Goal: Task Accomplishment & Management: Manage account settings

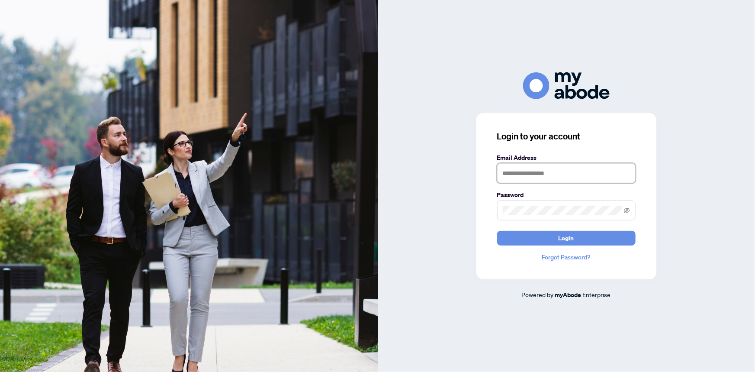
click at [559, 174] on input "text" at bounding box center [566, 173] width 139 height 20
type input "**********"
click at [497, 231] on button "Login" at bounding box center [566, 238] width 139 height 15
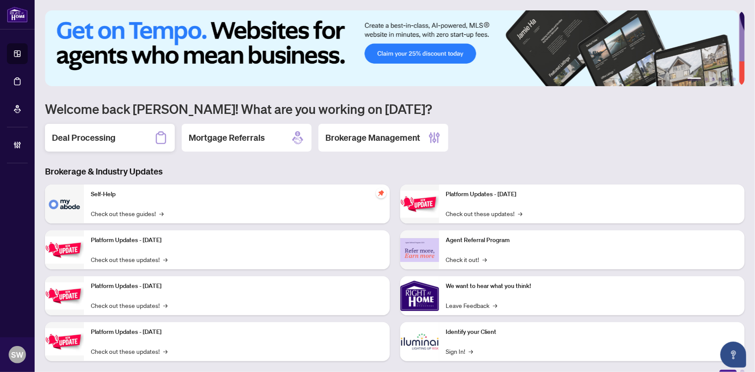
click at [101, 141] on h2 "Deal Processing" at bounding box center [84, 138] width 64 height 12
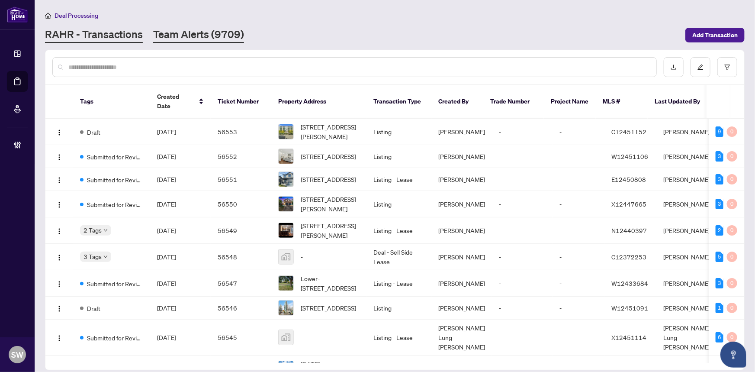
click at [190, 35] on link "Team Alerts (9709)" at bounding box center [198, 35] width 91 height 16
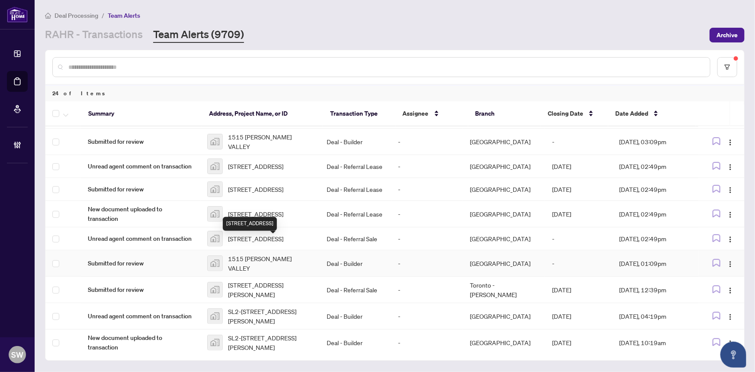
scroll to position [286, 0]
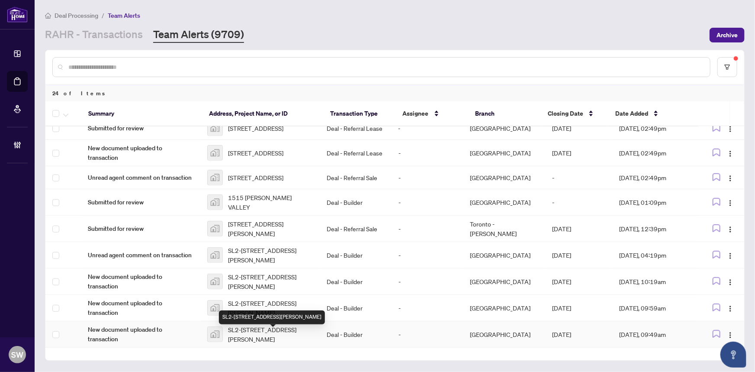
click at [261, 338] on span "SL2-124-2 Lorrain Hand Crescent, Georgina, ON, Canada" at bounding box center [270, 334] width 85 height 19
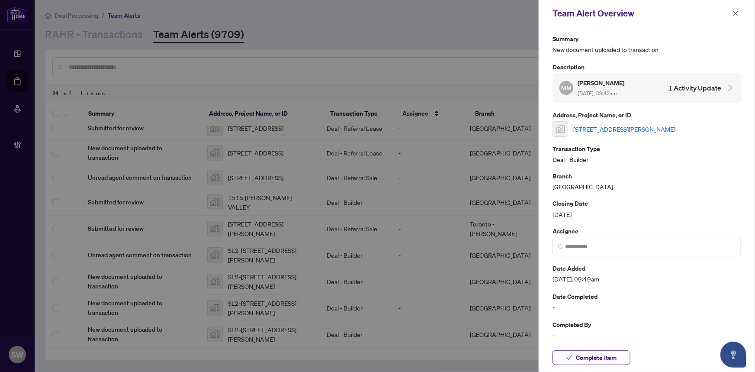
click at [589, 126] on link "[STREET_ADDRESS][PERSON_NAME]" at bounding box center [624, 129] width 102 height 10
click at [612, 358] on span "Complete Item" at bounding box center [596, 358] width 41 height 14
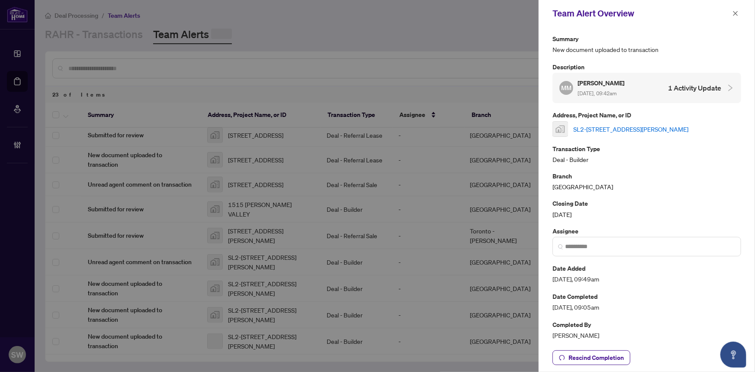
scroll to position [0, 0]
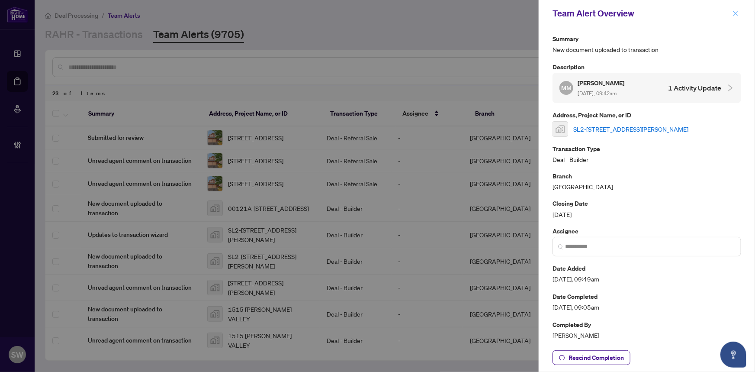
click at [735, 12] on icon "close" at bounding box center [736, 13] width 5 height 5
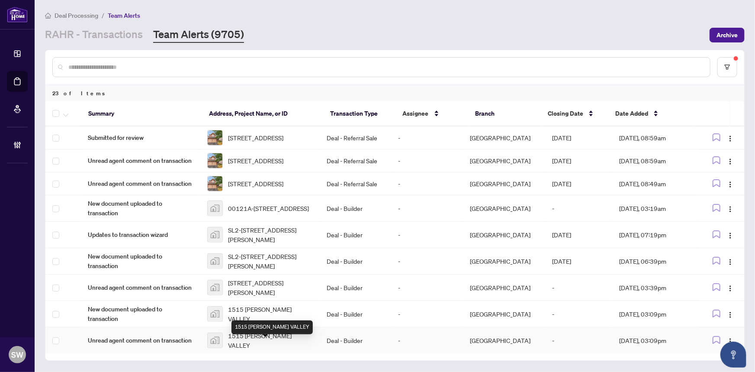
click at [282, 342] on span "1515 PICKERING VALLEY" at bounding box center [270, 340] width 85 height 19
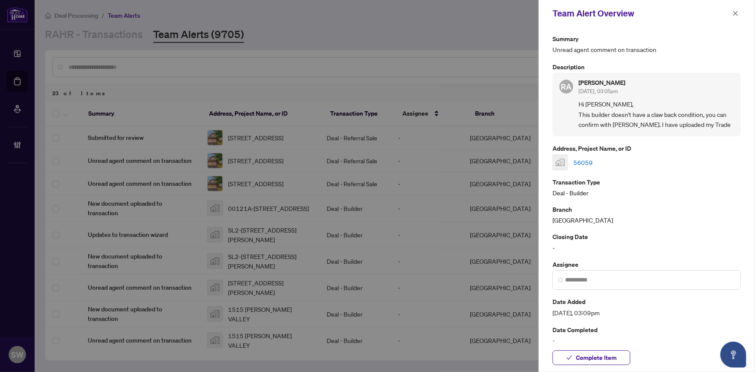
click at [578, 161] on link "56059" at bounding box center [582, 163] width 19 height 10
click at [597, 358] on span "Complete Item" at bounding box center [596, 358] width 41 height 14
click at [734, 13] on icon "close" at bounding box center [736, 13] width 6 height 6
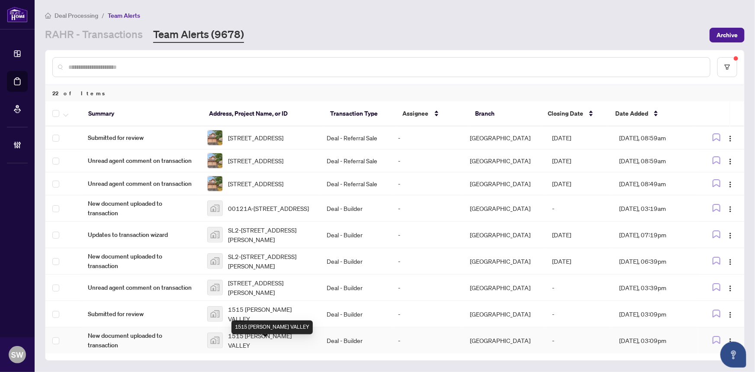
click at [290, 341] on span "1515 PICKERING VALLEY" at bounding box center [270, 340] width 85 height 19
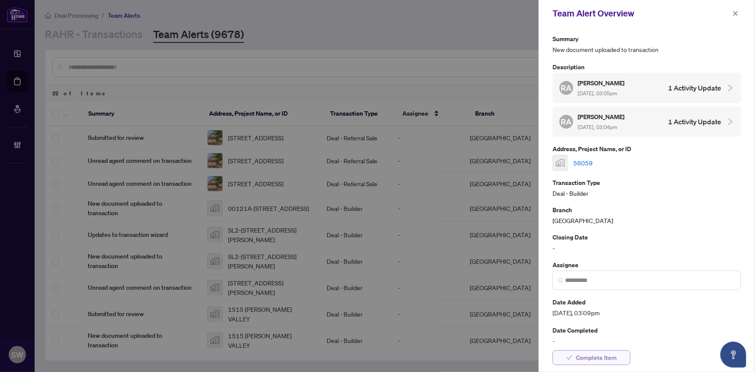
click at [597, 358] on span "Complete Item" at bounding box center [596, 358] width 41 height 14
click at [736, 15] on icon "close" at bounding box center [736, 13] width 6 height 6
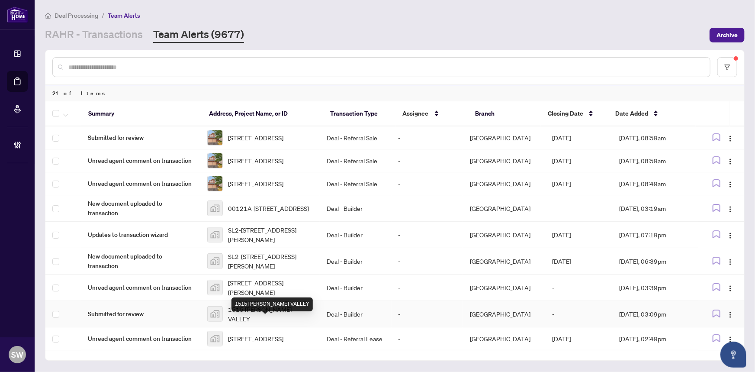
click at [284, 323] on span "1515 PICKERING VALLEY" at bounding box center [270, 313] width 85 height 19
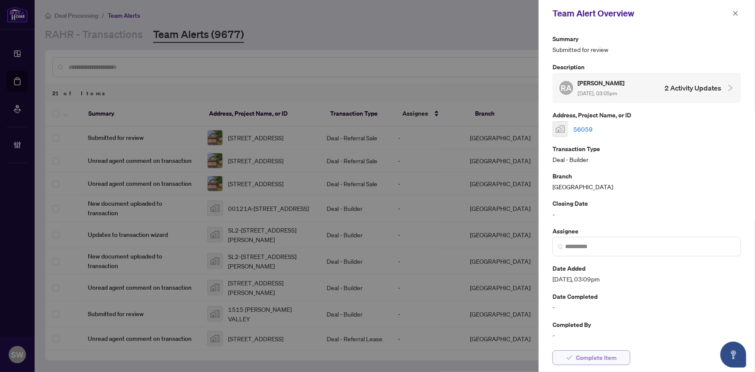
click at [620, 358] on button "Complete Item" at bounding box center [592, 357] width 78 height 15
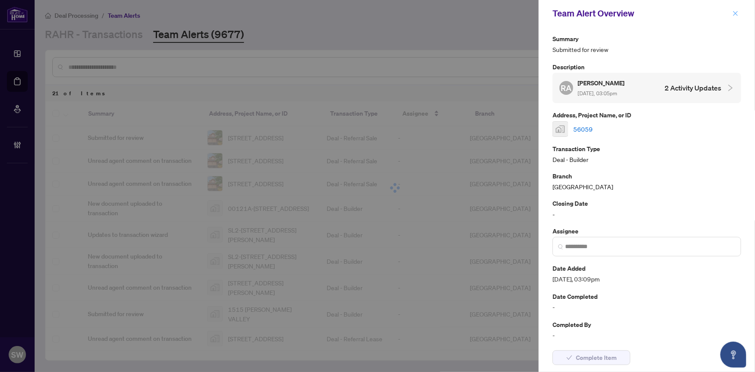
click at [735, 12] on icon "close" at bounding box center [736, 13] width 6 height 6
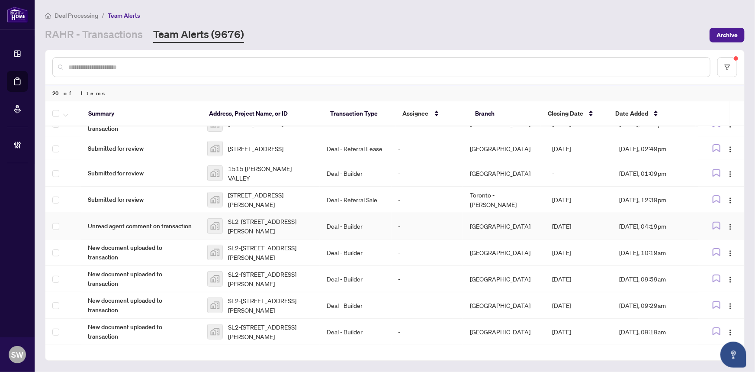
scroll to position [296, 0]
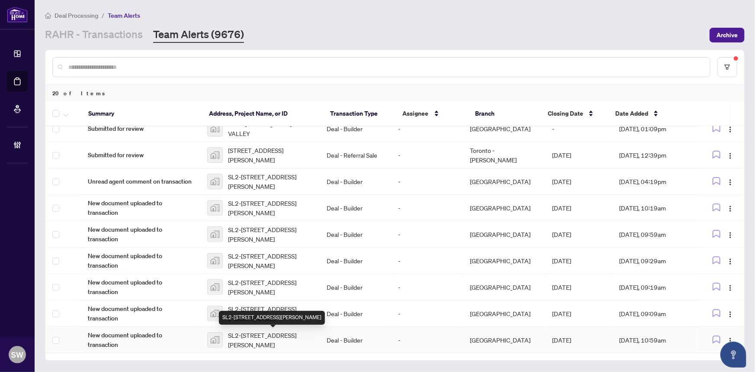
click at [255, 336] on span "SL2-124-2 Lorrain Hand Crescent, Georgina, ON, Canada" at bounding box center [270, 339] width 85 height 19
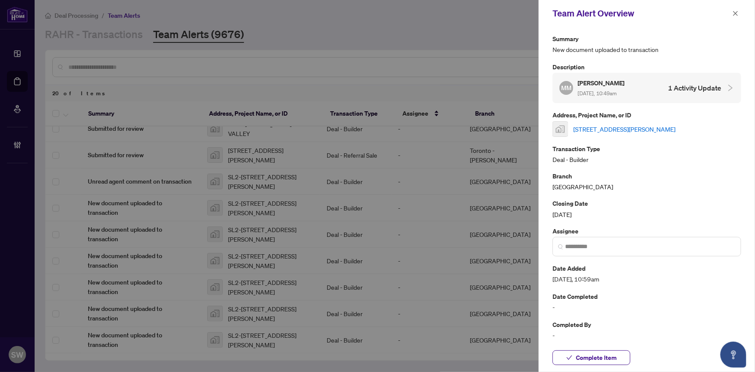
click at [606, 127] on link "2 Lorrain Hand Crescent, Georgina, ON, Canada" at bounding box center [624, 129] width 102 height 10
click at [606, 363] on span "Complete Item" at bounding box center [596, 358] width 41 height 14
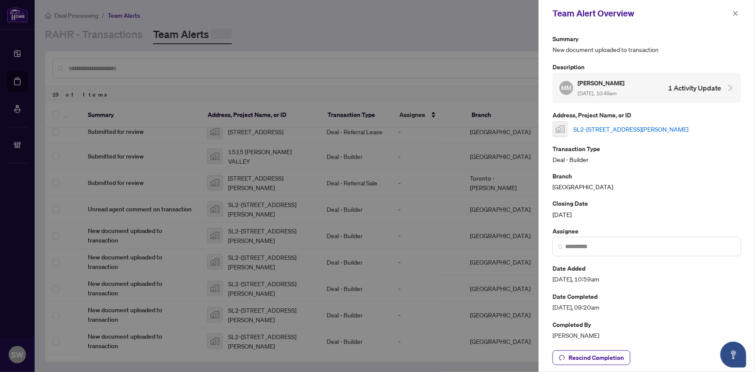
scroll to position [270, 0]
click at [736, 10] on icon "close" at bounding box center [736, 13] width 6 height 6
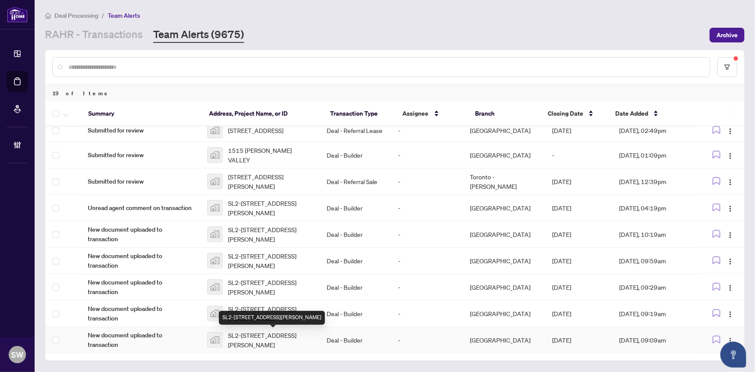
click at [256, 336] on span "SL2-124-2 Lorrain Hand Crescent, Georgina, ON, Canada" at bounding box center [270, 339] width 85 height 19
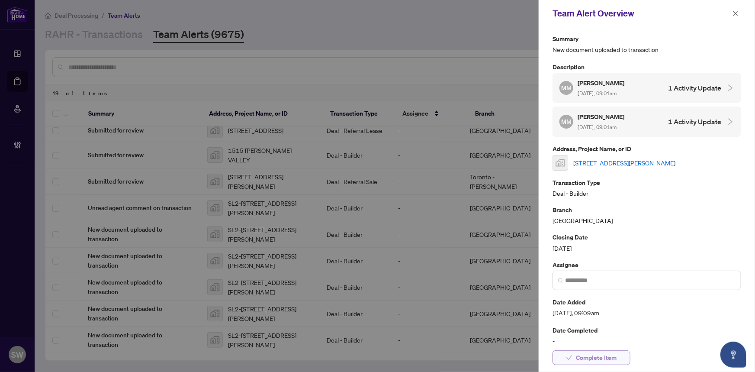
click at [601, 355] on span "Complete Item" at bounding box center [596, 358] width 41 height 14
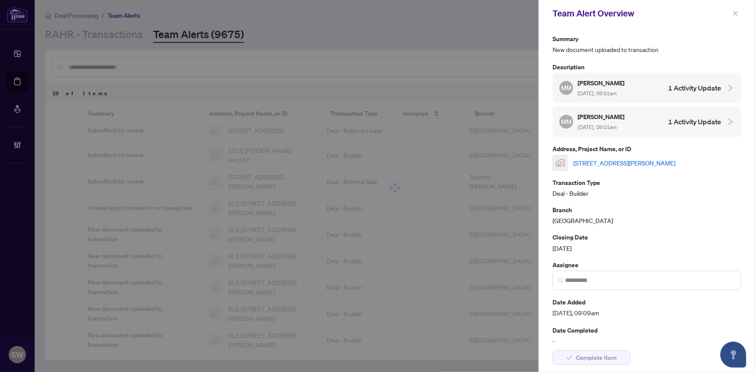
click at [736, 11] on icon "close" at bounding box center [736, 13] width 6 height 6
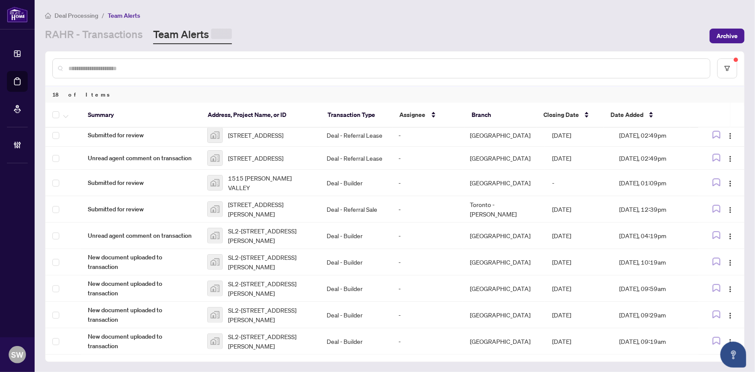
scroll to position [244, 0]
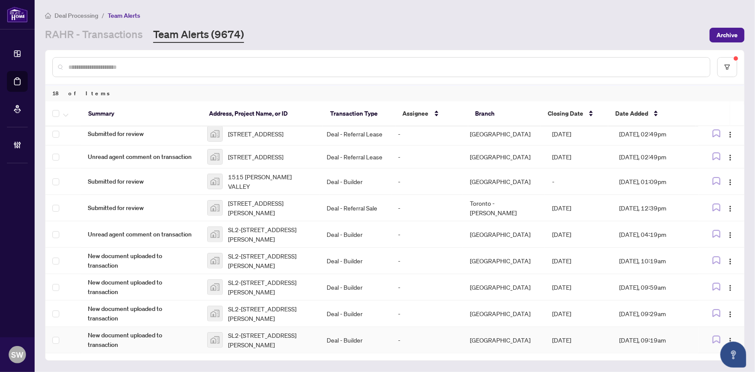
click at [245, 338] on span "SL2-124-2 Lorrain Hand Crescent, Georgina, ON, Canada" at bounding box center [270, 339] width 85 height 19
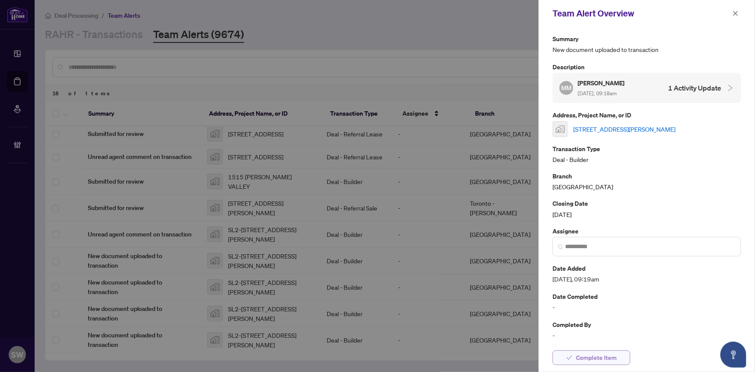
click at [610, 353] on span "Complete Item" at bounding box center [596, 358] width 41 height 14
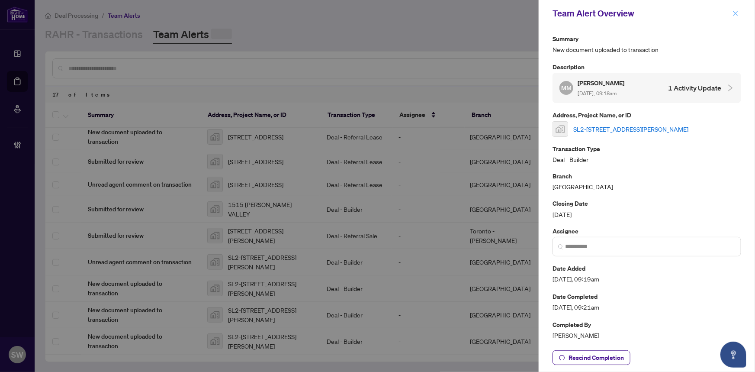
click at [735, 13] on icon "close" at bounding box center [736, 13] width 6 height 6
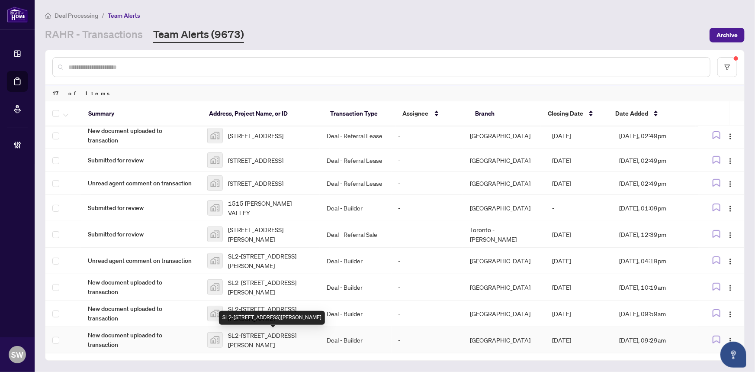
click at [247, 338] on span "SL2-124-2 Lorrain Hand Crescent, Georgina, ON, Canada" at bounding box center [270, 339] width 85 height 19
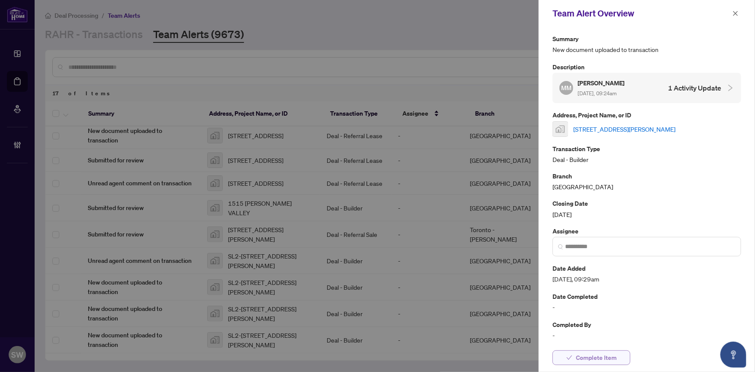
click at [604, 356] on span "Complete Item" at bounding box center [596, 358] width 41 height 14
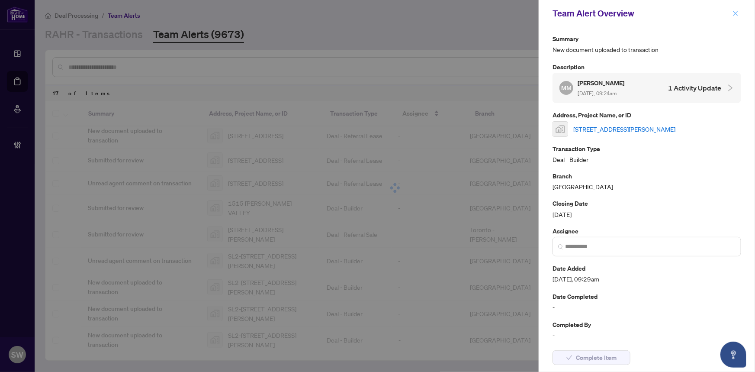
click at [738, 9] on span "button" at bounding box center [736, 13] width 6 height 14
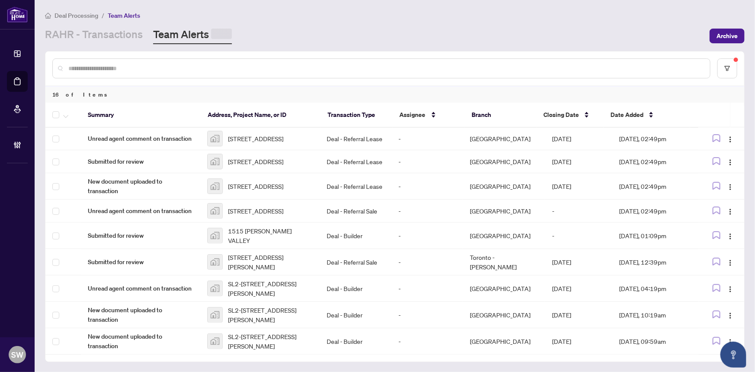
scroll to position [191, 0]
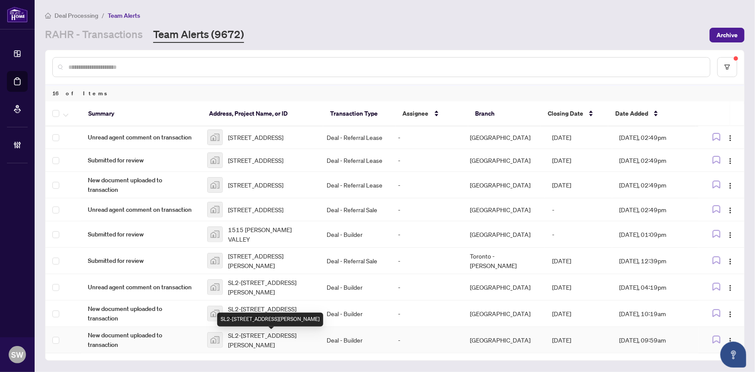
click at [259, 333] on span "SL2-124-2 Lorrain Hand Crescent, Georgina, ON, Canada" at bounding box center [270, 339] width 85 height 19
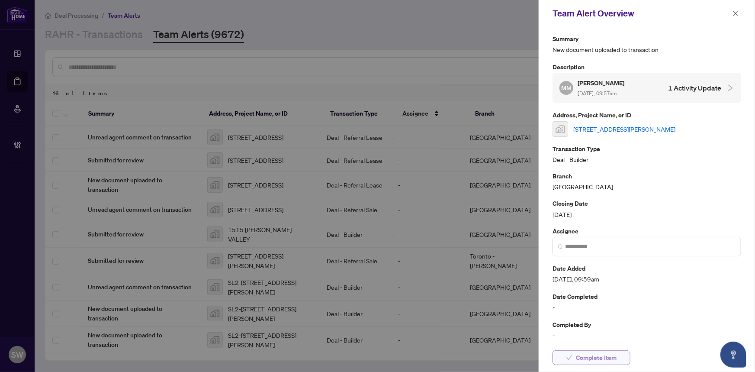
click at [595, 358] on span "Complete Item" at bounding box center [596, 358] width 41 height 14
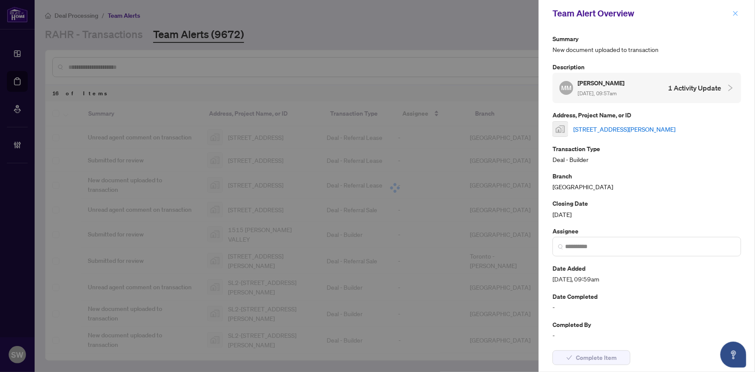
click at [737, 13] on icon "close" at bounding box center [736, 13] width 6 height 6
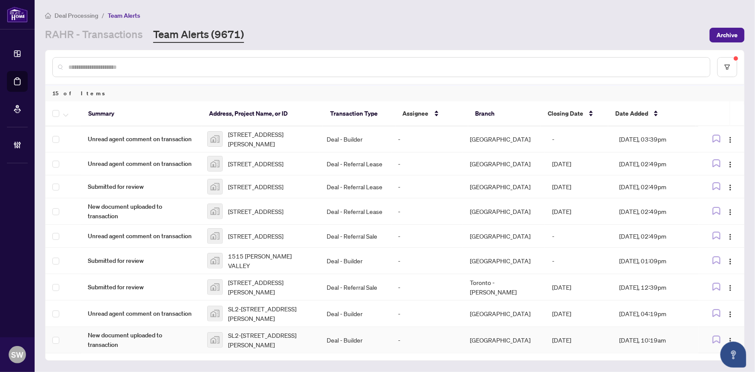
click at [263, 332] on span "SL2-124-2 Lorrain Hand Crescent, Georgina, ON, Canada" at bounding box center [270, 339] width 85 height 19
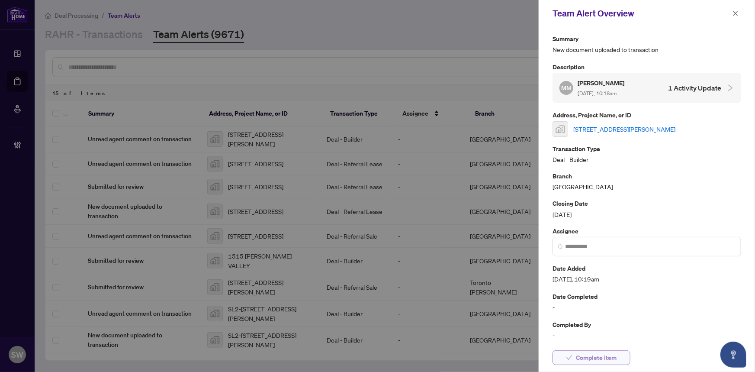
click at [574, 360] on button "Complete Item" at bounding box center [592, 357] width 78 height 15
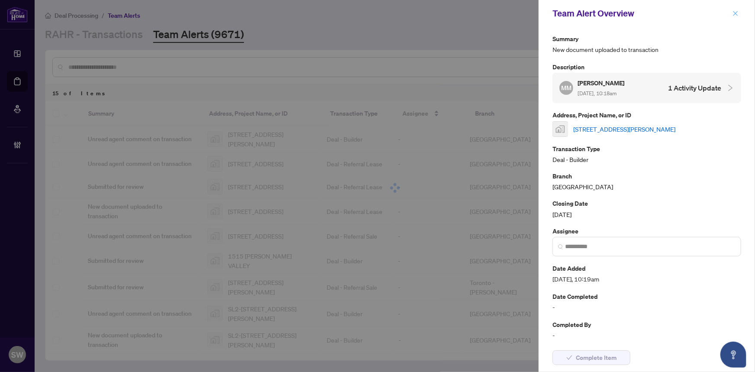
click at [735, 9] on span "button" at bounding box center [736, 13] width 6 height 14
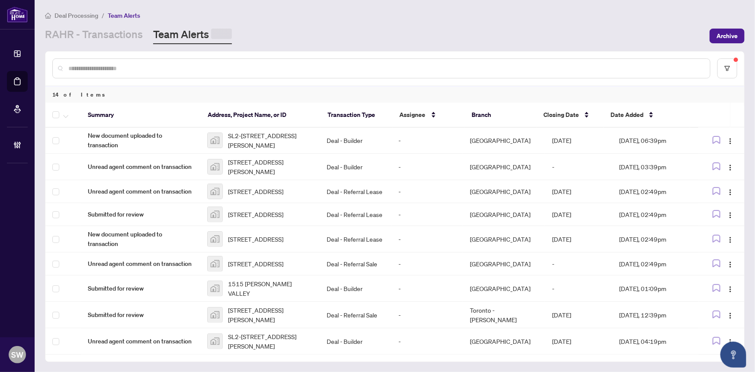
scroll to position [139, 0]
click at [266, 333] on span "SL2-124-2 Lorrain Hand Crescent, Georgina, ON, Canada" at bounding box center [270, 339] width 85 height 19
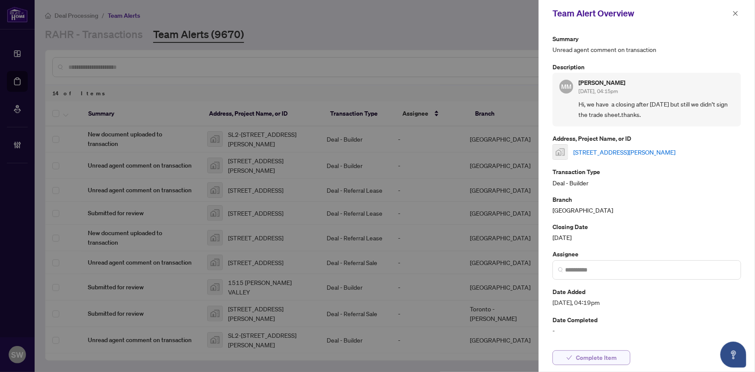
click at [602, 354] on span "Complete Item" at bounding box center [596, 358] width 41 height 14
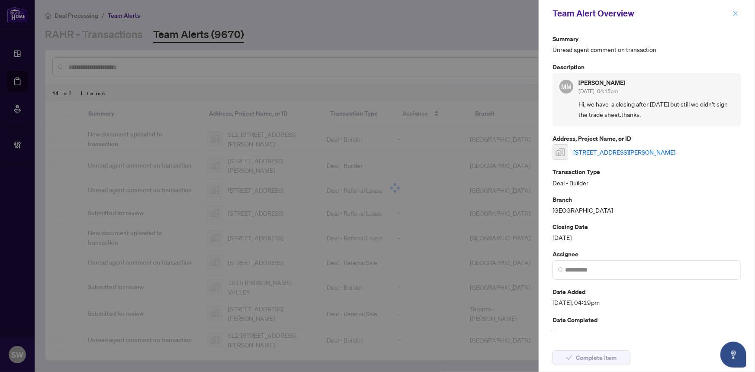
click at [735, 15] on icon "close" at bounding box center [736, 13] width 5 height 5
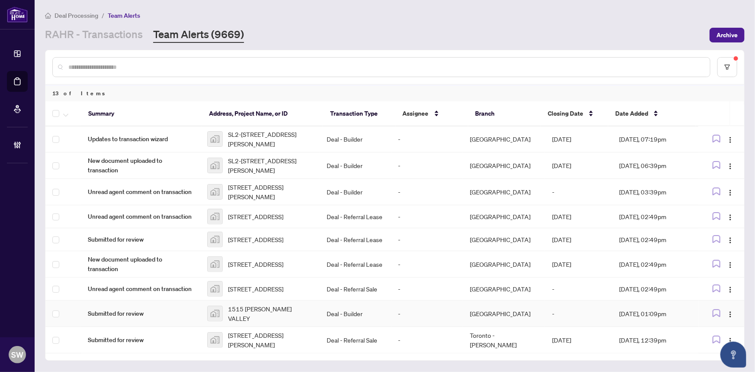
click at [268, 315] on span "1515 PICKERING VALLEY" at bounding box center [270, 313] width 85 height 19
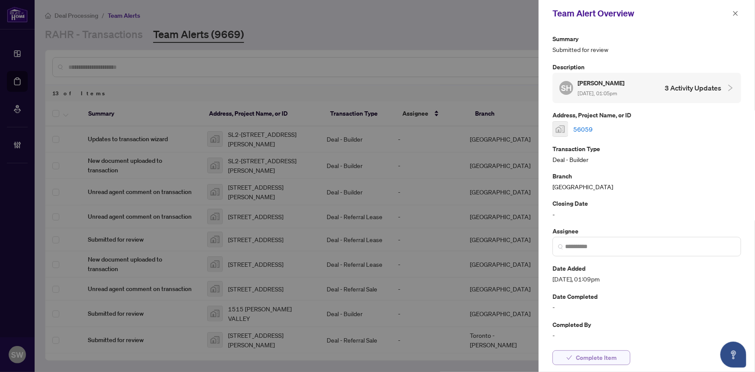
click at [614, 356] on span "Complete Item" at bounding box center [596, 358] width 41 height 14
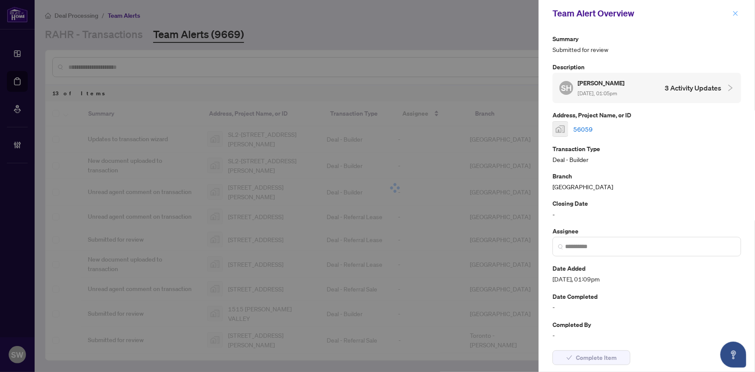
click at [737, 13] on icon "close" at bounding box center [736, 13] width 6 height 6
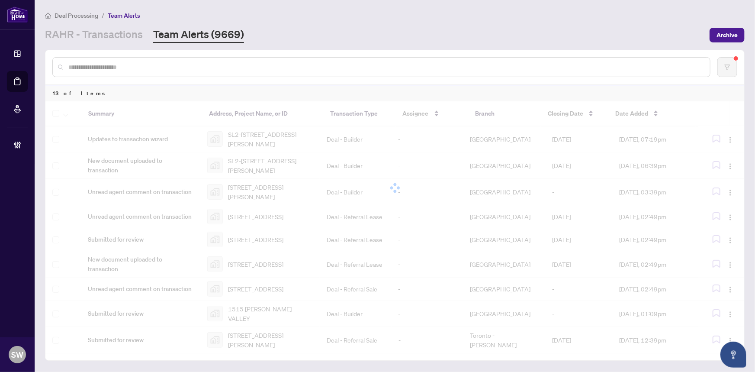
scroll to position [89, 0]
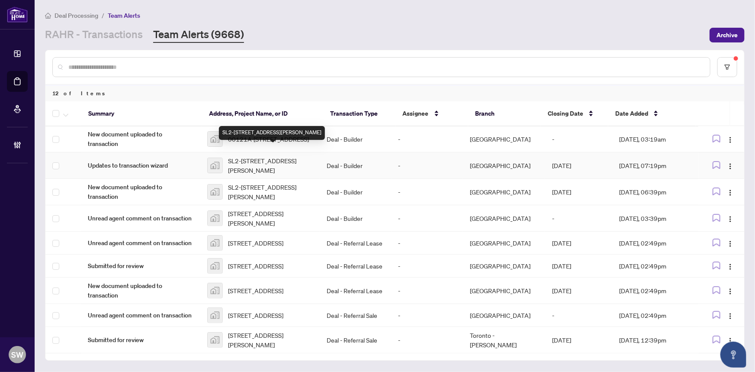
click at [274, 156] on span "SL2-124-2 Lorrain Hand Crescent, Georgina, ON, Canada" at bounding box center [270, 165] width 85 height 19
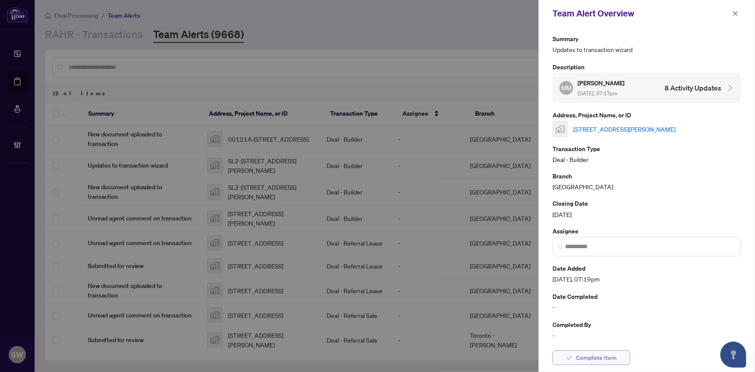
click at [602, 357] on span "Complete Item" at bounding box center [596, 358] width 41 height 14
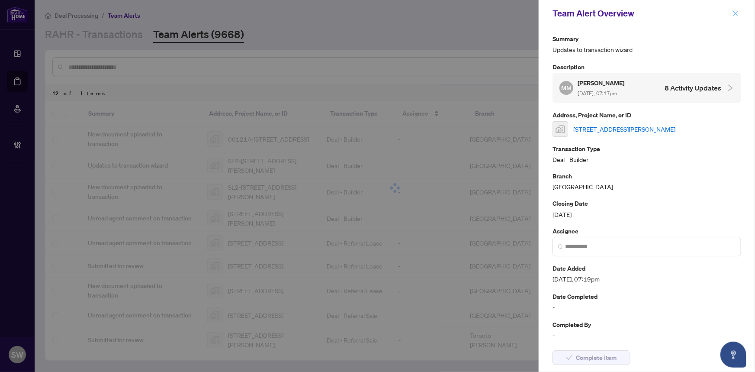
click at [733, 11] on icon "close" at bounding box center [736, 13] width 6 height 6
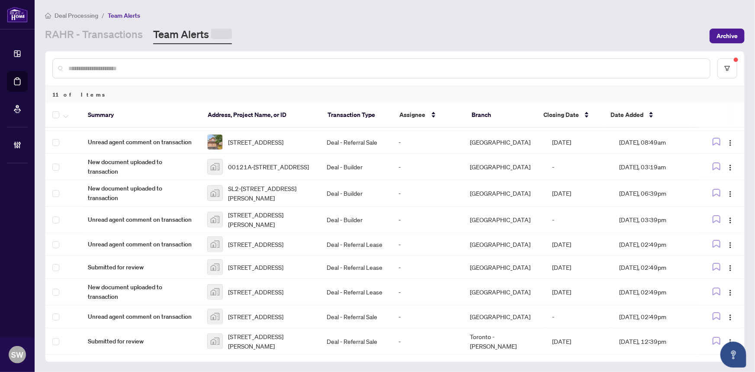
scroll to position [63, 0]
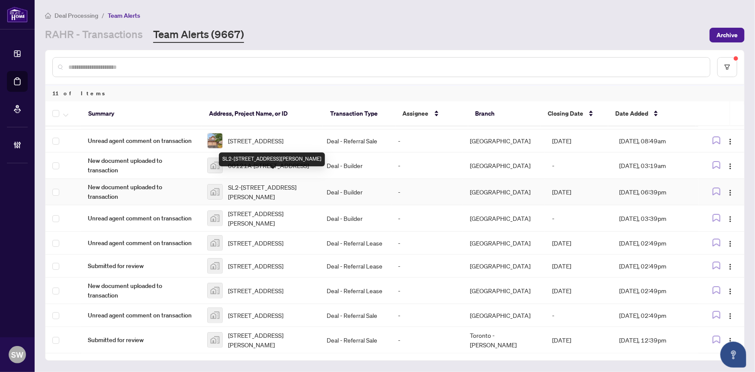
click at [255, 182] on span "SL2-124-2 Lorrain Hand Crescent, Georgina, ON, Canada" at bounding box center [270, 191] width 85 height 19
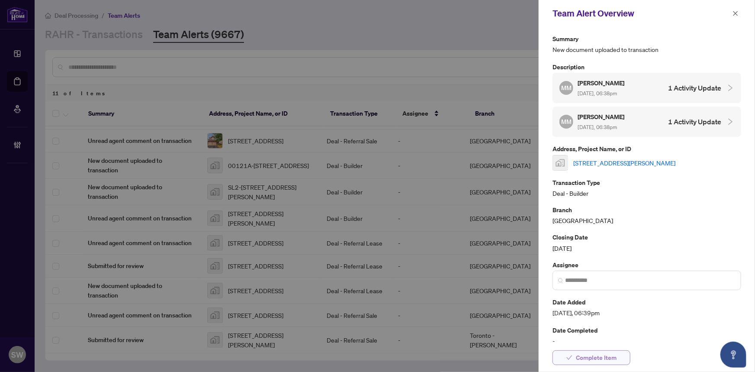
click at [599, 361] on span "Complete Item" at bounding box center [596, 358] width 41 height 14
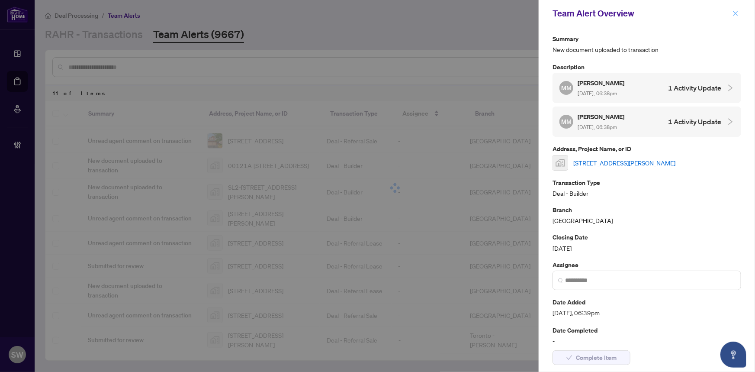
click at [734, 13] on icon "close" at bounding box center [736, 13] width 6 height 6
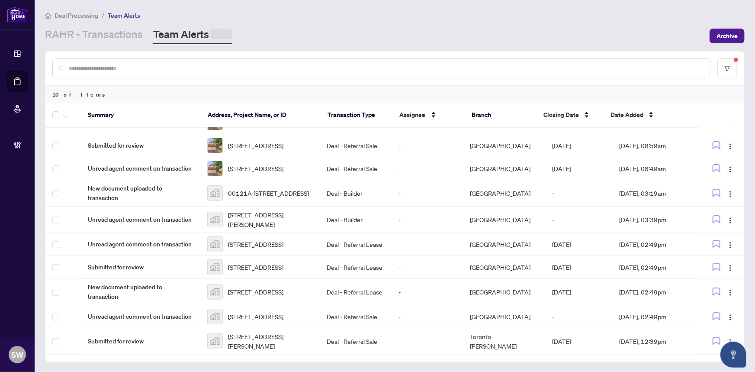
scroll to position [36, 0]
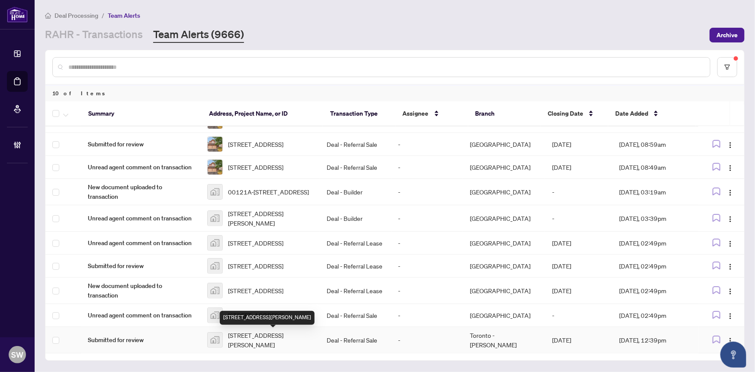
click at [266, 332] on span "[STREET_ADDRESS][PERSON_NAME]" at bounding box center [270, 339] width 85 height 19
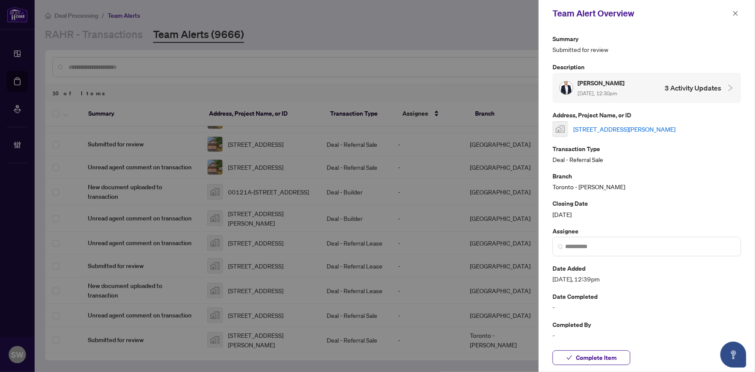
click at [626, 125] on link "[STREET_ADDRESS][PERSON_NAME]" at bounding box center [624, 129] width 102 height 10
click at [605, 358] on span "Complete Item" at bounding box center [596, 358] width 41 height 14
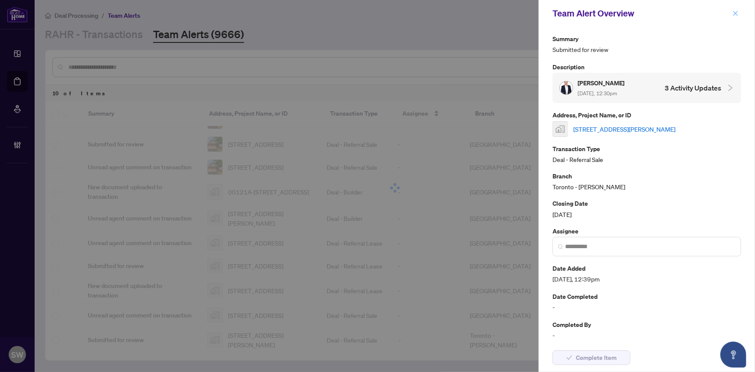
click at [738, 16] on icon "close" at bounding box center [736, 13] width 6 height 6
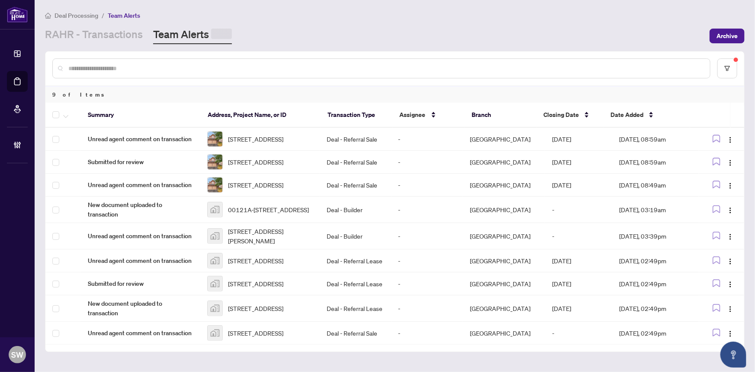
scroll to position [10, 0]
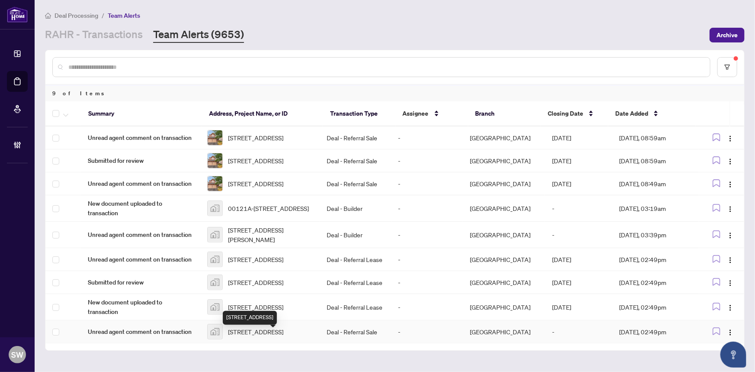
click at [275, 331] on span "2170 Marine Drive, Oakville, ON, Canada" at bounding box center [255, 332] width 55 height 10
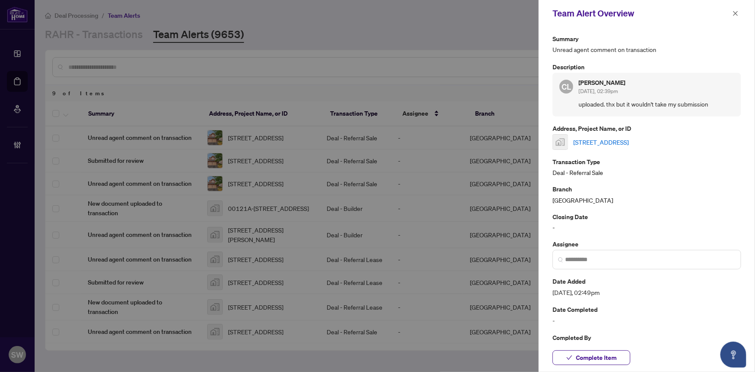
click at [603, 141] on link "2170 Marine Drive, Oakville, ON, Canada" at bounding box center [600, 142] width 55 height 10
click at [607, 355] on span "Complete Item" at bounding box center [596, 358] width 41 height 14
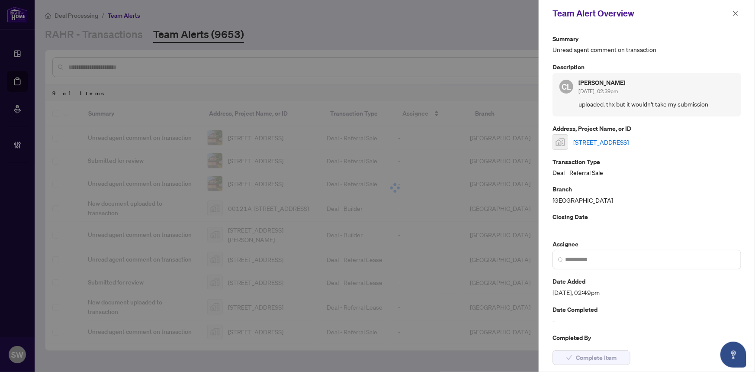
scroll to position [0, 0]
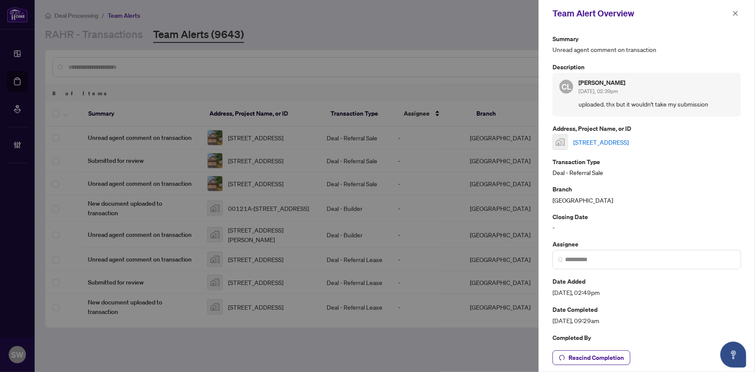
click at [729, 20] on div "Team Alert Overview" at bounding box center [647, 13] width 216 height 27
click at [257, 322] on div at bounding box center [377, 186] width 755 height 372
drag, startPoint x: 736, startPoint y: 13, endPoint x: 700, endPoint y: 35, distance: 42.6
click at [735, 13] on icon "close" at bounding box center [736, 13] width 6 height 6
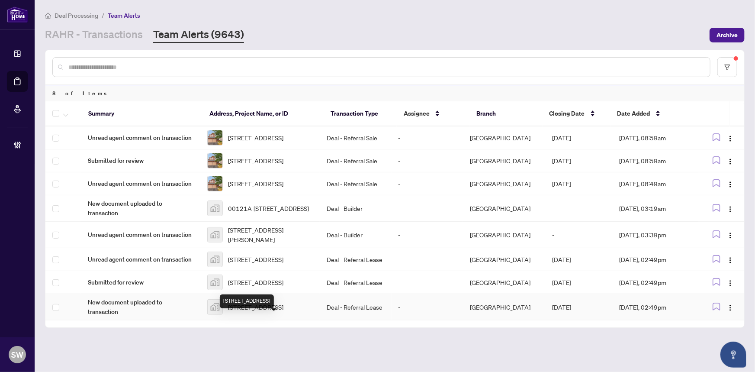
click at [270, 312] on span "3 Promenade Way, Crystal Beach, ON, Canada" at bounding box center [255, 307] width 55 height 10
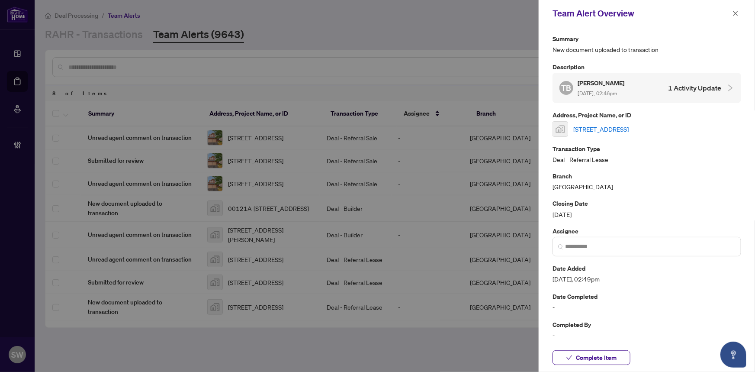
click at [625, 127] on link "3 Promenade Way, Crystal Beach, ON, Canada" at bounding box center [600, 129] width 55 height 10
click at [615, 360] on span "Complete Item" at bounding box center [596, 358] width 41 height 14
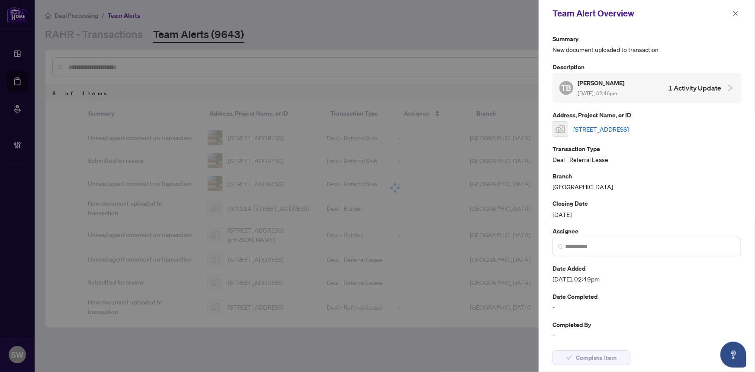
click at [739, 14] on button "button" at bounding box center [735, 13] width 11 height 10
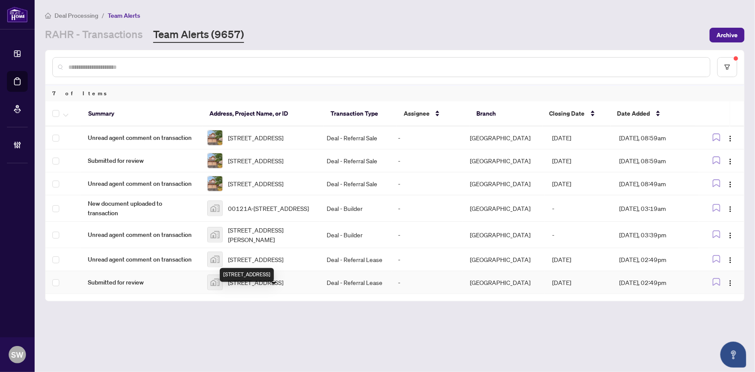
click at [242, 287] on span "3 Promenade Way, Crystal Beach, ON, Canada" at bounding box center [255, 282] width 55 height 10
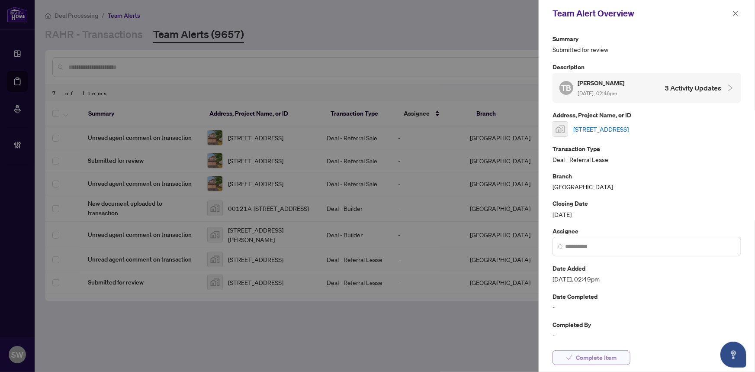
click at [599, 356] on span "Complete Item" at bounding box center [596, 358] width 41 height 14
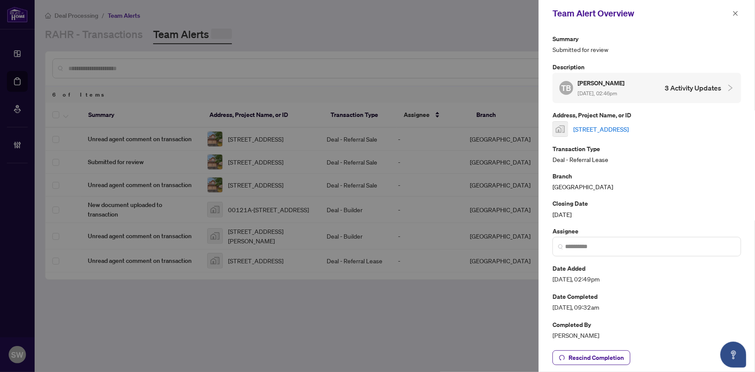
click at [736, 14] on icon "close" at bounding box center [736, 13] width 6 height 6
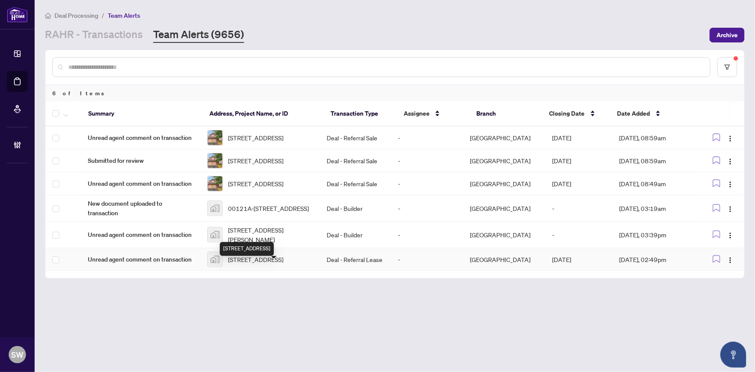
click at [250, 264] on span "3 Promenade Way, Crystal Beach, ON, Canada" at bounding box center [255, 260] width 55 height 10
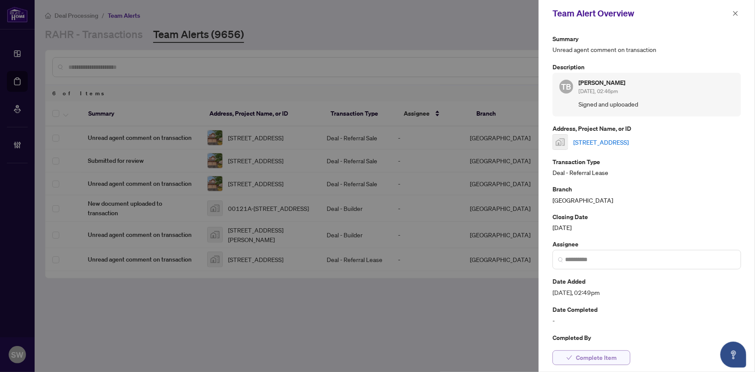
click at [594, 355] on span "Complete Item" at bounding box center [596, 358] width 41 height 14
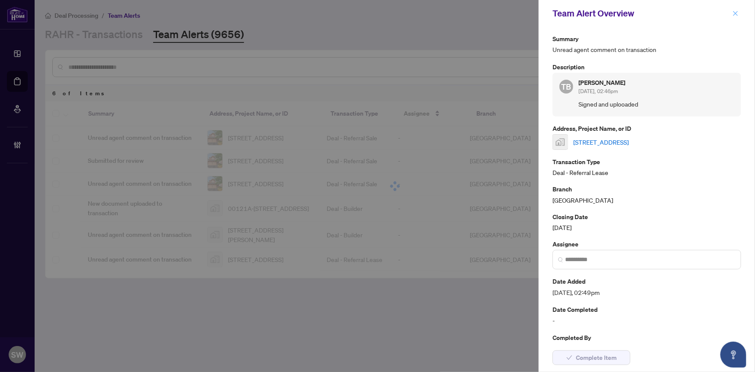
click at [733, 11] on icon "close" at bounding box center [736, 13] width 6 height 6
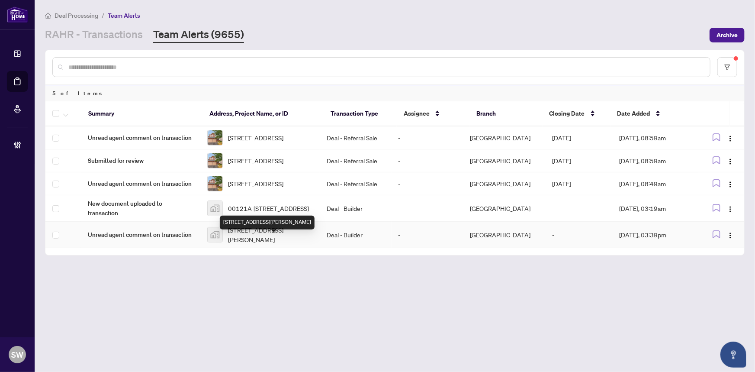
click at [262, 244] on span "401-105 Gordon Baker Road, North York, ON, Canada" at bounding box center [270, 234] width 85 height 19
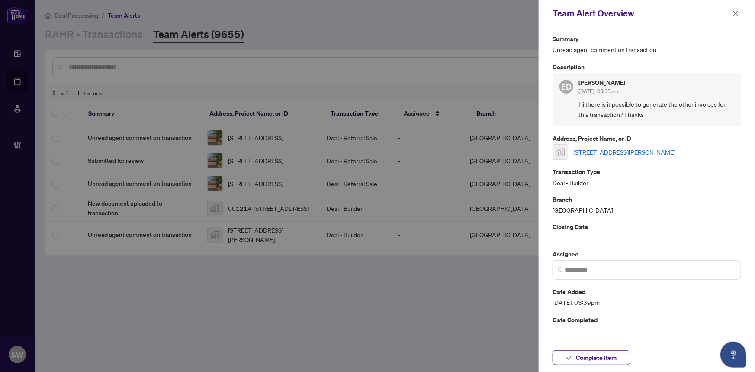
click at [630, 150] on link "401-105 Gordon Baker Road, North York, ON, Canada" at bounding box center [624, 152] width 102 height 10
click at [613, 353] on span "Complete Item" at bounding box center [596, 358] width 41 height 14
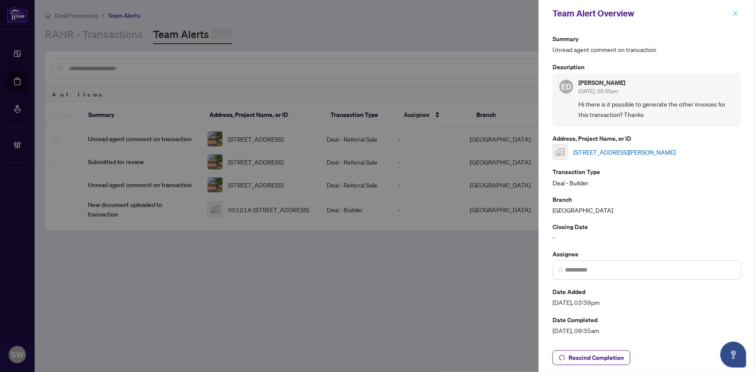
click at [738, 13] on icon "close" at bounding box center [736, 13] width 6 height 6
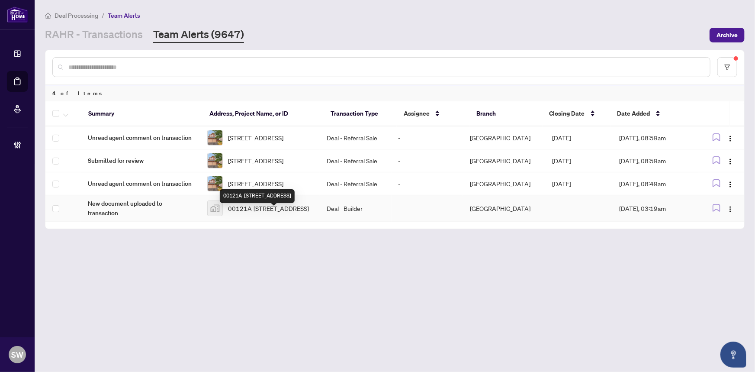
click at [290, 213] on span "00121A-937 Locomotion Lane, Ottawa, Stittsville, ON, Canada" at bounding box center [268, 208] width 81 height 10
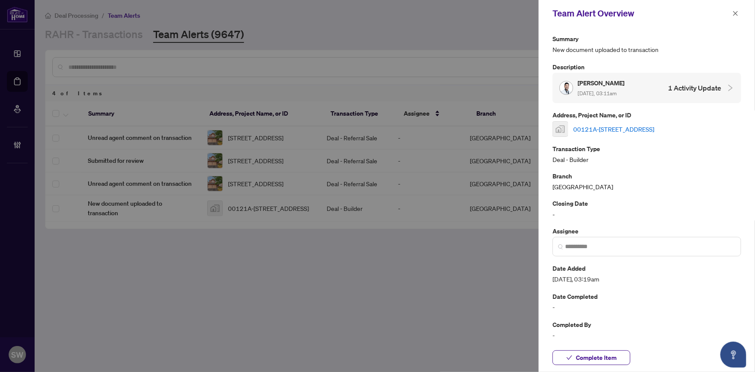
click at [606, 124] on link "00121A-937 Locomotion Lane, Ottawa, Stittsville, ON, Canada" at bounding box center [613, 129] width 81 height 10
click at [597, 361] on span "Complete Item" at bounding box center [596, 358] width 41 height 14
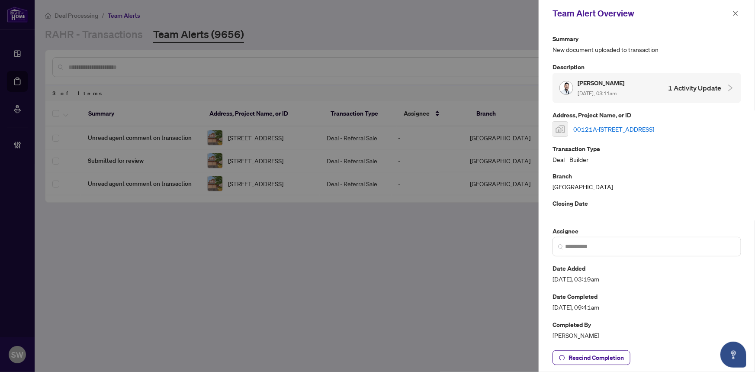
click at [734, 13] on icon "close" at bounding box center [736, 13] width 6 height 6
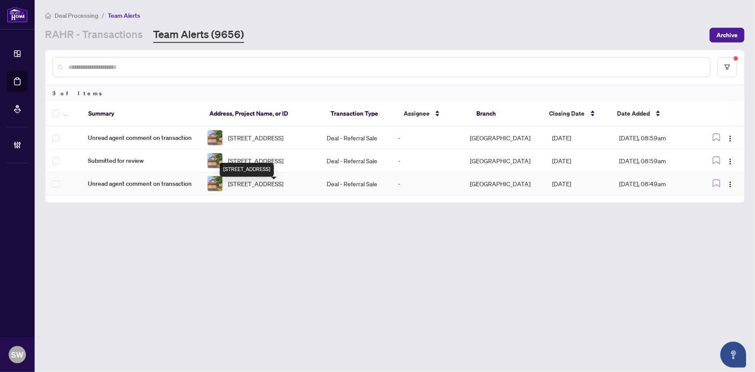
click at [261, 188] on span "93 Whitestone Dr, Ottawa, Ontario K2C 4C6, Canada" at bounding box center [255, 184] width 55 height 10
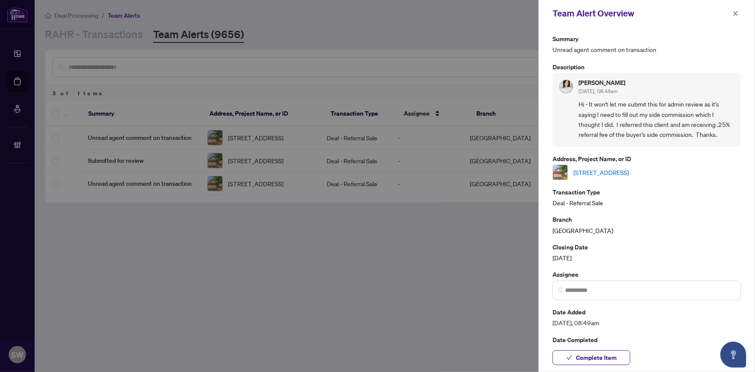
click at [593, 175] on link "93 Whitestone Dr, Ottawa, Ontario K2C 4C6, Canada" at bounding box center [600, 173] width 55 height 10
click at [613, 356] on span "Complete Item" at bounding box center [596, 358] width 41 height 14
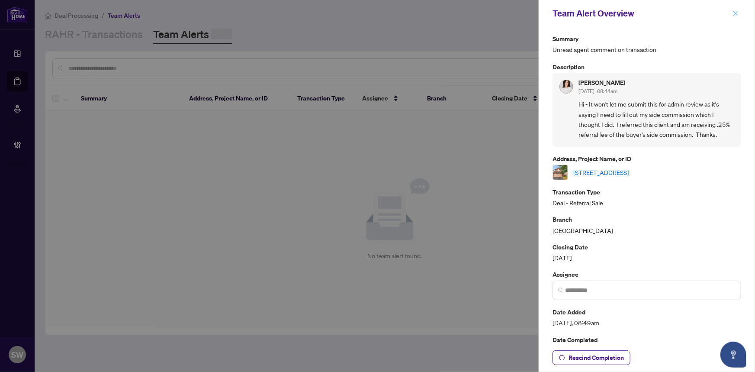
click at [735, 14] on icon "close" at bounding box center [736, 13] width 6 height 6
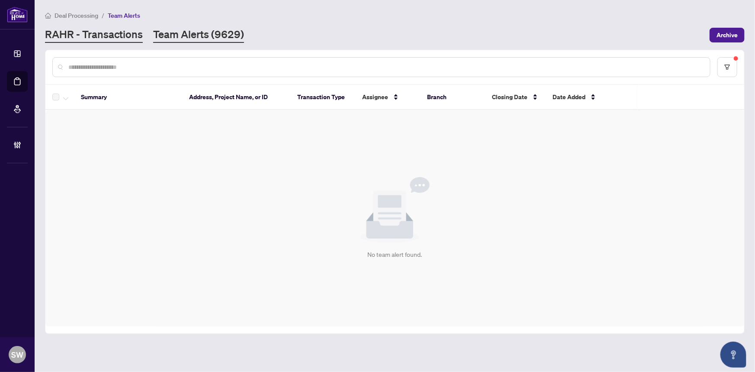
click at [84, 36] on link "RAHR - Transactions" at bounding box center [94, 35] width 98 height 16
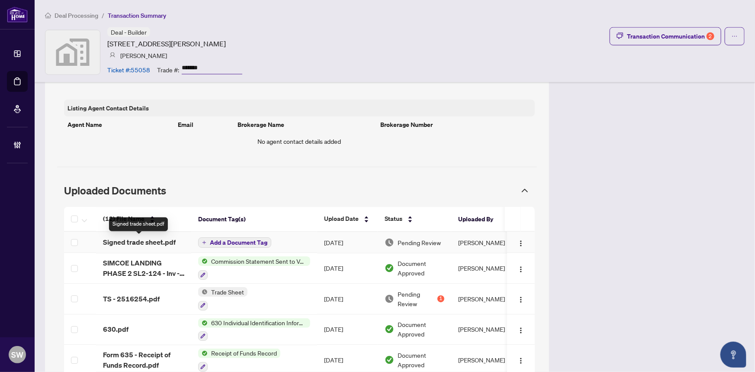
scroll to position [590, 0]
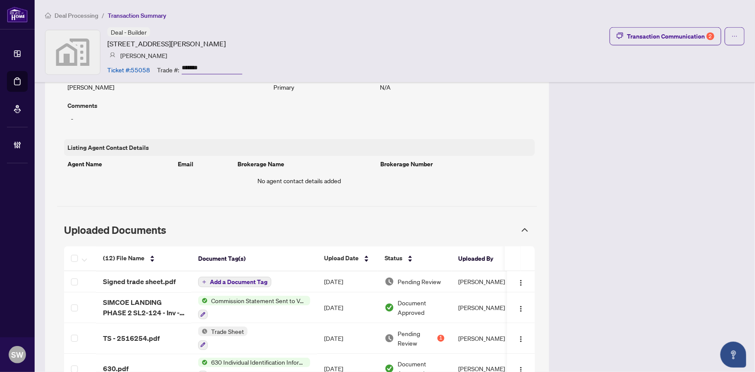
click at [195, 66] on input "*******" at bounding box center [212, 68] width 61 height 13
click at [149, 278] on span "Signed trade sheet.pdf" at bounding box center [139, 282] width 73 height 10
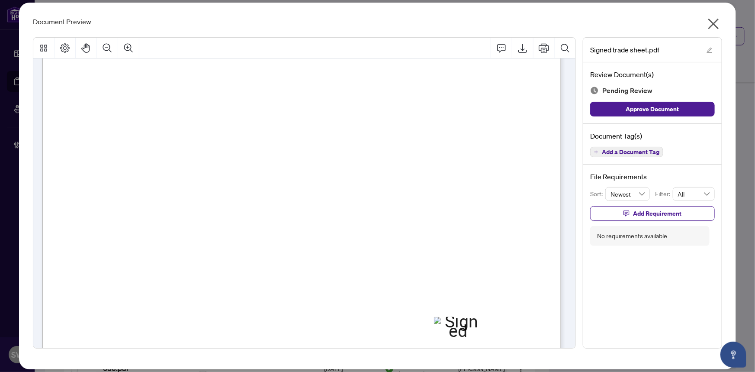
scroll to position [197, 0]
click at [645, 151] on span "Add a Document Tag" at bounding box center [631, 152] width 58 height 6
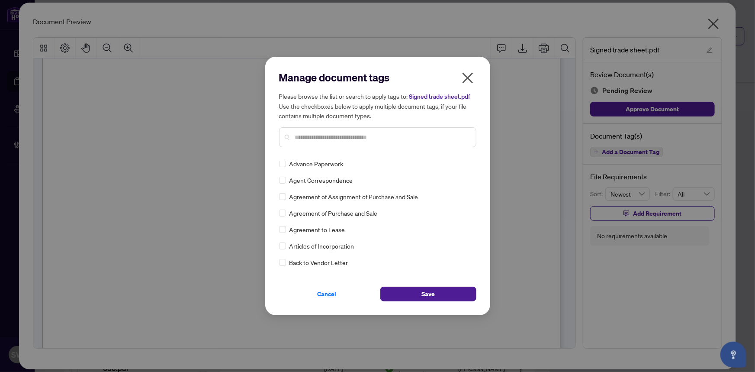
scroll to position [0, 0]
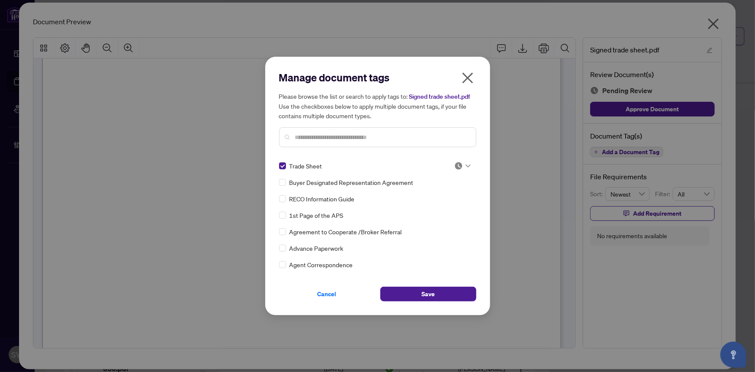
click at [461, 166] on div at bounding box center [462, 165] width 16 height 9
click at [426, 206] on div "Approved" at bounding box center [433, 208] width 55 height 10
click at [459, 164] on img at bounding box center [458, 165] width 9 height 9
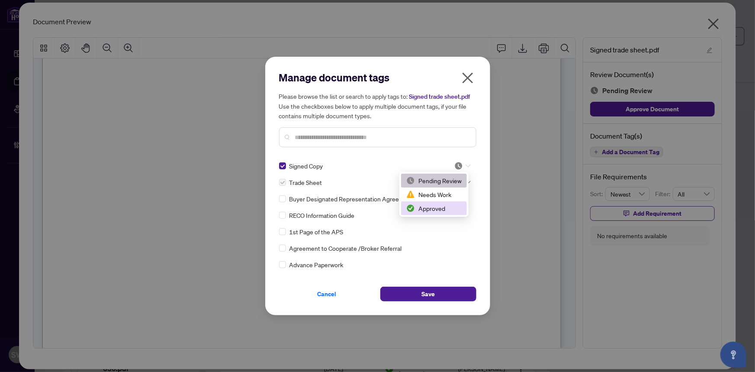
click at [437, 204] on div "Approved" at bounding box center [433, 208] width 55 height 10
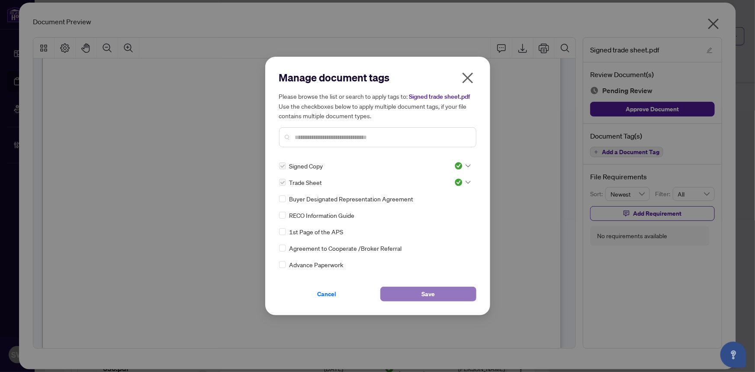
click at [444, 293] on button "Save" at bounding box center [428, 294] width 96 height 15
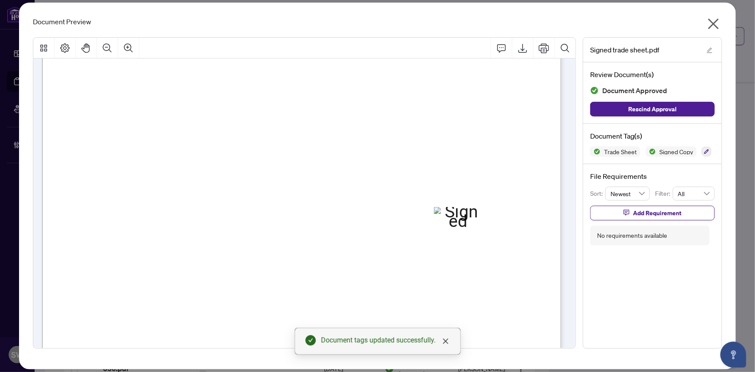
click at [713, 24] on icon "close" at bounding box center [714, 24] width 11 height 11
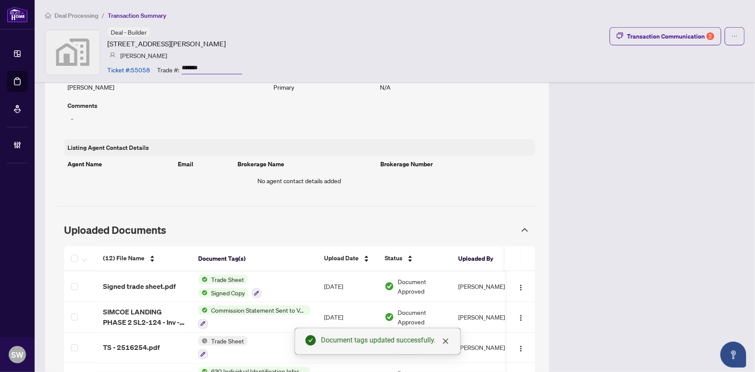
scroll to position [629, 0]
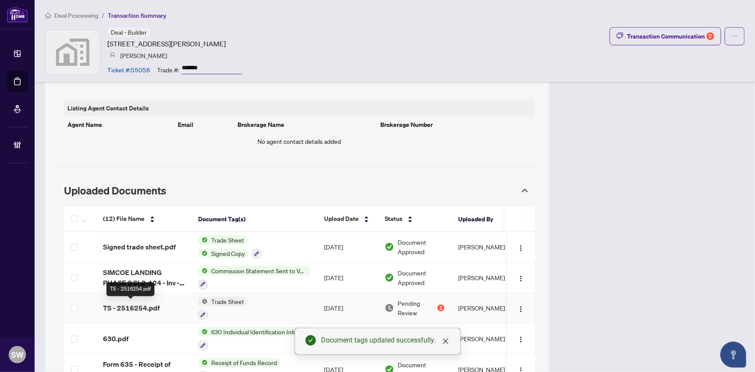
click at [131, 308] on span "TS - 2516254.pdf" at bounding box center [131, 308] width 57 height 10
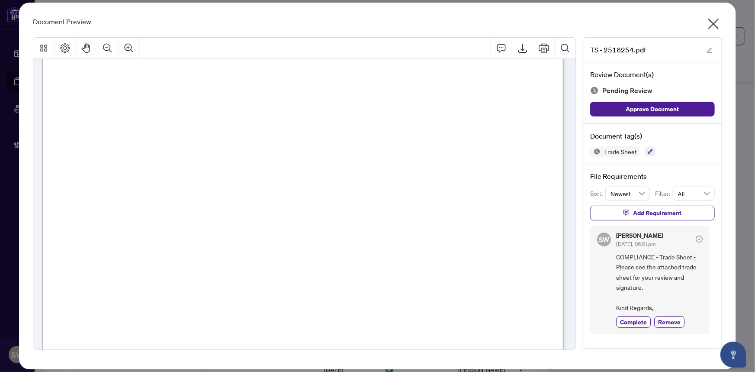
scroll to position [315, 0]
click at [628, 317] on span "Complete" at bounding box center [633, 321] width 27 height 9
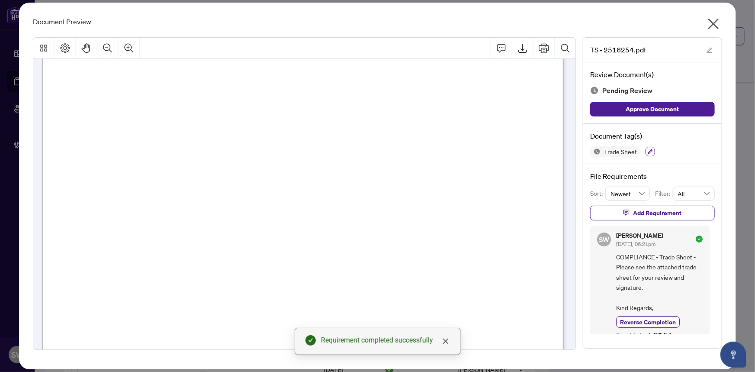
click at [650, 150] on icon "button" at bounding box center [650, 151] width 5 height 5
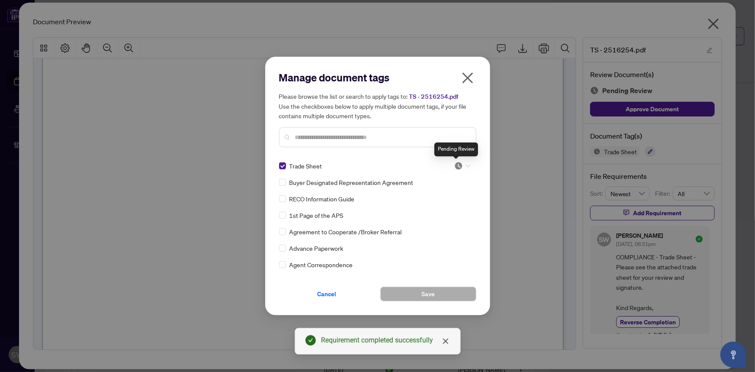
click at [457, 164] on img at bounding box center [458, 165] width 9 height 9
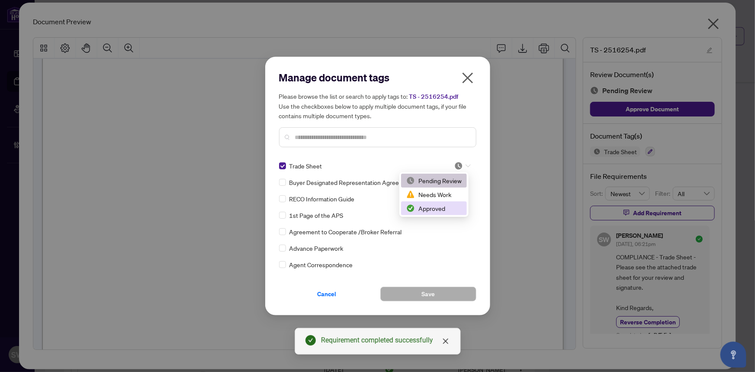
click at [435, 206] on div "Approved" at bounding box center [433, 208] width 55 height 10
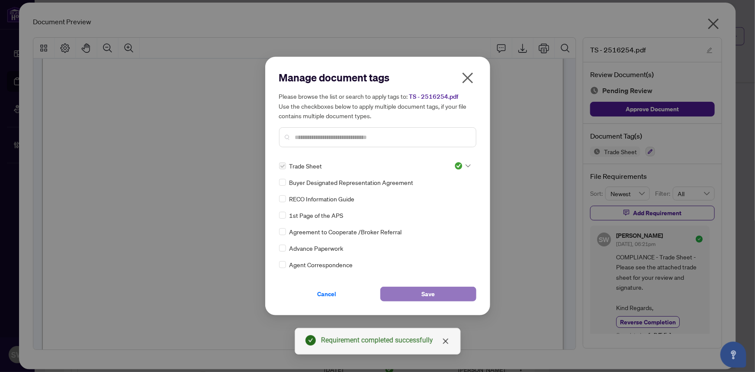
click at [441, 294] on button "Save" at bounding box center [428, 294] width 96 height 15
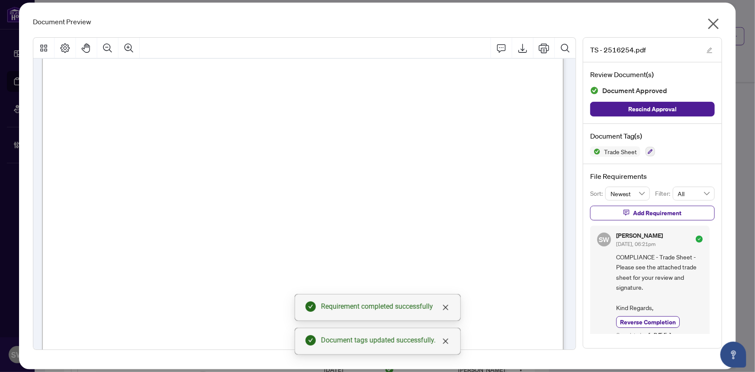
click at [712, 25] on icon "close" at bounding box center [714, 24] width 11 height 11
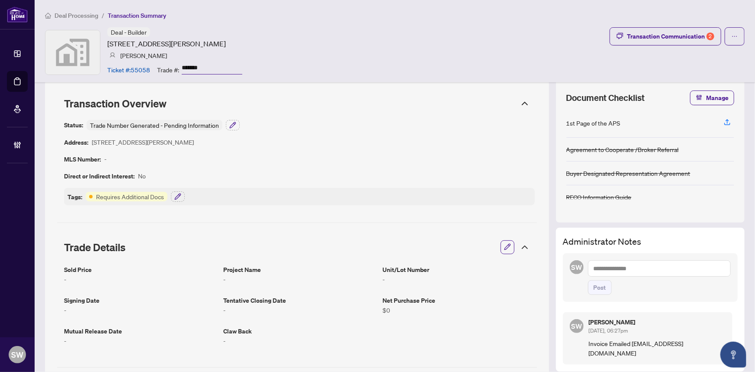
scroll to position [0, 0]
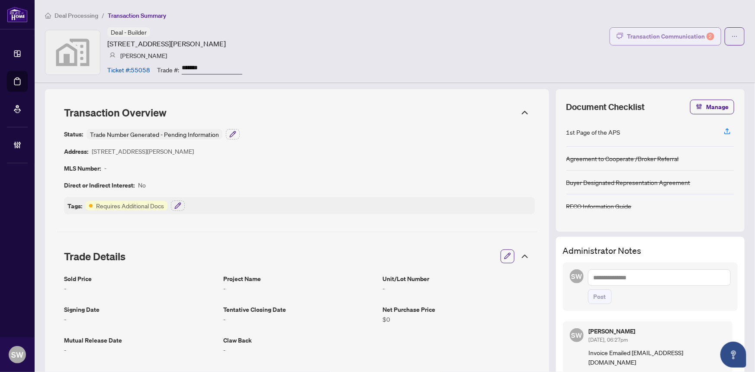
click at [690, 42] on div "Transaction Communication 2" at bounding box center [670, 36] width 87 height 14
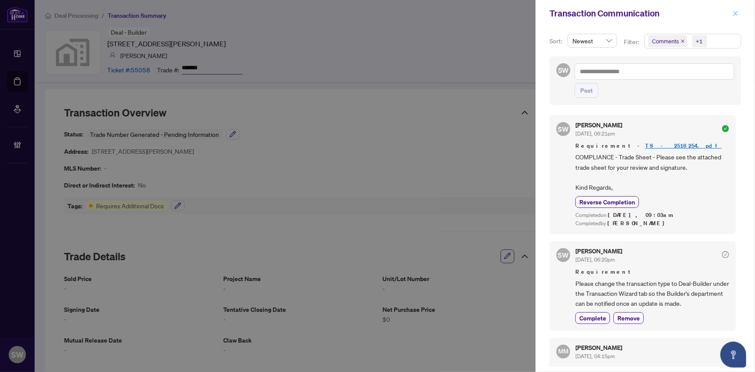
click at [733, 10] on icon "close" at bounding box center [736, 13] width 6 height 6
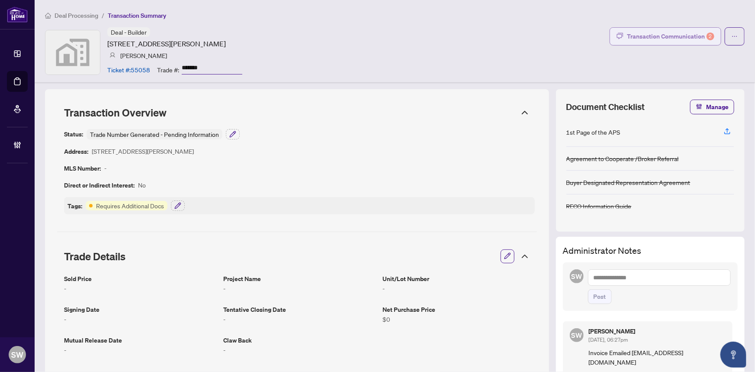
click at [651, 37] on div "Transaction Communication 2" at bounding box center [670, 36] width 87 height 14
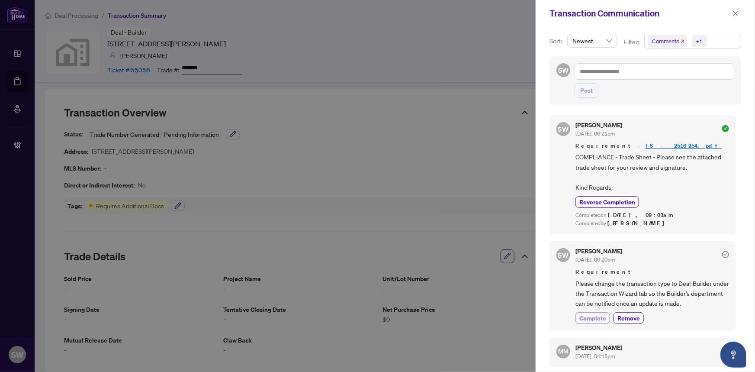
click at [599, 314] on span "Complete" at bounding box center [593, 317] width 27 height 9
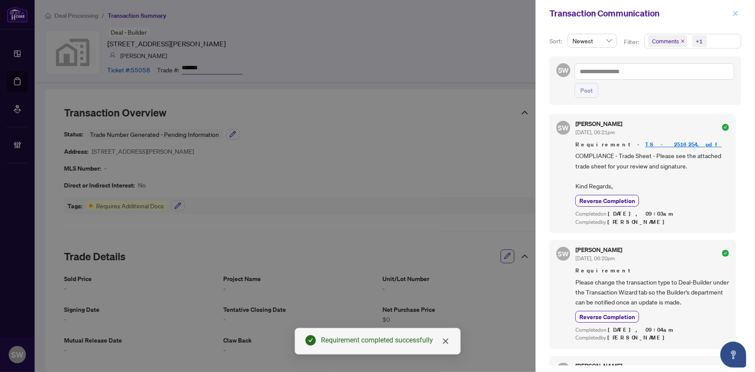
click at [733, 11] on icon "close" at bounding box center [736, 13] width 6 height 6
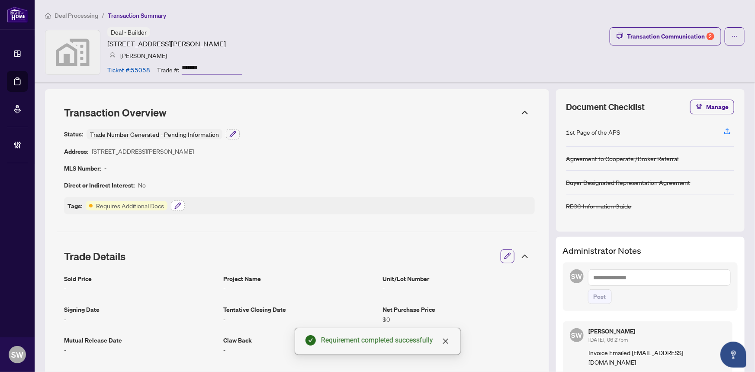
click at [178, 206] on icon "button" at bounding box center [177, 205] width 7 height 7
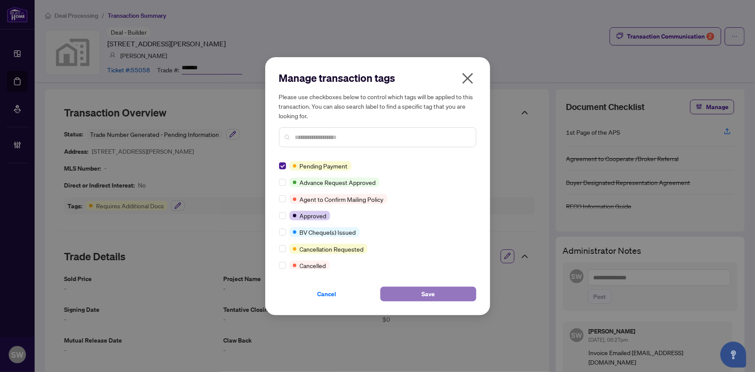
click at [432, 293] on span "Save" at bounding box center [428, 294] width 13 height 14
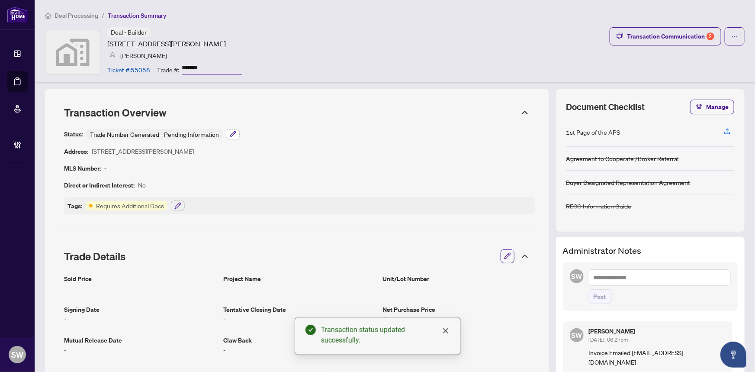
click at [232, 135] on icon "button" at bounding box center [232, 134] width 7 height 7
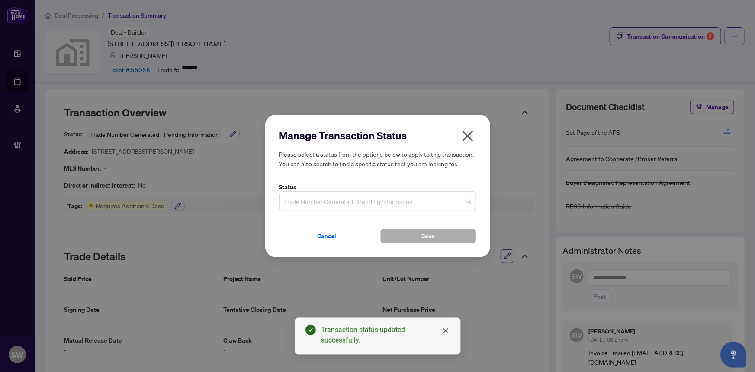
click at [376, 199] on span "Trade Number Generated - Pending Information" at bounding box center [377, 201] width 187 height 16
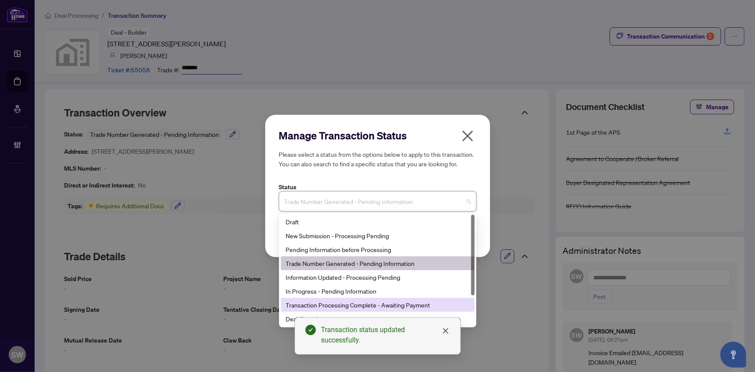
click at [389, 306] on div "Transaction Processing Complete - Awaiting Payment" at bounding box center [378, 305] width 184 height 10
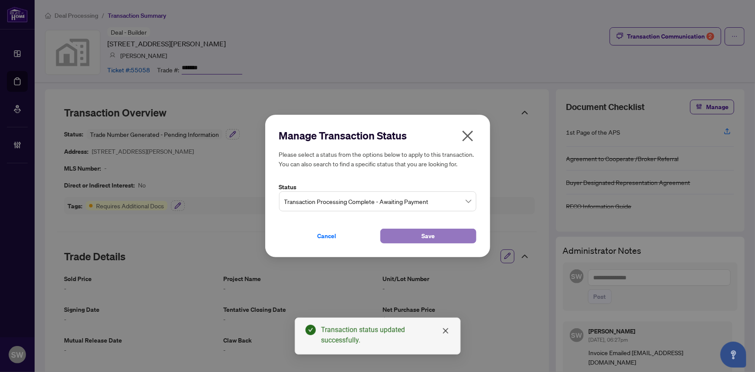
click at [413, 236] on button "Save" at bounding box center [428, 236] width 96 height 15
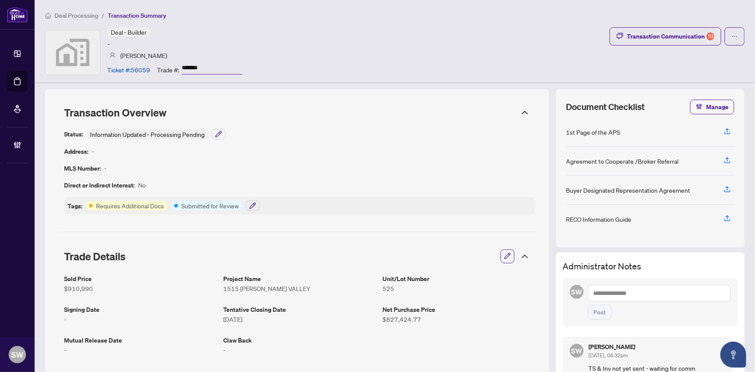
click at [190, 67] on input "*******" at bounding box center [212, 68] width 61 height 13
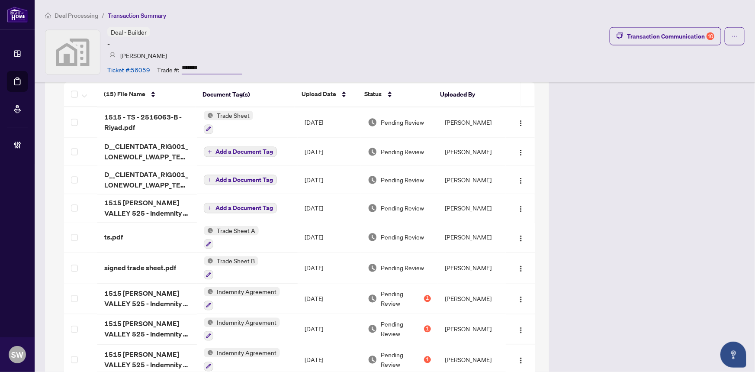
scroll to position [708, 0]
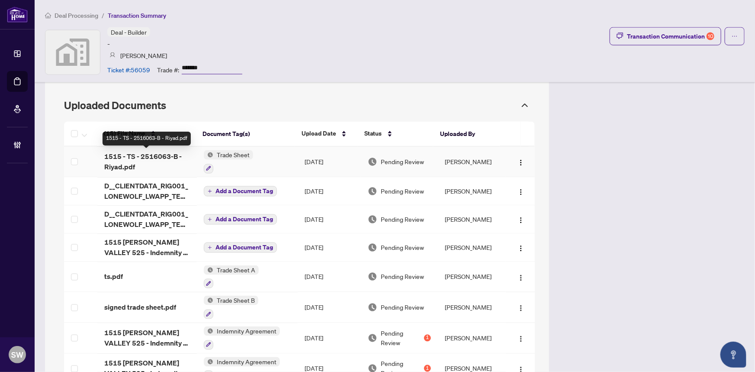
click at [162, 154] on span "1515 - TS - 2516063-B - Riyad.pdf" at bounding box center [147, 161] width 86 height 21
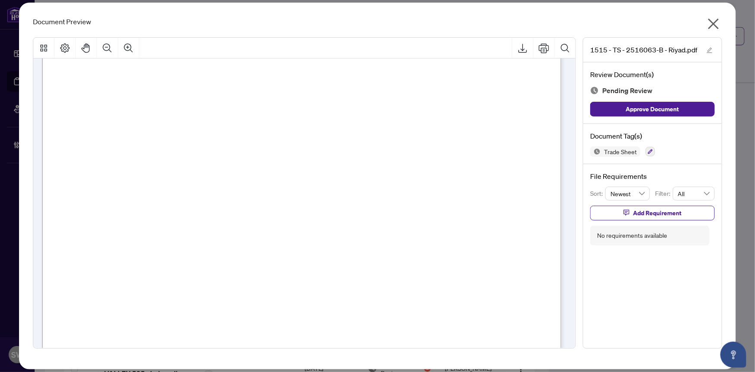
scroll to position [236, 0]
click at [651, 151] on icon "button" at bounding box center [650, 151] width 5 height 5
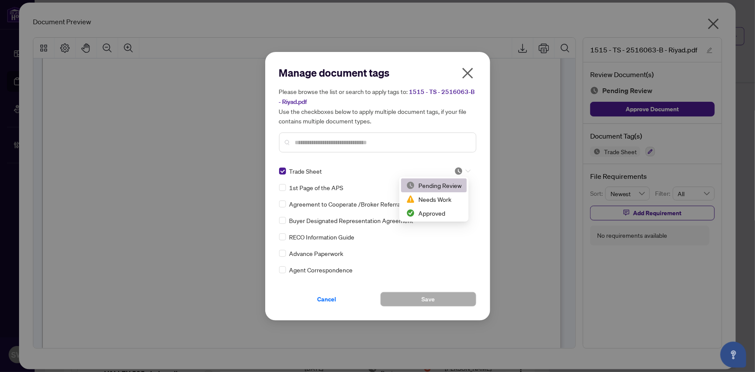
click at [466, 170] on icon at bounding box center [468, 170] width 5 height 3
click at [448, 211] on div "Approved" at bounding box center [433, 213] width 55 height 10
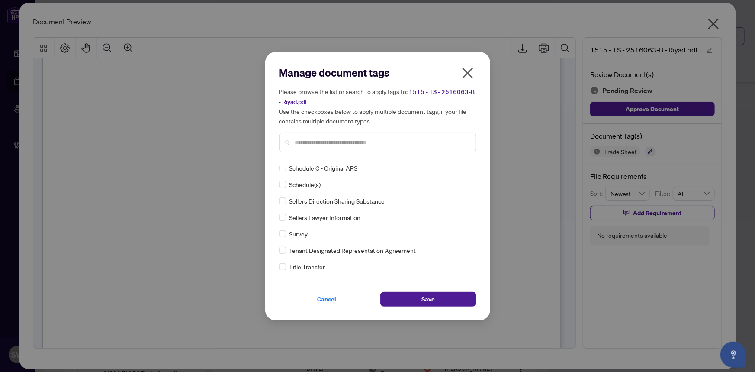
scroll to position [0, 0]
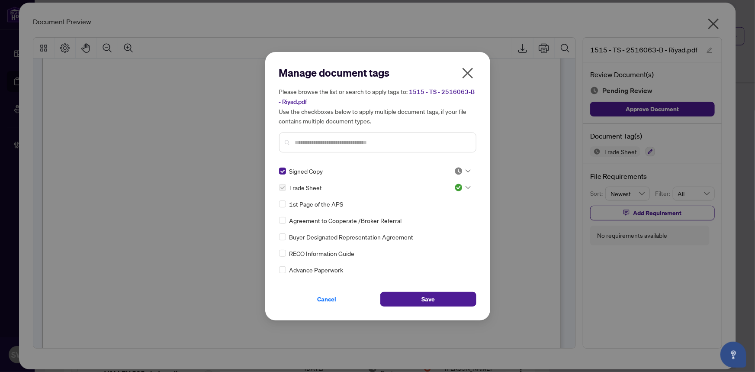
click at [462, 168] on div at bounding box center [462, 171] width 16 height 9
click at [448, 213] on div "Approved" at bounding box center [433, 213] width 55 height 10
click at [459, 299] on button "Save" at bounding box center [428, 299] width 96 height 15
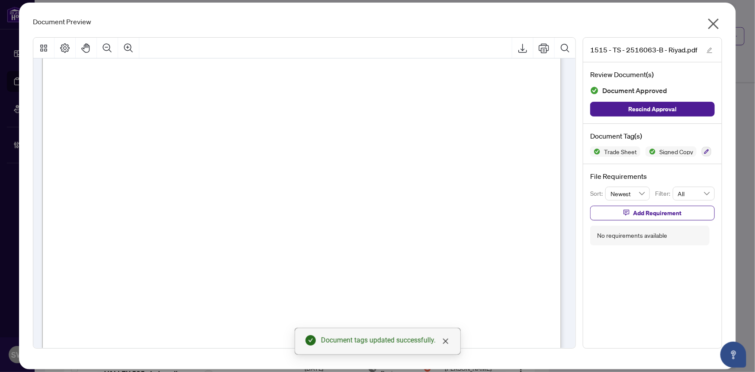
click at [712, 19] on icon "close" at bounding box center [714, 24] width 14 height 14
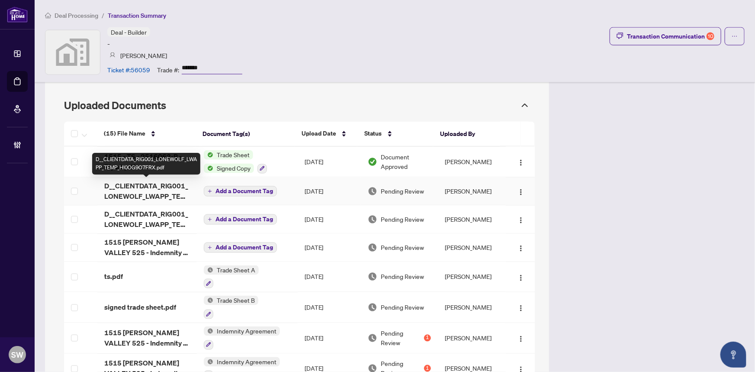
click at [168, 189] on span "D__CLIENTDATA_RIG001_LONEWOLF_LWAPP_TEMP_HI0OG9O7FRX.pdf" at bounding box center [147, 191] width 86 height 21
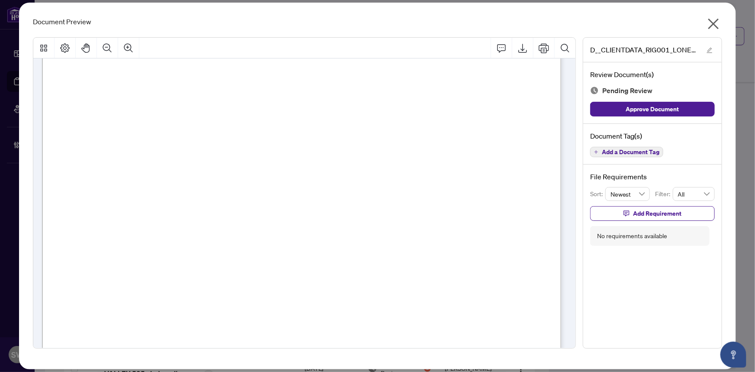
scroll to position [275, 0]
click at [641, 151] on span "Add a Document Tag" at bounding box center [631, 152] width 58 height 6
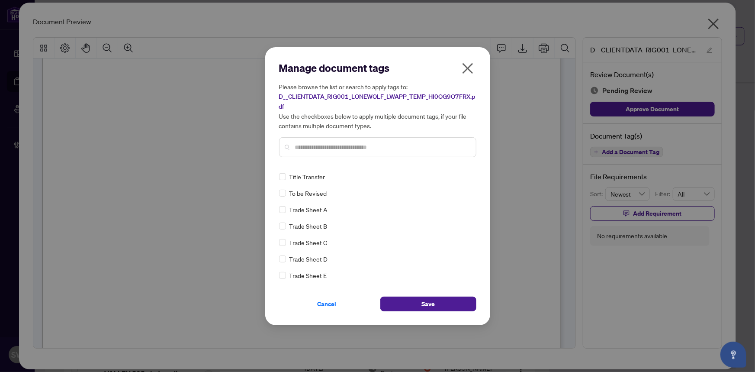
scroll to position [0, 0]
click at [454, 175] on img at bounding box center [458, 175] width 9 height 9
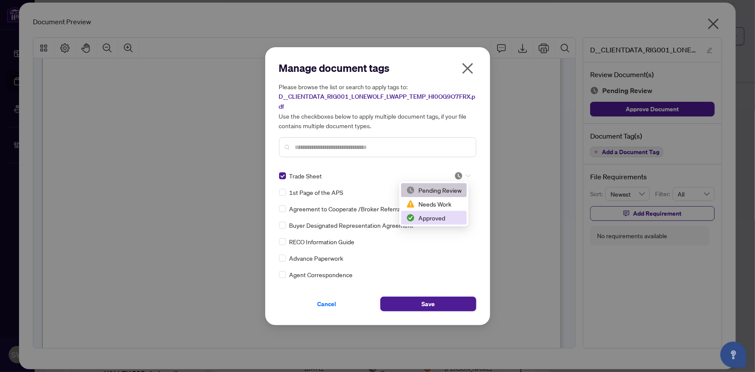
click at [439, 219] on div "Approved" at bounding box center [433, 218] width 55 height 10
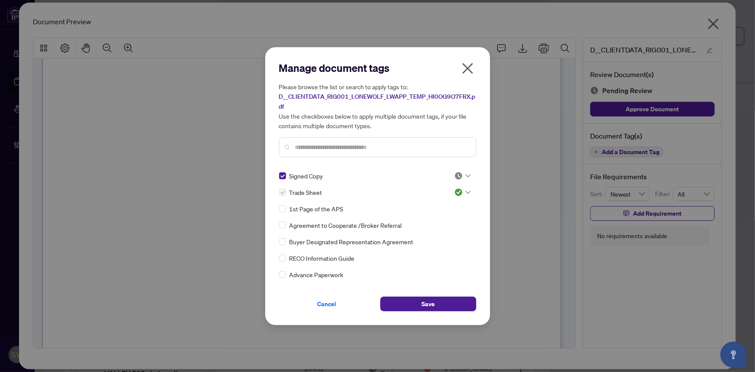
click at [462, 176] on div at bounding box center [462, 175] width 16 height 9
click at [436, 217] on div "Approved" at bounding box center [433, 218] width 55 height 10
click at [451, 302] on button "Save" at bounding box center [428, 303] width 96 height 15
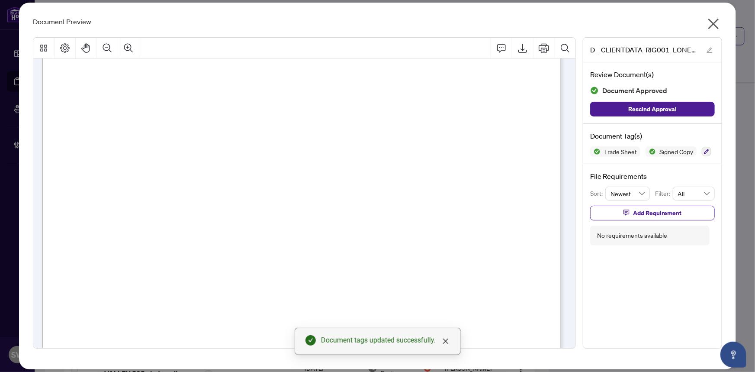
click at [715, 23] on icon "close" at bounding box center [714, 24] width 14 height 14
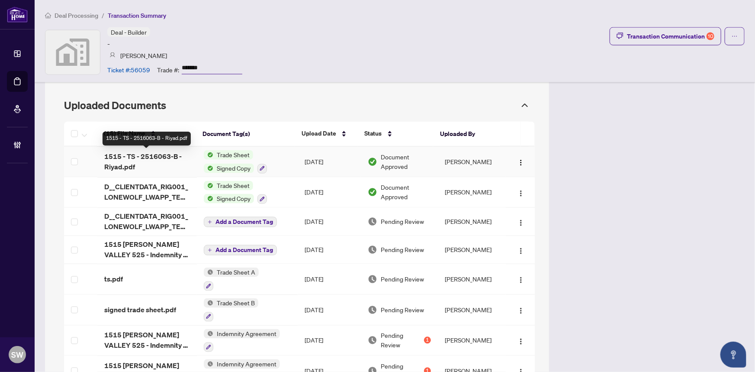
click at [158, 151] on span "1515 - TS - 2516063-B - Riyad.pdf" at bounding box center [147, 161] width 86 height 21
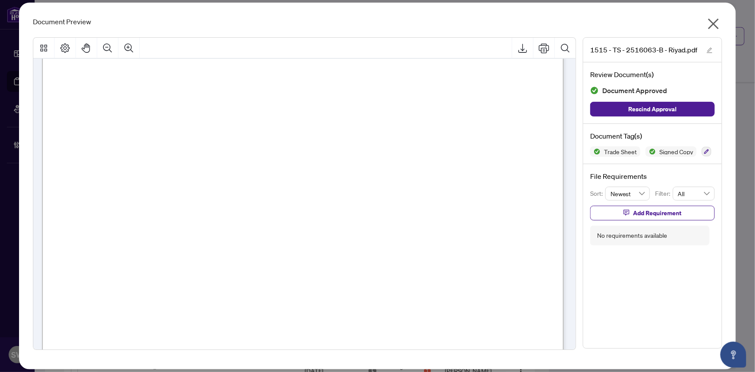
scroll to position [236, 0]
drag, startPoint x: 713, startPoint y: 22, endPoint x: 702, endPoint y: 26, distance: 11.5
click at [713, 22] on icon "close" at bounding box center [714, 24] width 11 height 11
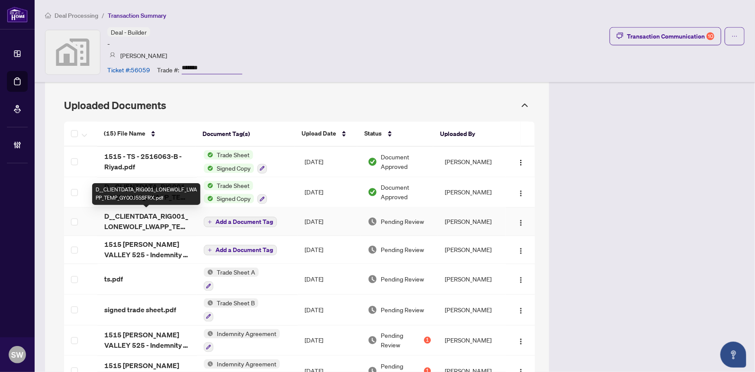
click at [113, 219] on span "D__CLIENTDATA_RIG001_LONEWOLF_LWAPP_TEMP_GY0OJ55SFRX.pdf" at bounding box center [147, 221] width 86 height 21
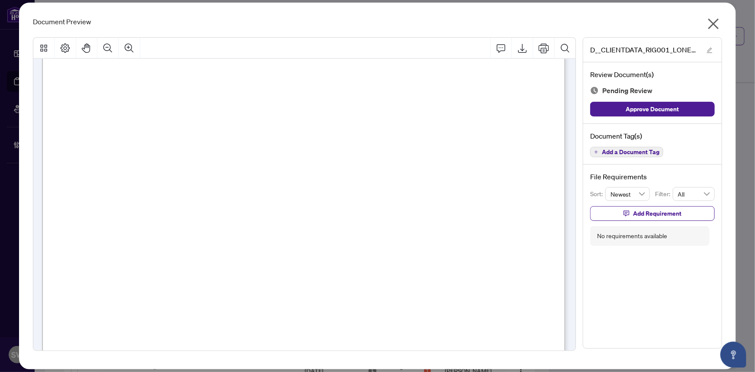
scroll to position [398, 0]
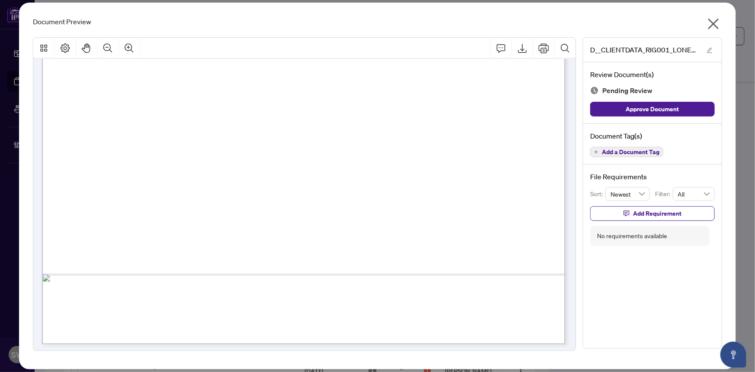
click at [656, 151] on span "Add a Document Tag" at bounding box center [631, 152] width 58 height 6
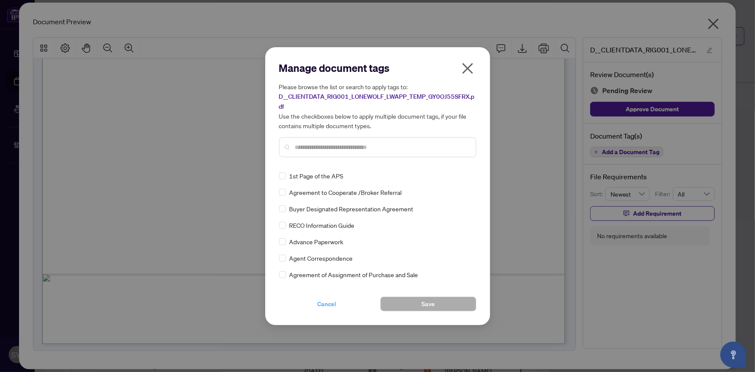
click at [325, 306] on span "Cancel" at bounding box center [327, 304] width 19 height 14
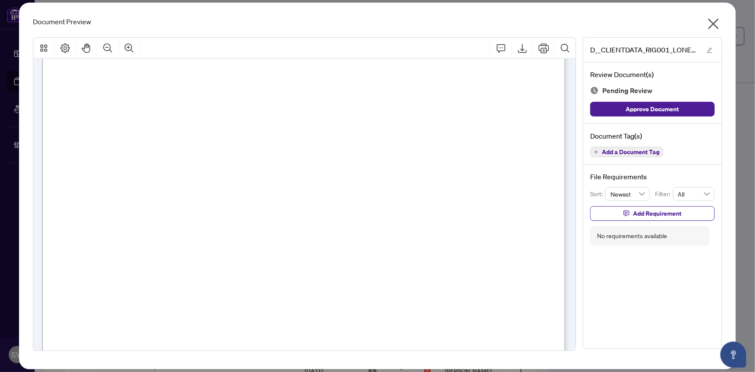
scroll to position [240, 0]
click at [644, 152] on span "Add a Document Tag" at bounding box center [631, 152] width 58 height 6
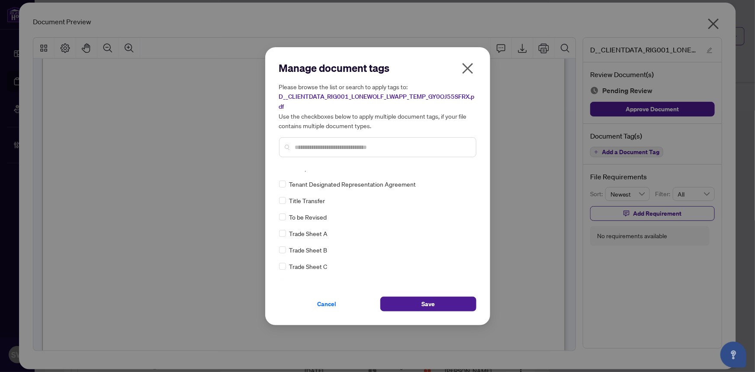
scroll to position [0, 0]
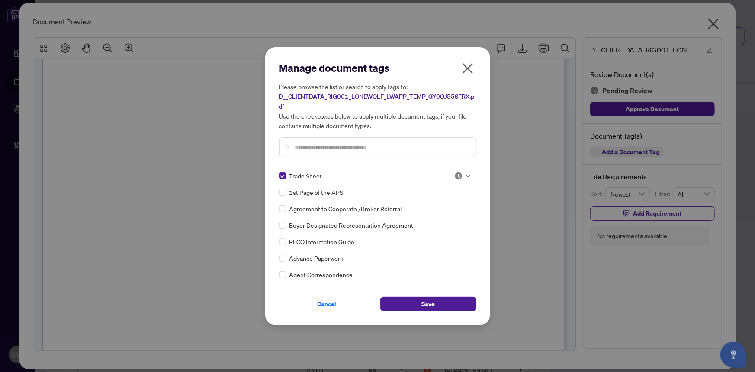
click at [466, 172] on div at bounding box center [462, 175] width 16 height 9
click at [426, 220] on div "Approved" at bounding box center [433, 218] width 55 height 10
click at [454, 176] on img at bounding box center [458, 175] width 9 height 9
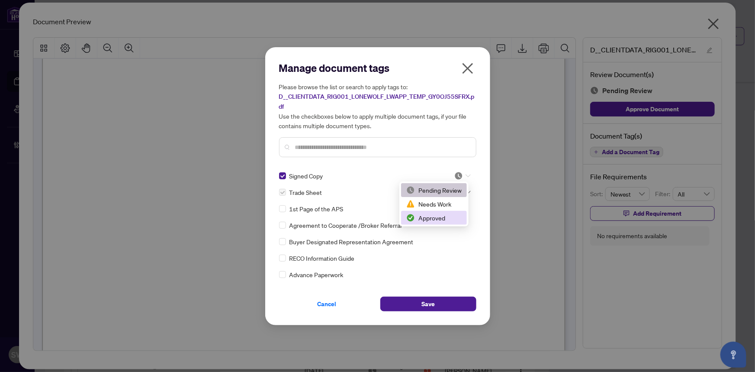
click at [433, 218] on div "Approved" at bounding box center [433, 218] width 55 height 10
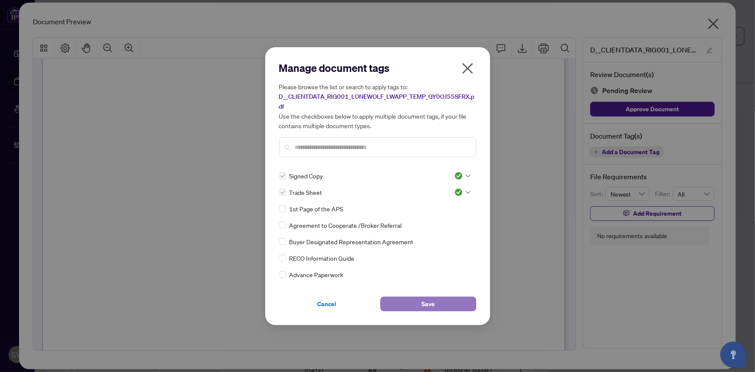
click at [436, 304] on button "Save" at bounding box center [428, 303] width 96 height 15
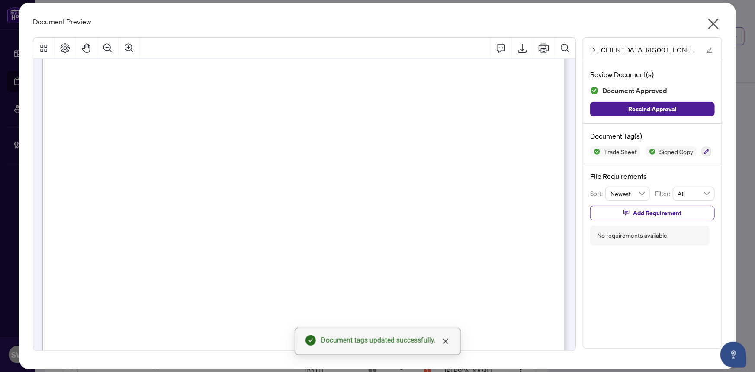
click at [715, 25] on icon "close" at bounding box center [714, 24] width 11 height 11
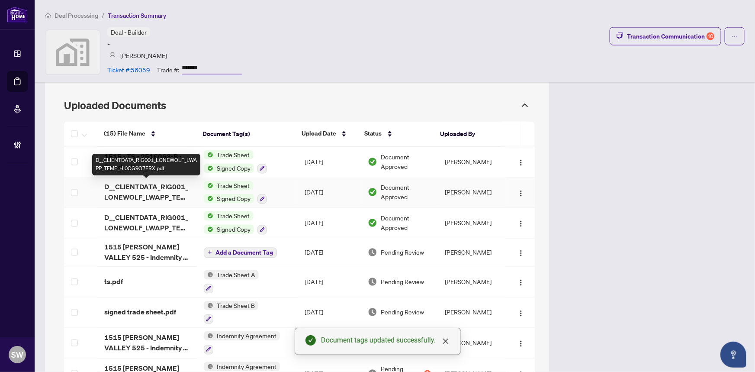
click at [164, 192] on span "D__CLIENTDATA_RIG001_LONEWOLF_LWAPP_TEMP_HI0OG9O7FRX.pdf" at bounding box center [147, 192] width 86 height 21
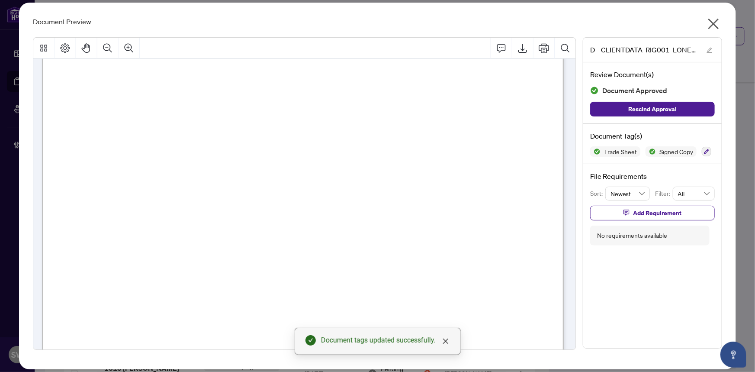
scroll to position [197, 0]
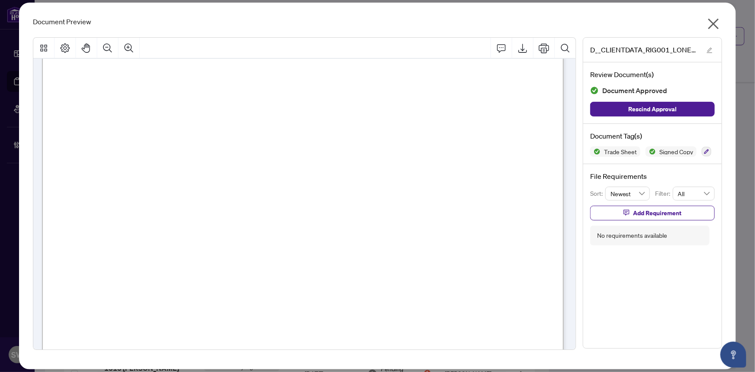
click at [714, 24] on icon "close" at bounding box center [714, 24] width 11 height 11
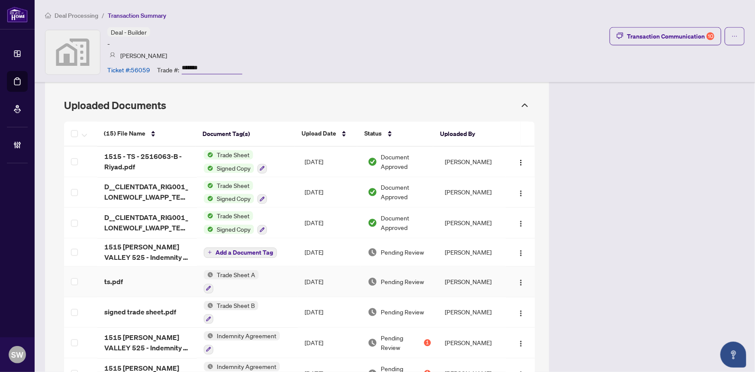
click at [161, 277] on div "ts.pdf" at bounding box center [147, 282] width 86 height 10
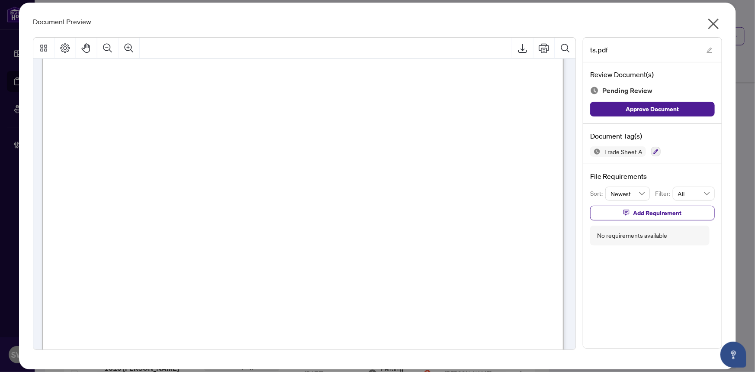
scroll to position [118, 0]
click at [654, 151] on icon "button" at bounding box center [656, 151] width 5 height 5
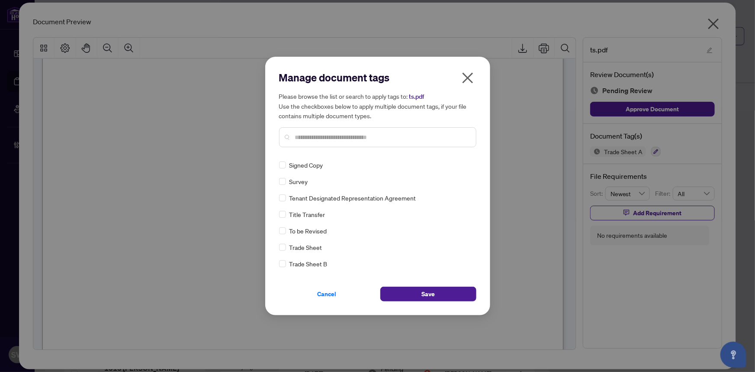
scroll to position [0, 0]
click at [462, 166] on div at bounding box center [462, 165] width 16 height 9
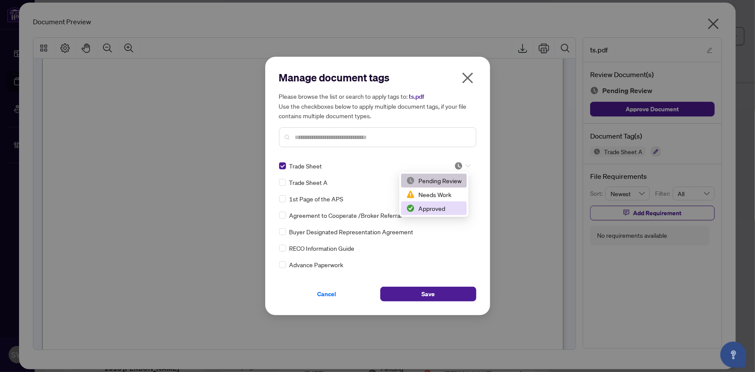
click at [431, 209] on div "Approved" at bounding box center [433, 208] width 55 height 10
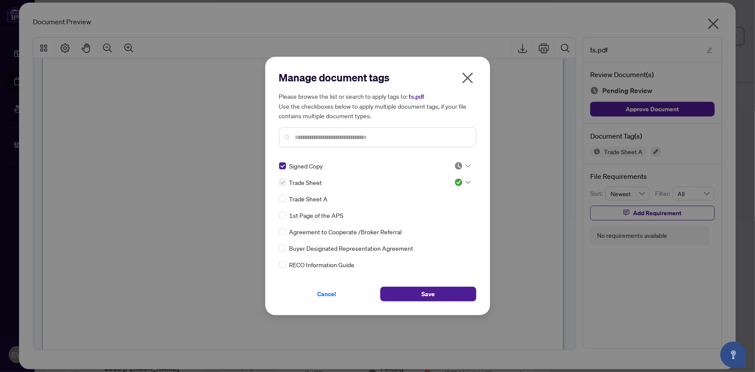
click at [466, 165] on icon at bounding box center [468, 165] width 5 height 3
click at [430, 209] on div "Approved" at bounding box center [433, 208] width 55 height 10
click at [435, 287] on button "Save" at bounding box center [428, 294] width 96 height 15
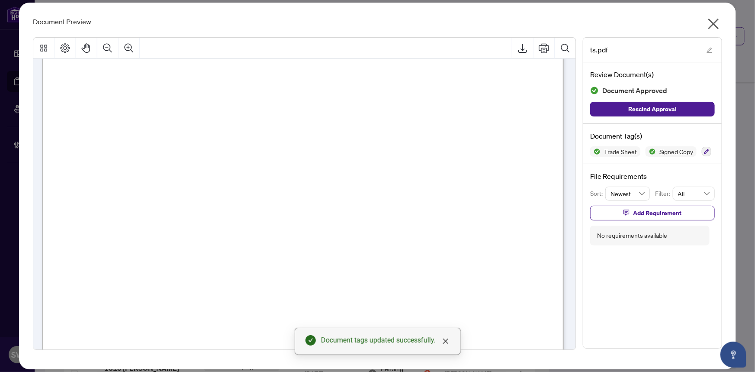
click at [713, 24] on icon "close" at bounding box center [714, 24] width 11 height 11
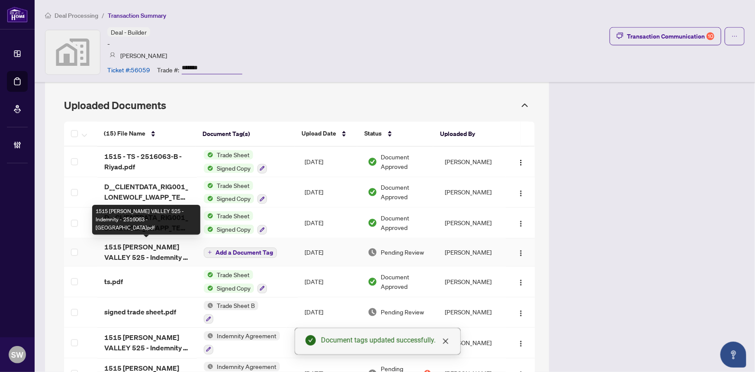
click at [129, 249] on span "1515 PICKERING VALLEY 525 - Indemnity - 2516063 - Saman.pdf" at bounding box center [147, 252] width 86 height 21
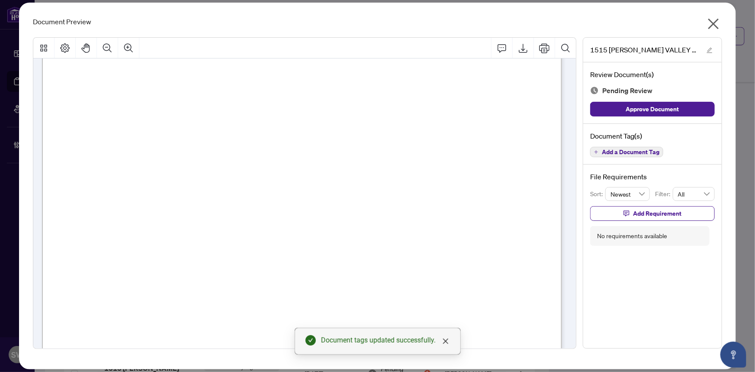
scroll to position [2864, 0]
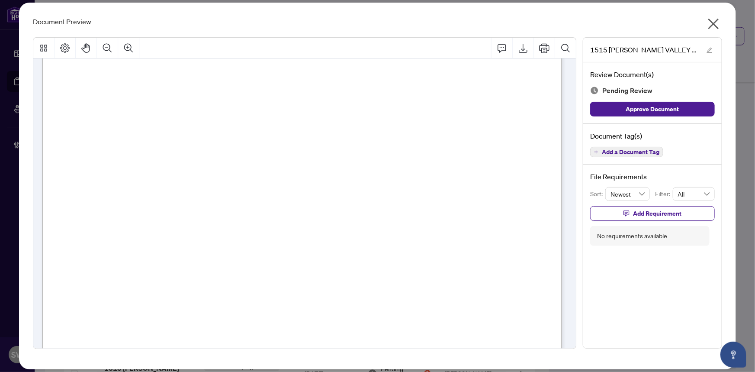
click at [635, 151] on span "Add a Document Tag" at bounding box center [631, 152] width 58 height 6
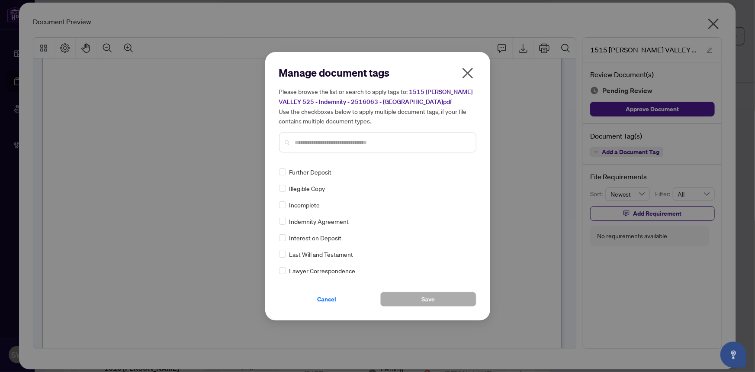
scroll to position [0, 0]
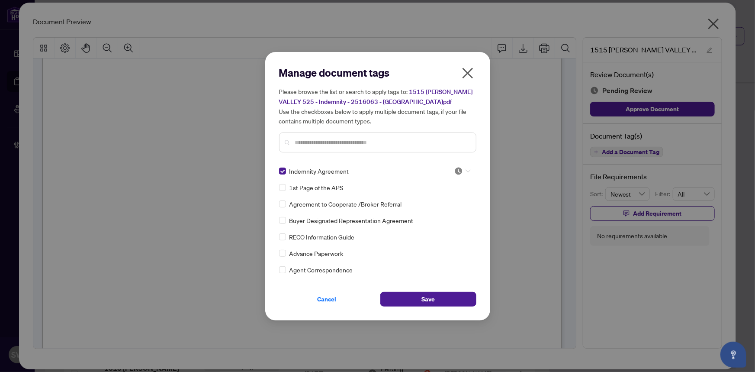
click at [466, 169] on icon at bounding box center [468, 170] width 5 height 3
click at [432, 211] on div "Approved" at bounding box center [433, 213] width 55 height 10
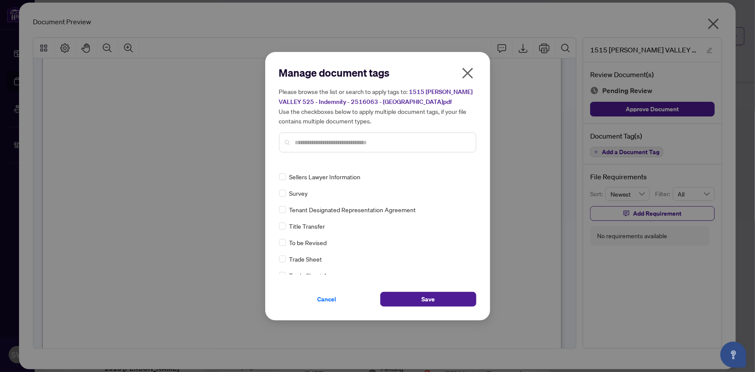
scroll to position [11, 0]
click at [461, 175] on div at bounding box center [462, 176] width 16 height 9
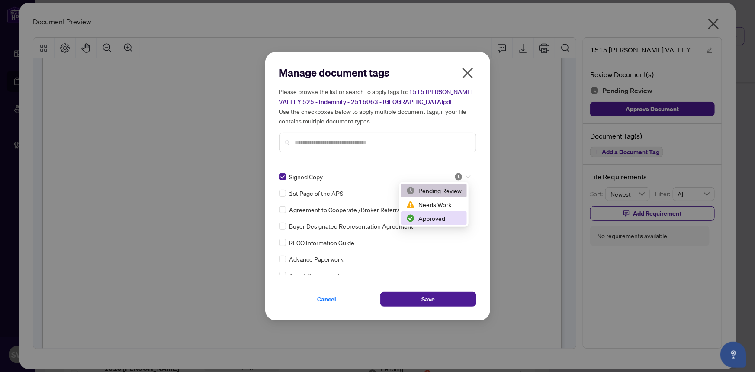
click at [438, 221] on div "Approved" at bounding box center [433, 218] width 55 height 10
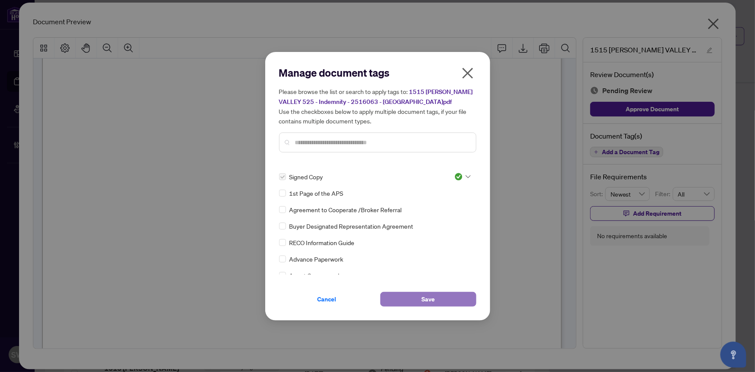
click at [448, 302] on button "Save" at bounding box center [428, 299] width 96 height 15
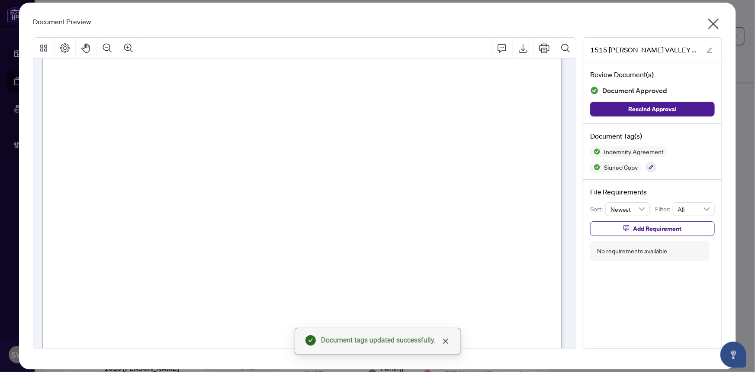
click at [718, 23] on icon "close" at bounding box center [714, 24] width 14 height 14
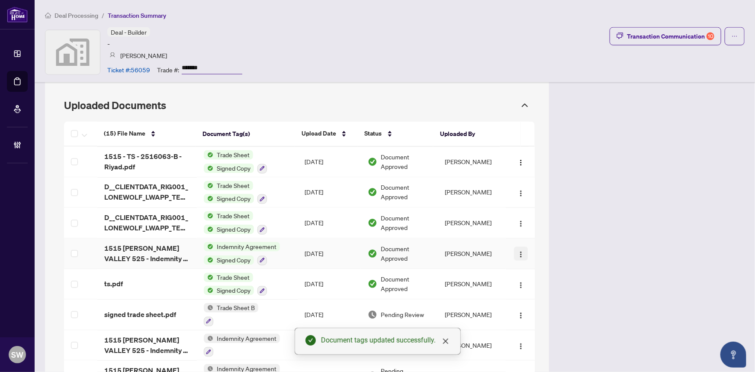
click at [518, 252] on img "button" at bounding box center [521, 254] width 7 height 7
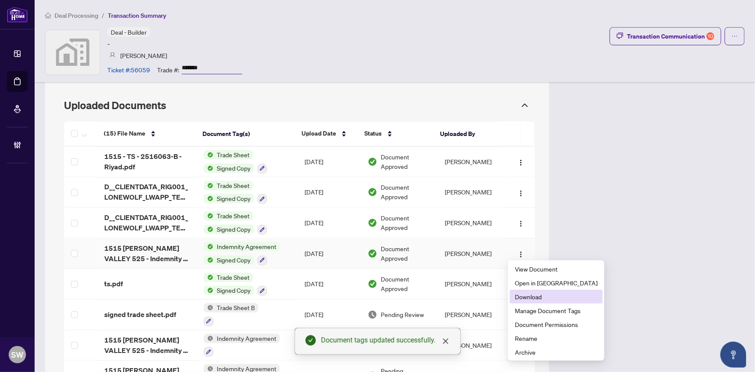
click at [538, 293] on span "Download" at bounding box center [556, 297] width 83 height 10
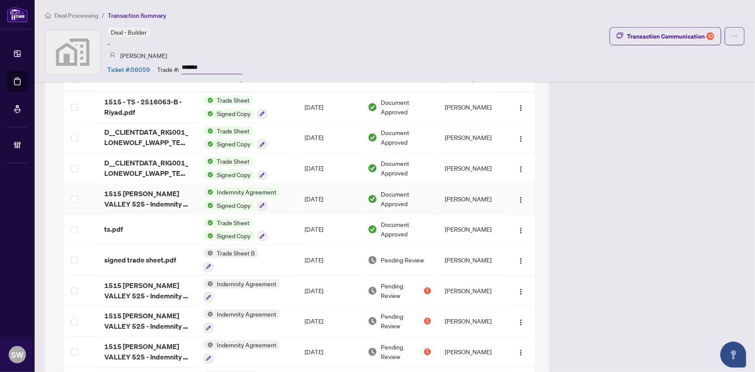
scroll to position [787, 0]
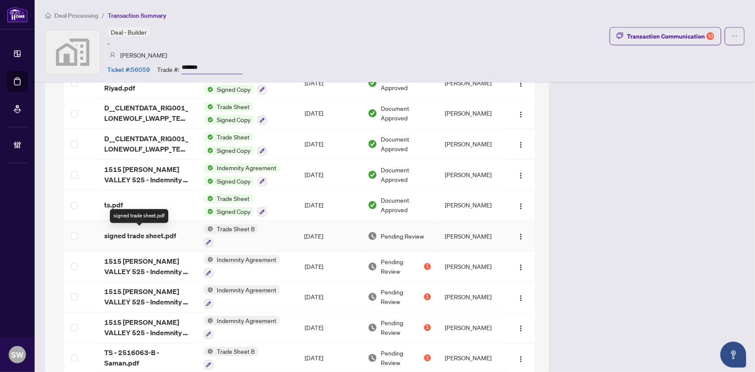
click at [149, 231] on span "signed trade sheet.pdf" at bounding box center [140, 236] width 72 height 10
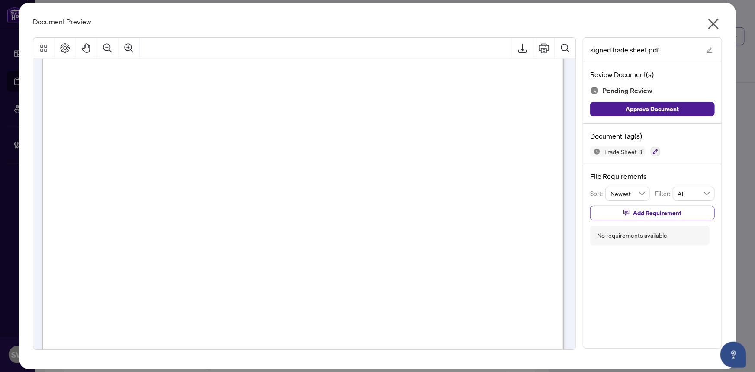
scroll to position [0, 0]
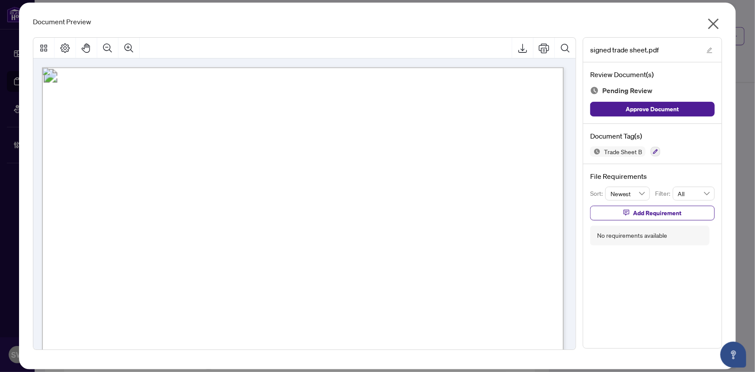
click at [640, 279] on div "signed trade sheet.pdf Review Document(s) Pending Review Approve Document Docum…" at bounding box center [652, 192] width 139 height 311
click at [656, 151] on icon "button" at bounding box center [656, 151] width 5 height 5
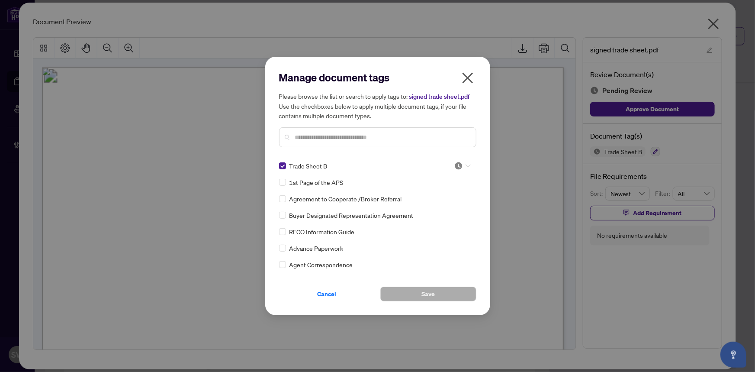
click at [461, 163] on div at bounding box center [462, 165] width 16 height 9
click at [441, 205] on div "Approved" at bounding box center [433, 208] width 55 height 10
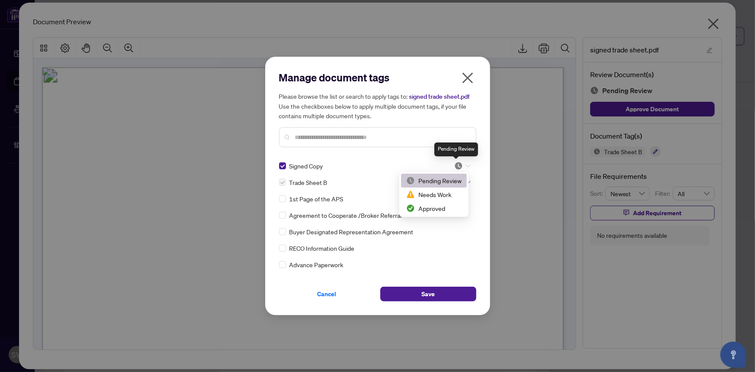
click at [460, 164] on img at bounding box center [458, 165] width 9 height 9
click at [437, 209] on div "Approved" at bounding box center [433, 208] width 55 height 10
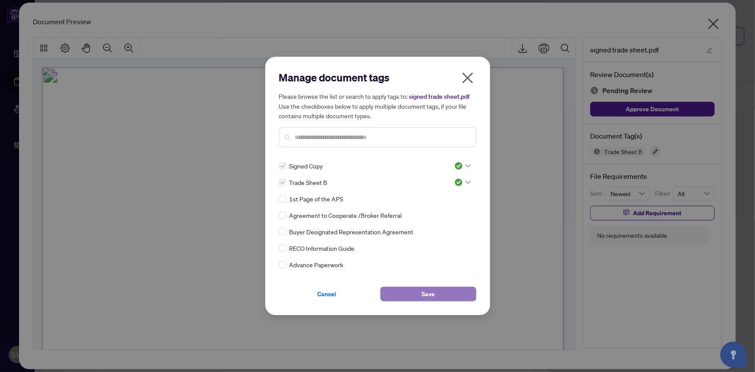
click at [439, 291] on button "Save" at bounding box center [428, 294] width 96 height 15
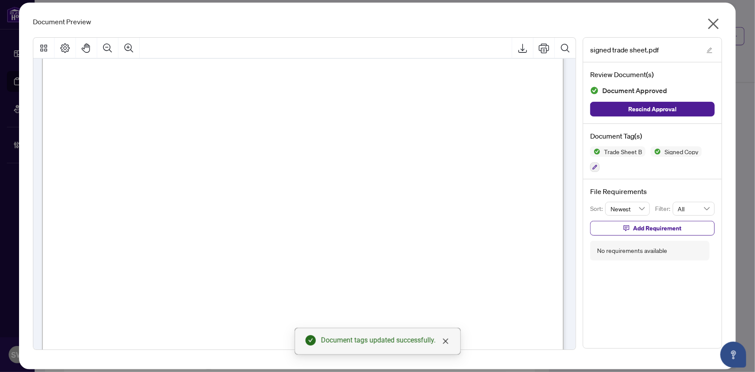
scroll to position [157, 0]
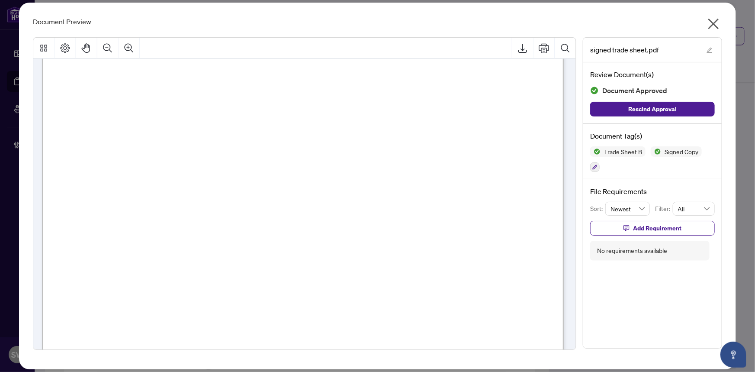
drag, startPoint x: 715, startPoint y: 21, endPoint x: 659, endPoint y: 33, distance: 57.1
click at [715, 21] on icon "close" at bounding box center [714, 24] width 14 height 14
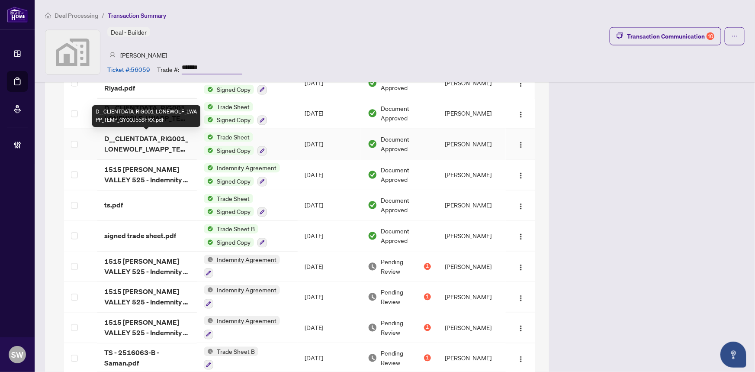
click at [163, 145] on span "D__CLIENTDATA_RIG001_LONEWOLF_LWAPP_TEMP_GY0OJ55SFRX.pdf" at bounding box center [147, 144] width 86 height 21
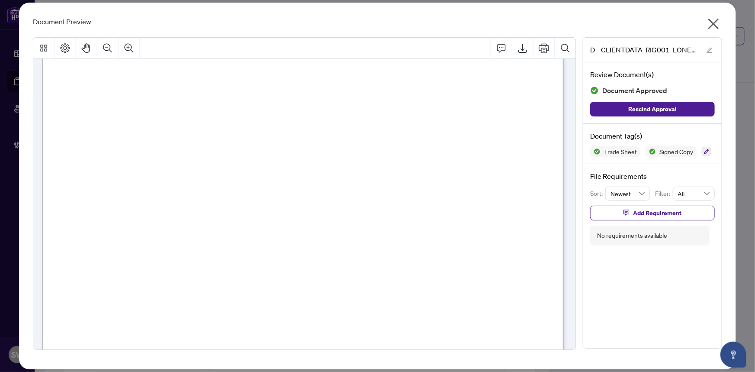
scroll to position [236, 0]
click at [709, 152] on icon "button" at bounding box center [706, 151] width 5 height 5
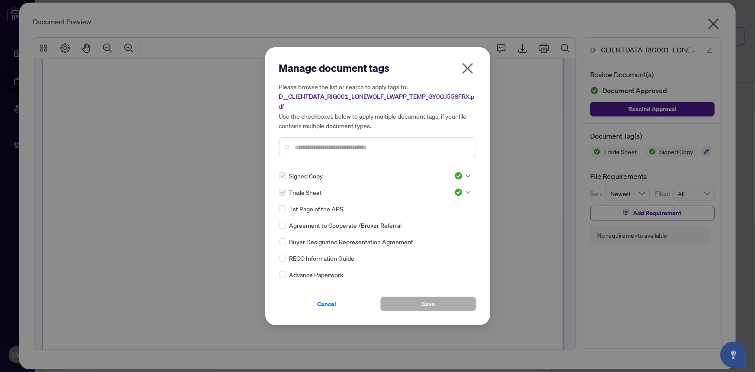
click at [463, 190] on div at bounding box center [462, 192] width 16 height 9
click at [441, 203] on div "Pending Review" at bounding box center [433, 207] width 55 height 10
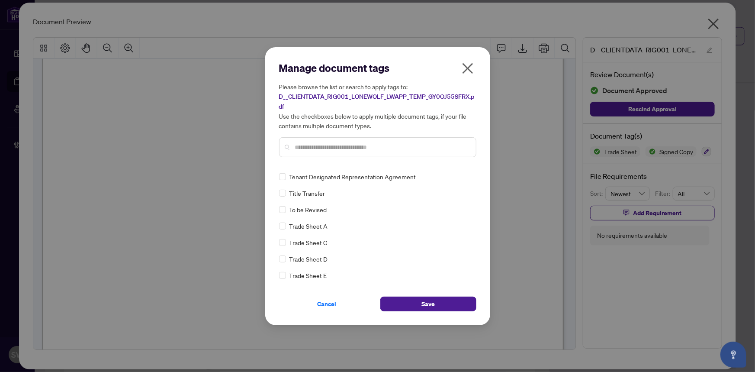
scroll to position [0, 0]
click at [461, 188] on div at bounding box center [462, 192] width 16 height 9
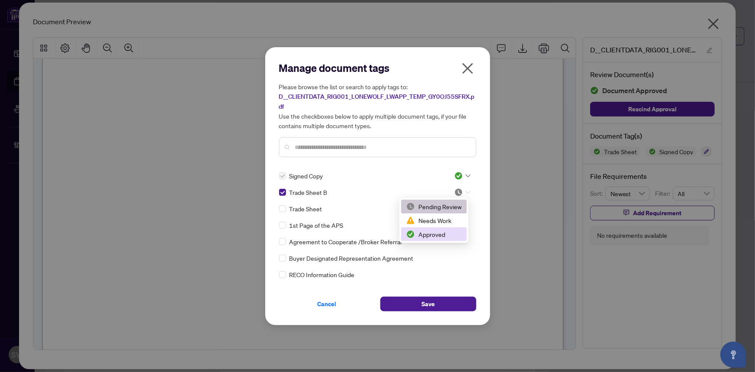
click at [443, 232] on div "Approved" at bounding box center [433, 234] width 55 height 10
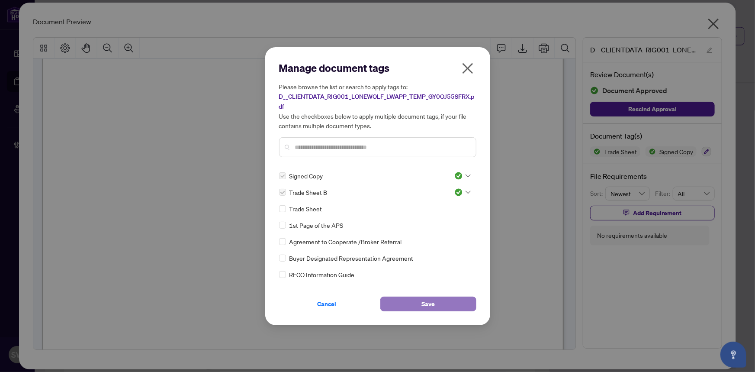
click at [429, 303] on span "Save" at bounding box center [428, 304] width 13 height 14
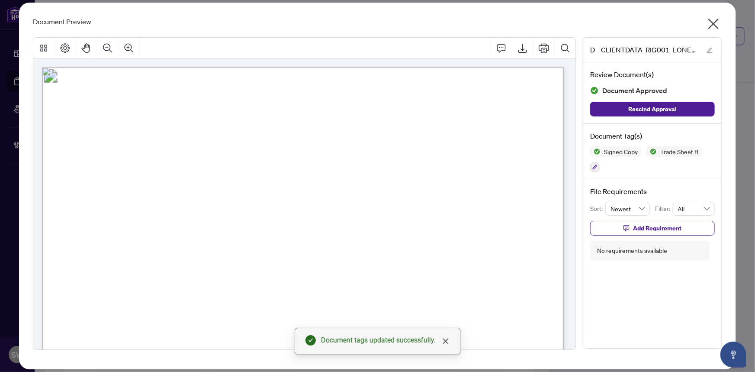
click at [716, 22] on icon "close" at bounding box center [714, 24] width 11 height 11
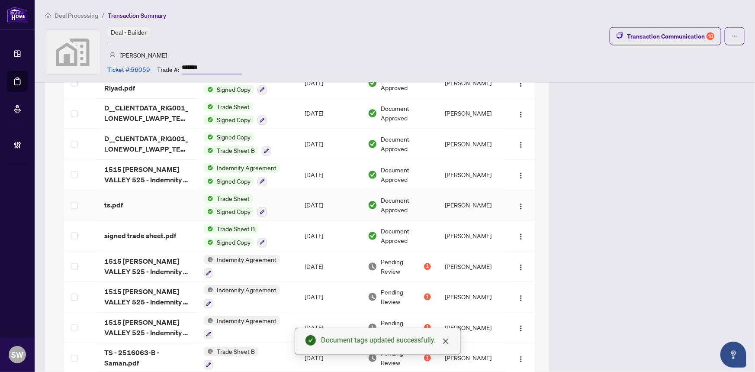
click at [164, 200] on div "ts.pdf" at bounding box center [147, 205] width 86 height 10
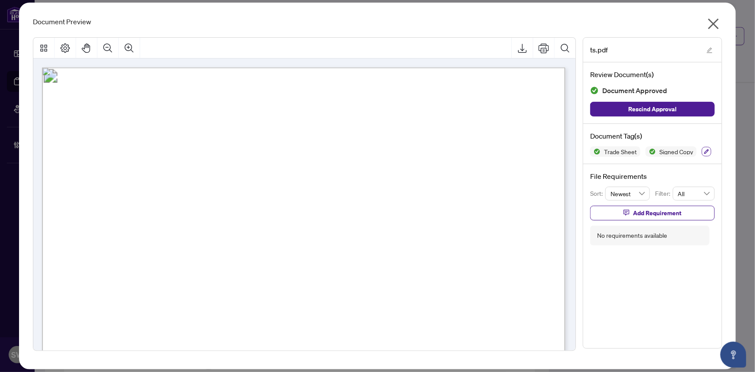
click at [709, 148] on button "button" at bounding box center [707, 152] width 10 height 10
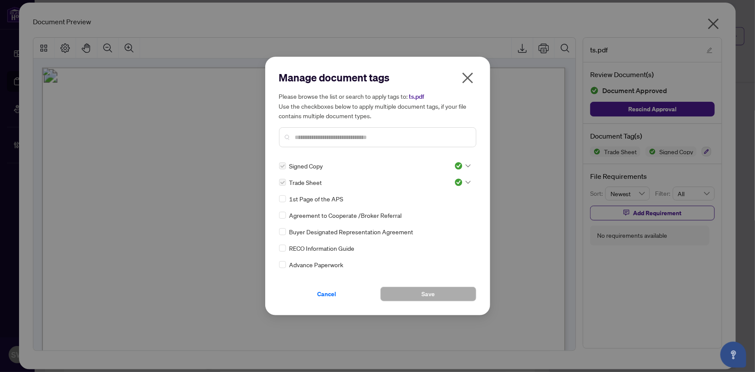
click at [463, 180] on div at bounding box center [462, 182] width 16 height 9
click at [441, 197] on div "Pending Review" at bounding box center [433, 197] width 55 height 10
click at [348, 139] on input "text" at bounding box center [382, 137] width 174 height 10
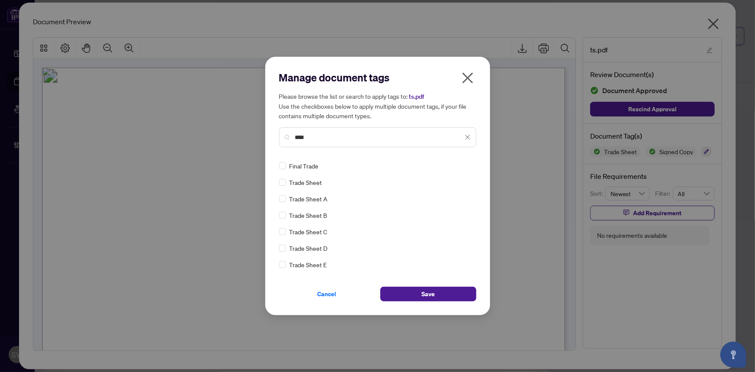
type input "****"
click at [454, 164] on img at bounding box center [458, 165] width 9 height 9
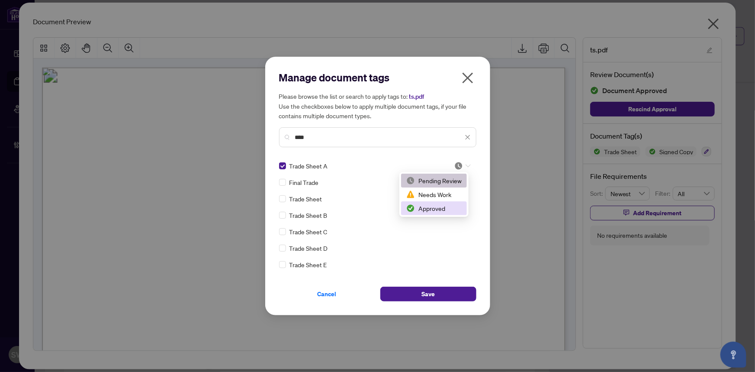
click at [438, 207] on div "Approved" at bounding box center [433, 208] width 55 height 10
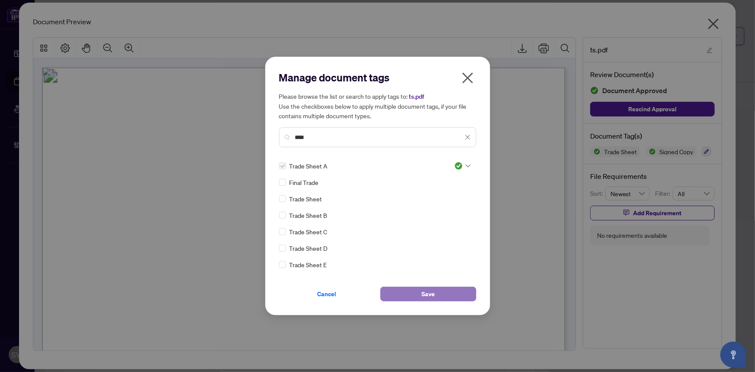
click at [444, 293] on button "Save" at bounding box center [428, 294] width 96 height 15
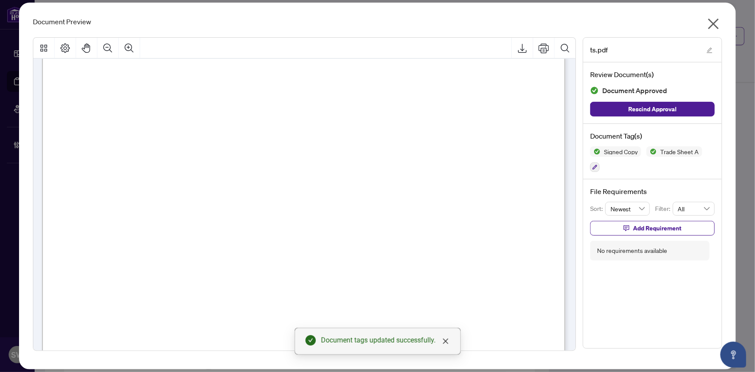
scroll to position [236, 0]
click at [711, 25] on icon "close" at bounding box center [714, 24] width 14 height 14
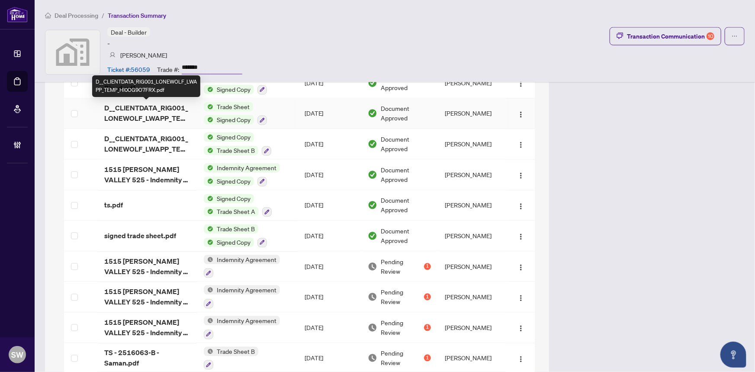
click at [160, 108] on span "D__CLIENTDATA_RIG001_LONEWOLF_LWAPP_TEMP_HI0OG9O7FRX.pdf" at bounding box center [147, 113] width 86 height 21
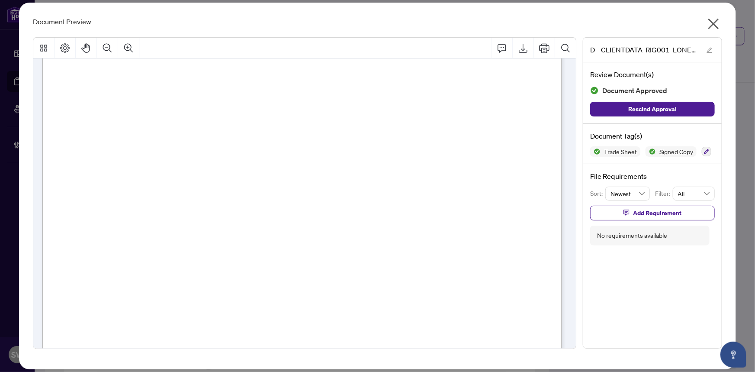
scroll to position [0, 0]
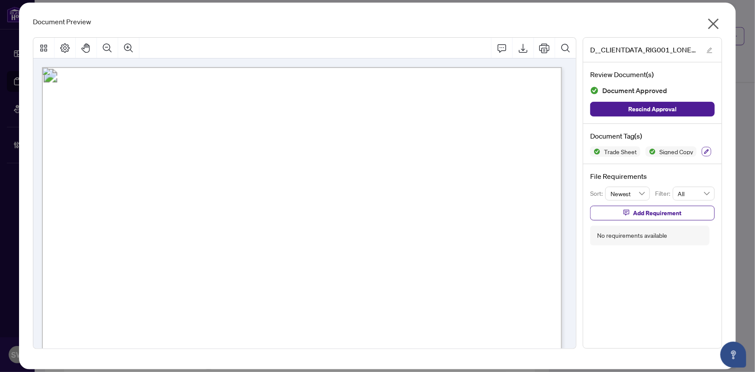
click at [705, 147] on button "button" at bounding box center [707, 152] width 10 height 10
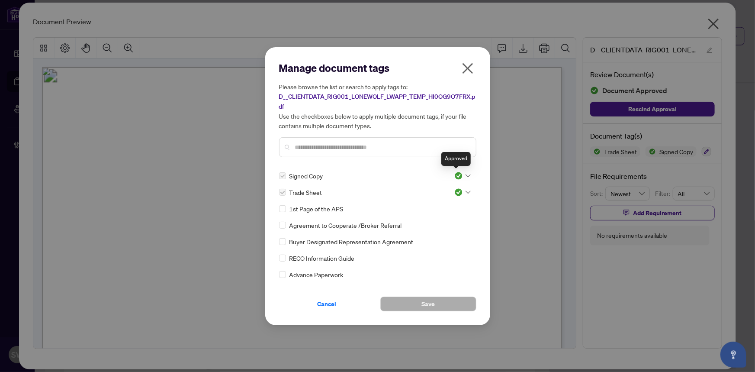
click at [458, 175] on img at bounding box center [458, 175] width 9 height 9
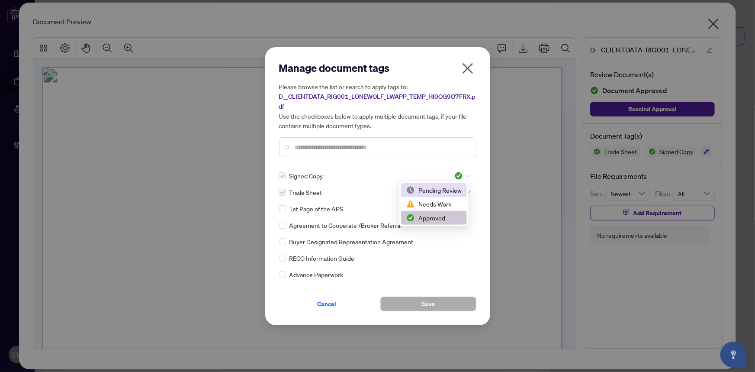
click at [450, 188] on div "Pending Review" at bounding box center [433, 190] width 55 height 10
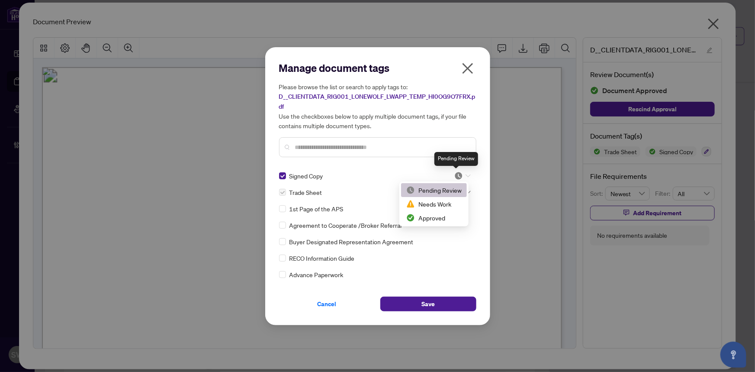
click at [457, 176] on img at bounding box center [458, 175] width 9 height 9
click at [439, 217] on div "Approved" at bounding box center [433, 218] width 55 height 10
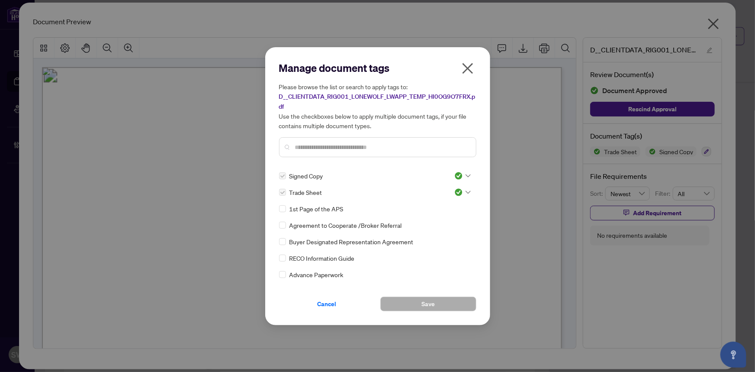
click at [462, 190] on div at bounding box center [462, 192] width 16 height 9
click at [451, 205] on div "Pending Review" at bounding box center [433, 207] width 55 height 10
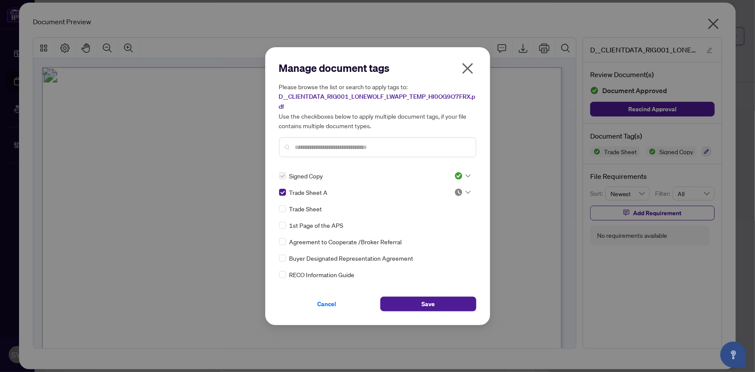
click at [460, 190] on img at bounding box center [458, 192] width 9 height 9
click at [438, 230] on div "Approved" at bounding box center [433, 234] width 55 height 10
click at [455, 299] on button "Save" at bounding box center [428, 303] width 96 height 15
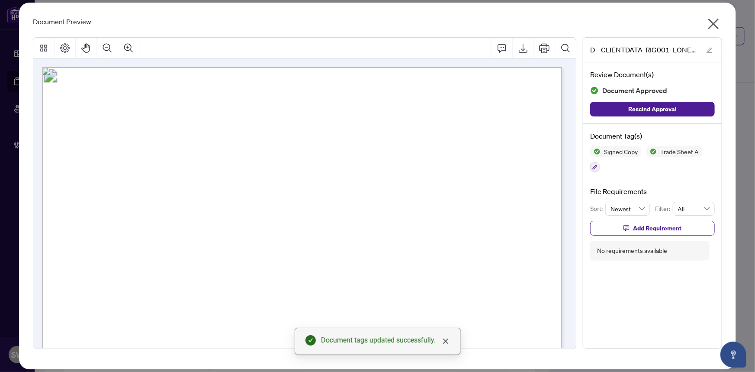
click at [714, 24] on icon "close" at bounding box center [714, 24] width 11 height 11
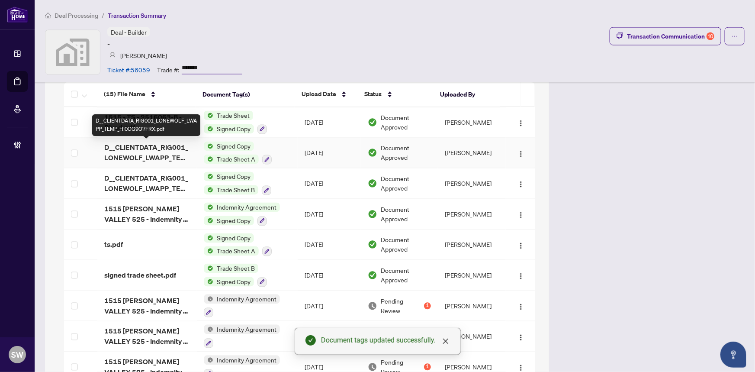
scroll to position [708, 0]
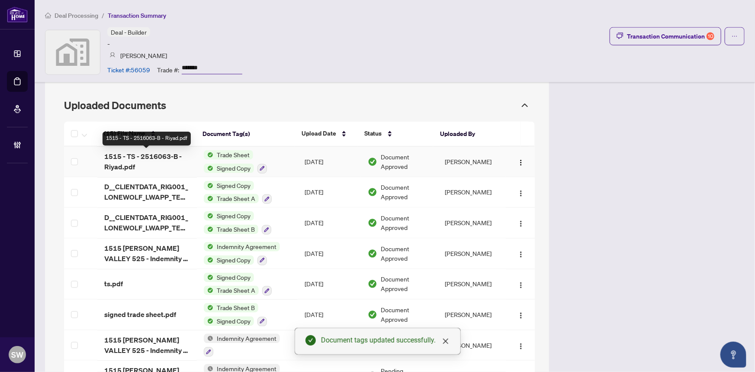
click at [146, 160] on span "1515 - TS - 2516063-B - Riyad.pdf" at bounding box center [147, 161] width 86 height 21
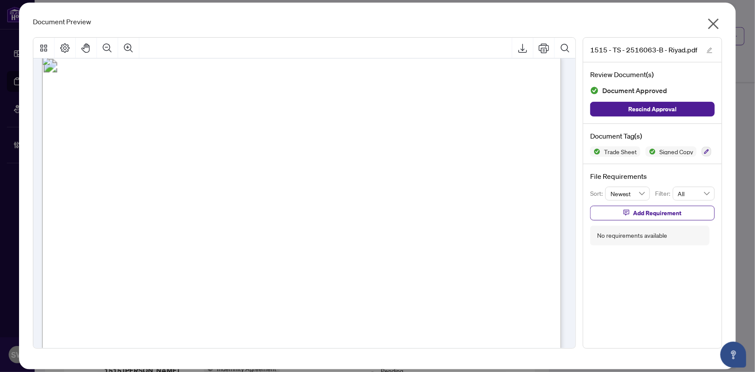
scroll to position [0, 0]
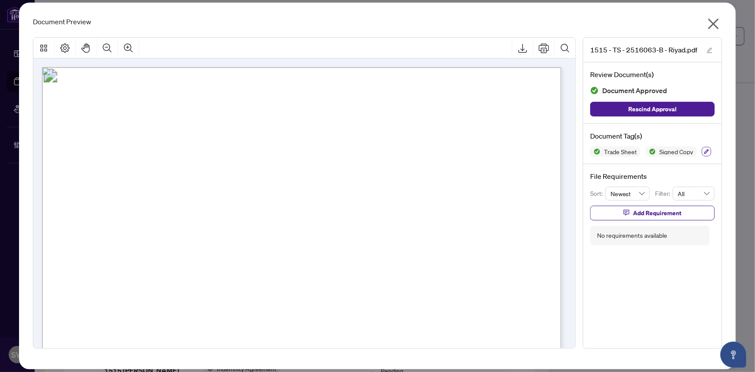
click at [707, 150] on icon "button" at bounding box center [707, 151] width 5 height 5
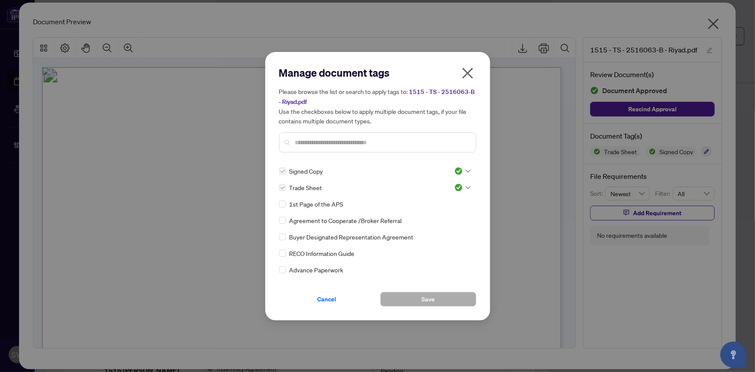
click at [462, 186] on div at bounding box center [462, 187] width 16 height 9
click at [441, 199] on div "Pending Review" at bounding box center [433, 202] width 55 height 10
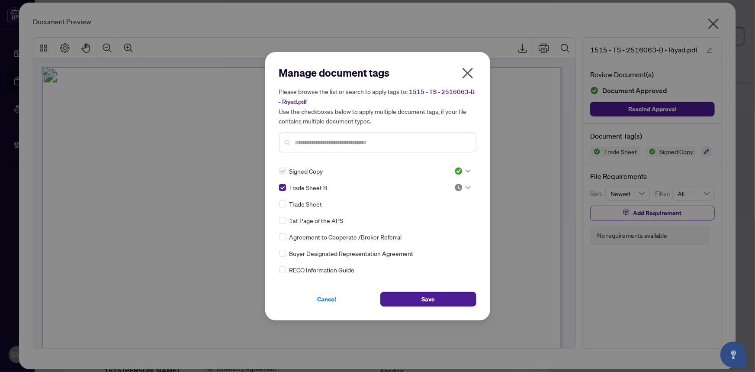
click at [462, 187] on div at bounding box center [462, 187] width 16 height 9
click at [441, 229] on div "Approved" at bounding box center [433, 230] width 55 height 10
click at [440, 301] on button "Save" at bounding box center [428, 299] width 96 height 15
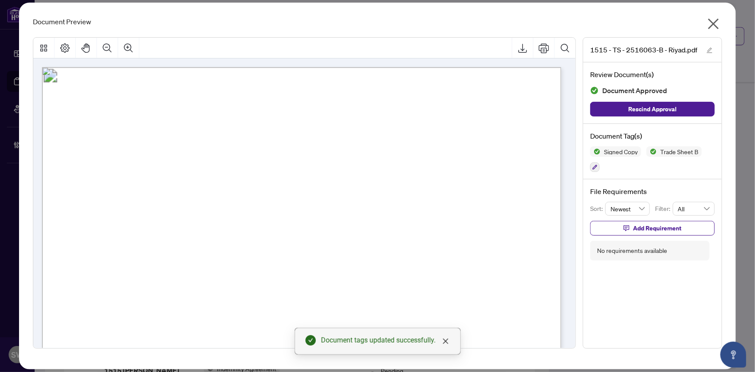
click at [714, 24] on icon "close" at bounding box center [714, 24] width 11 height 11
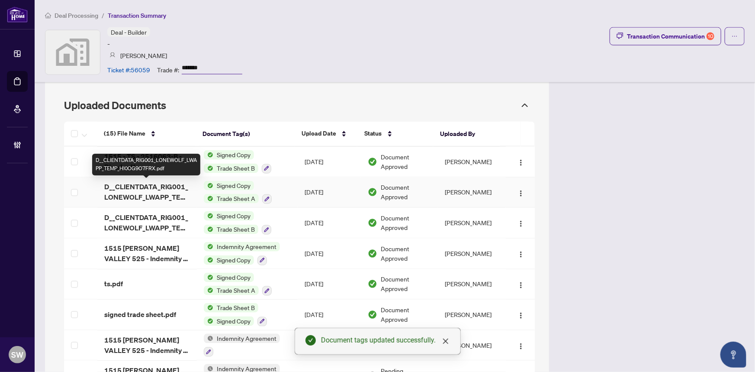
click at [159, 193] on span "D__CLIENTDATA_RIG001_LONEWOLF_LWAPP_TEMP_HI0OG9O7FRX.pdf" at bounding box center [147, 192] width 86 height 21
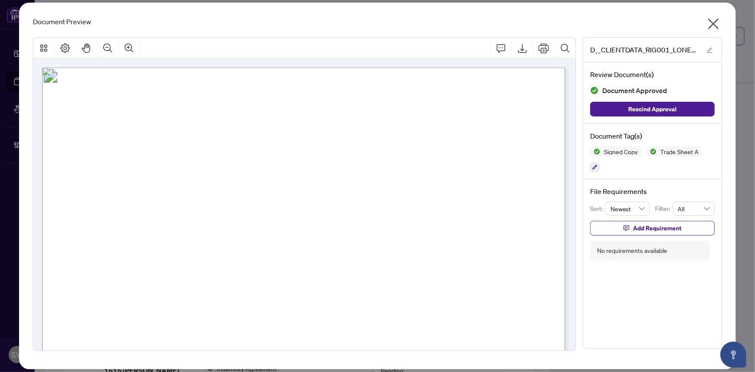
click at [712, 25] on icon "close" at bounding box center [714, 24] width 14 height 14
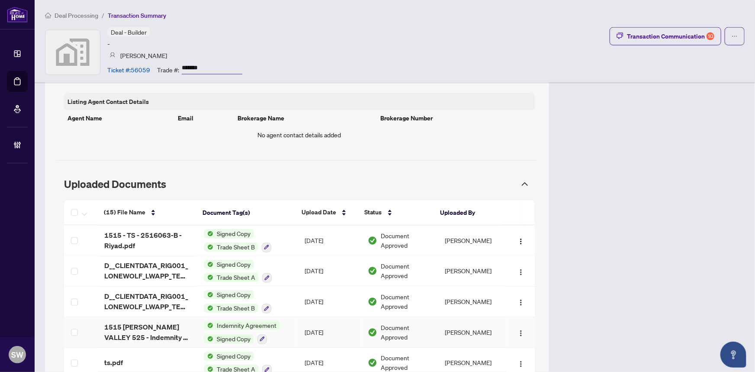
scroll to position [669, 0]
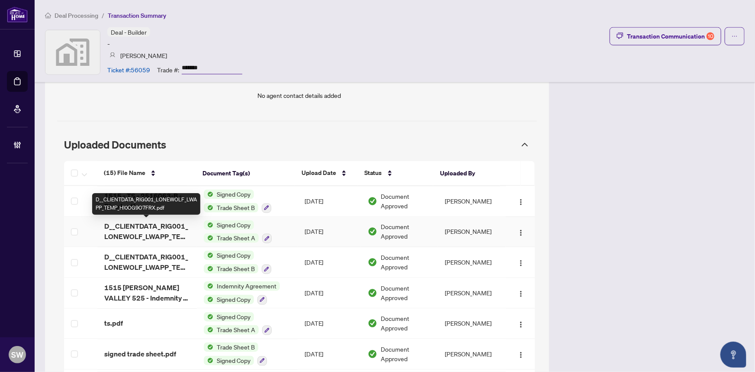
click at [143, 228] on span "D__CLIENTDATA_RIG001_LONEWOLF_LWAPP_TEMP_HI0OG9O7FRX.pdf" at bounding box center [147, 231] width 86 height 21
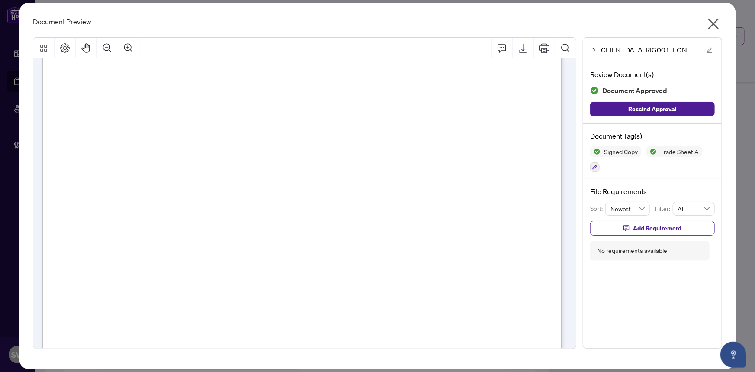
scroll to position [197, 0]
click at [714, 23] on icon "close" at bounding box center [714, 24] width 11 height 11
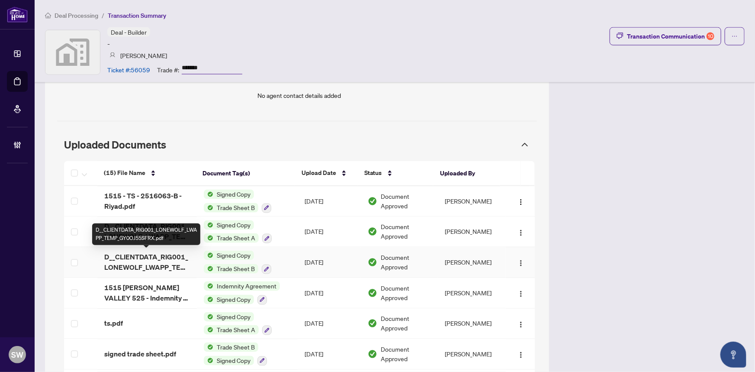
click at [173, 261] on span "D__CLIENTDATA_RIG001_LONEWOLF_LWAPP_TEMP_GY0OJ55SFRX.pdf" at bounding box center [147, 262] width 86 height 21
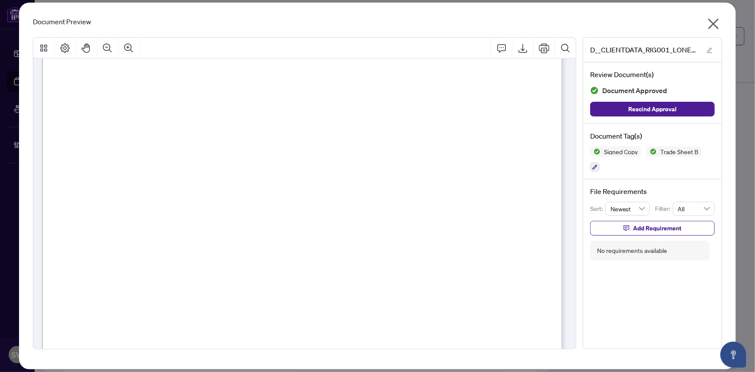
scroll to position [236, 0]
click at [716, 29] on icon "close" at bounding box center [714, 24] width 14 height 14
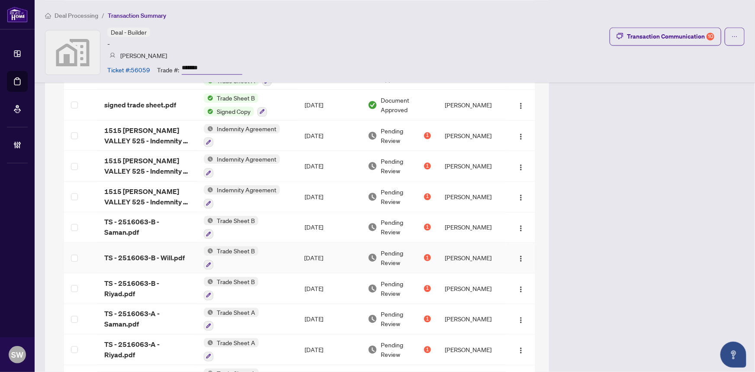
scroll to position [905, 0]
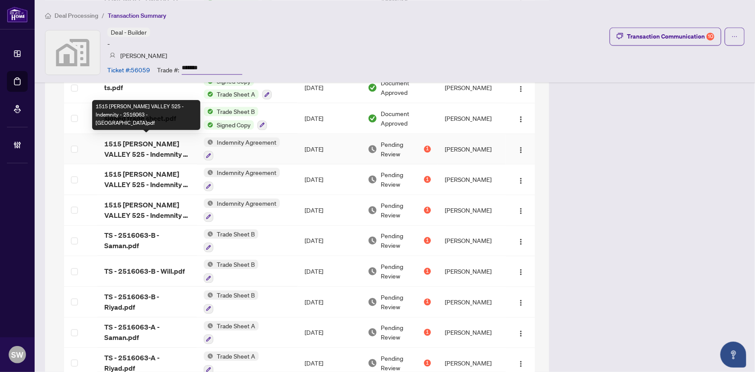
click at [156, 148] on span "1515 PICKERING VALLEY 525 - Indemnity - 2516063 - Riyad.pdf" at bounding box center [147, 149] width 86 height 21
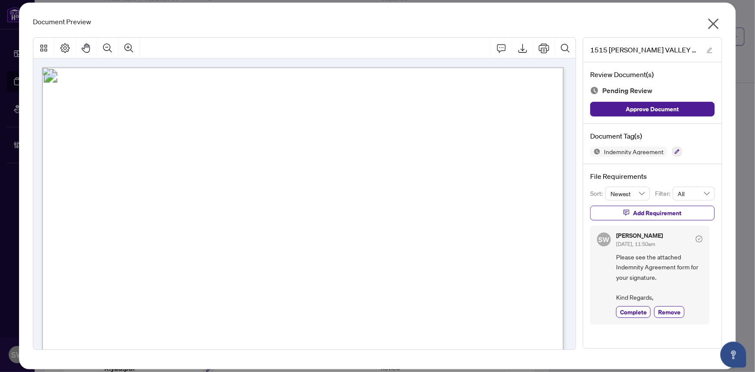
click at [717, 21] on icon "close" at bounding box center [714, 24] width 11 height 11
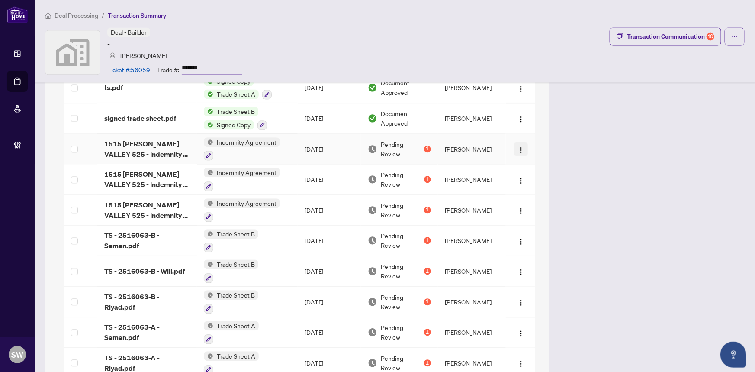
click at [518, 148] on img "button" at bounding box center [521, 149] width 7 height 7
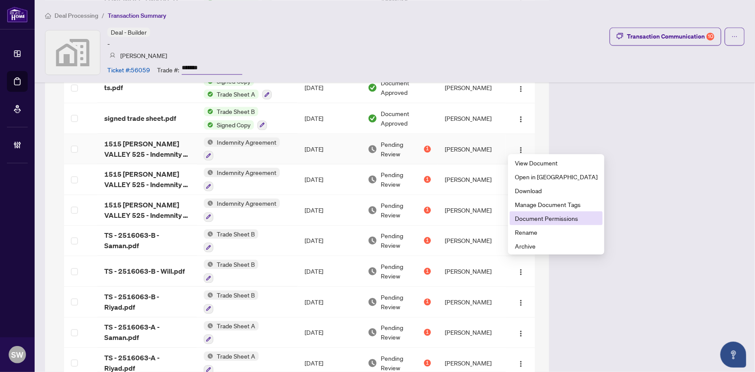
click at [548, 218] on span "Document Permissions" at bounding box center [556, 218] width 83 height 10
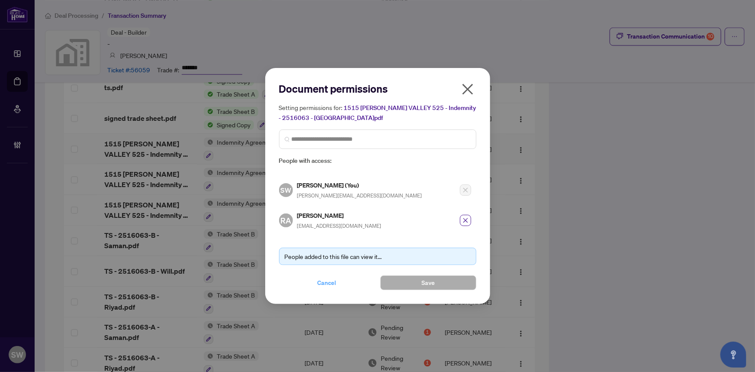
click at [325, 280] on span "Cancel" at bounding box center [327, 283] width 19 height 14
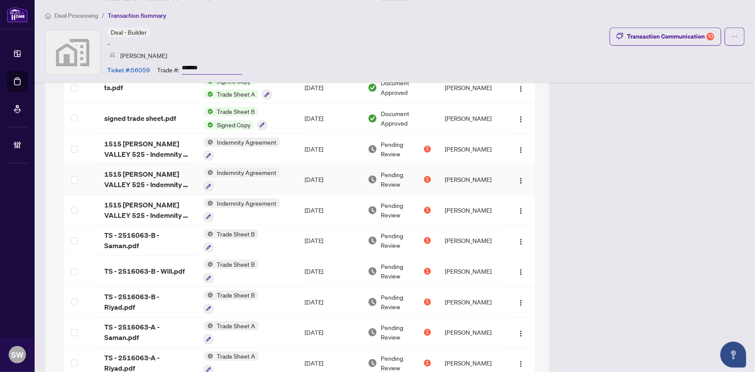
click at [169, 173] on span "1515 PICKERING VALLEY 525 - Indemnity - 2516063 - Saman.pdf" at bounding box center [147, 179] width 86 height 21
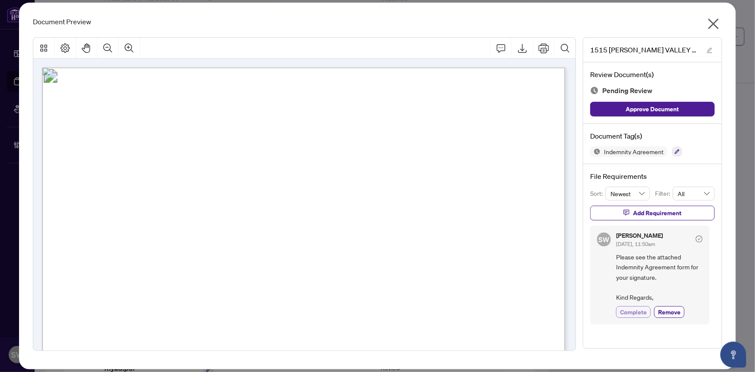
click at [643, 310] on span "Complete" at bounding box center [633, 311] width 27 height 9
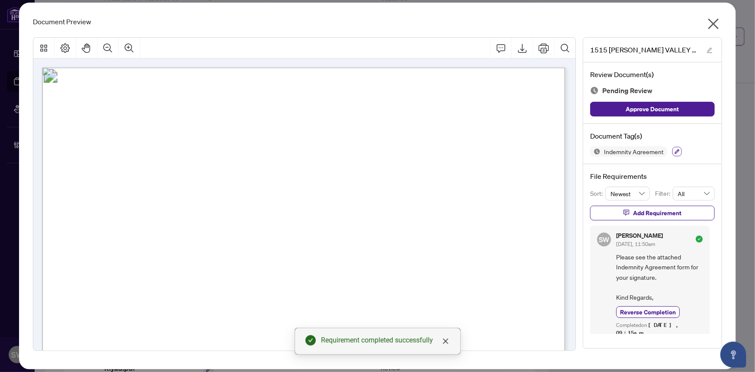
click at [675, 149] on icon "button" at bounding box center [677, 151] width 5 height 5
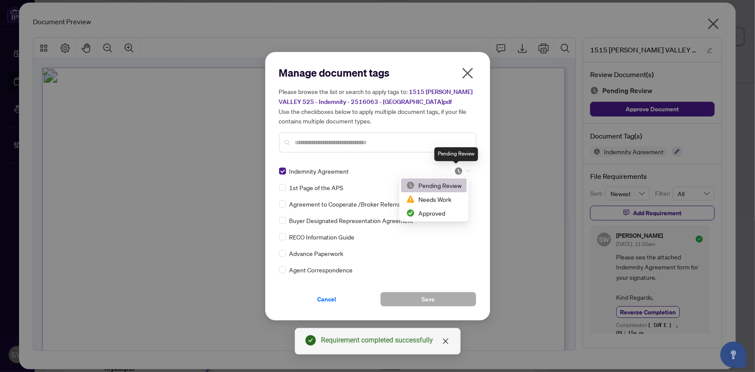
click at [455, 172] on img at bounding box center [458, 171] width 9 height 9
click at [447, 215] on div "Approved" at bounding box center [433, 213] width 55 height 10
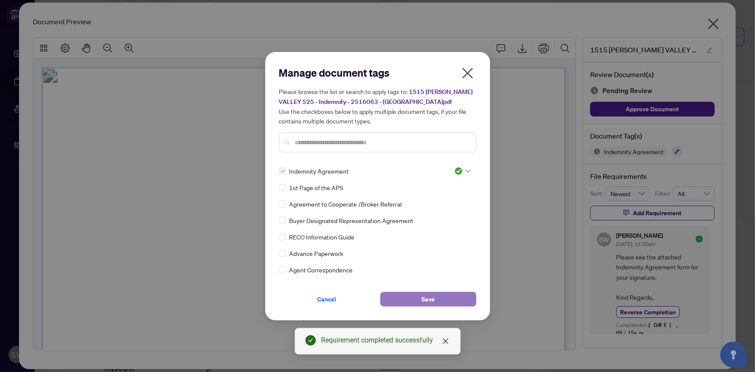
click at [449, 299] on button "Save" at bounding box center [428, 299] width 96 height 15
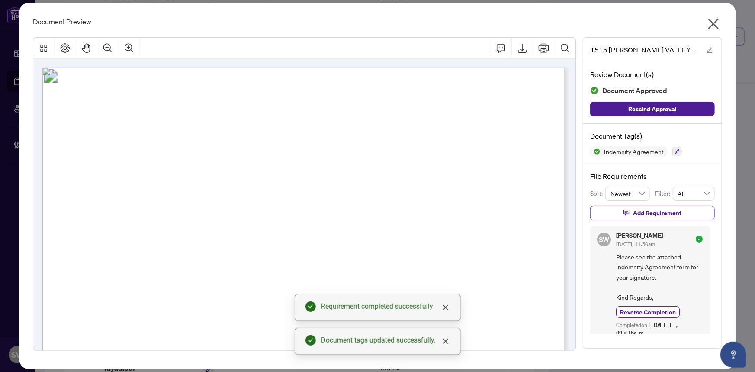
click at [710, 25] on icon "close" at bounding box center [714, 24] width 14 height 14
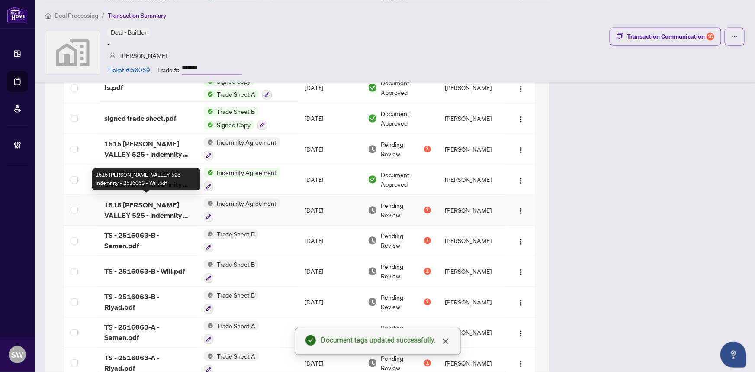
click at [153, 204] on span "1515 PICKERING VALLEY 525 - Indemnity - 2516063 - Will.pdf" at bounding box center [147, 210] width 86 height 21
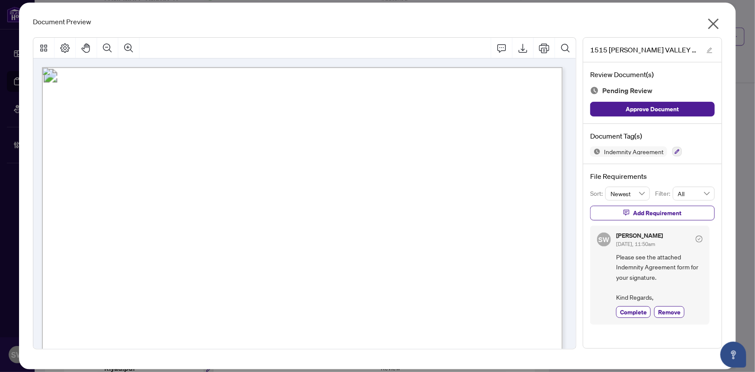
click at [713, 24] on icon "close" at bounding box center [714, 24] width 11 height 11
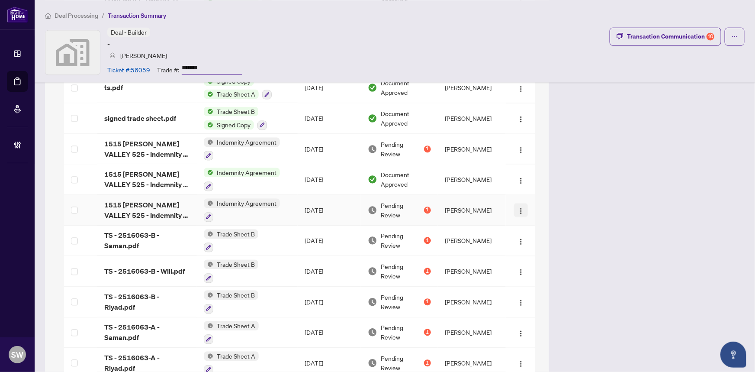
click at [518, 209] on img "button" at bounding box center [521, 210] width 7 height 7
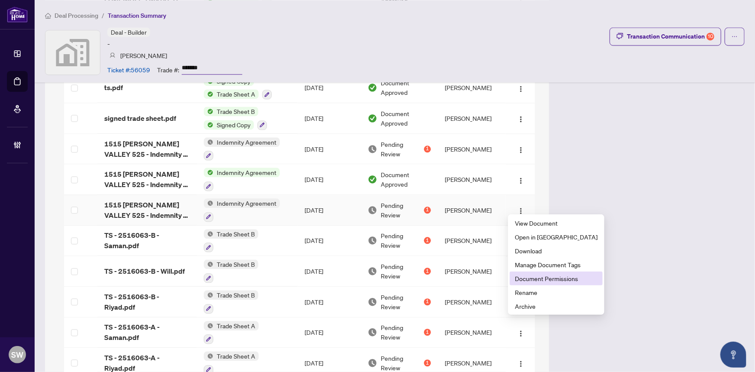
click at [545, 278] on span "Document Permissions" at bounding box center [556, 279] width 83 height 10
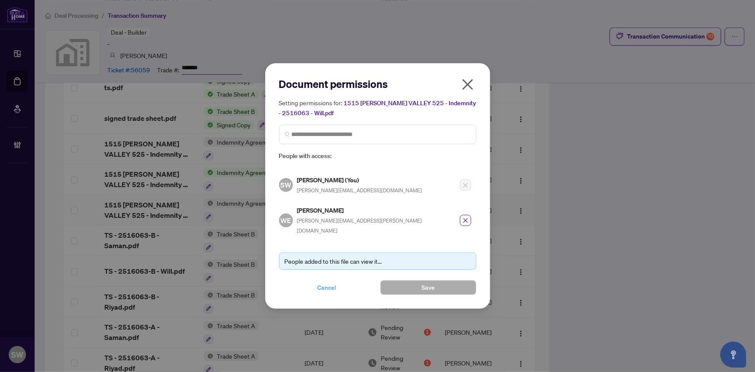
click at [337, 280] on button "Cancel" at bounding box center [327, 287] width 96 height 15
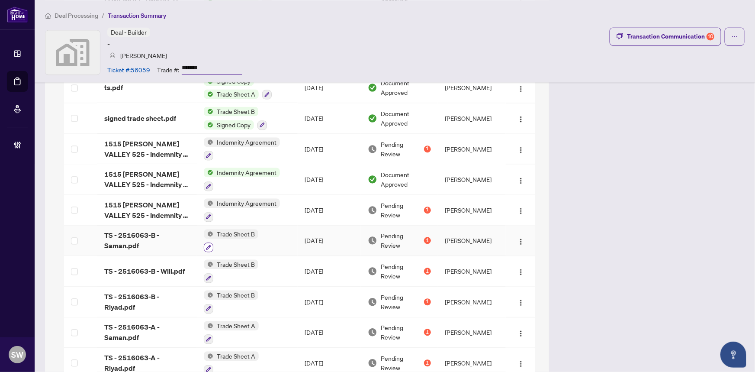
click at [206, 245] on icon "button" at bounding box center [208, 247] width 5 height 5
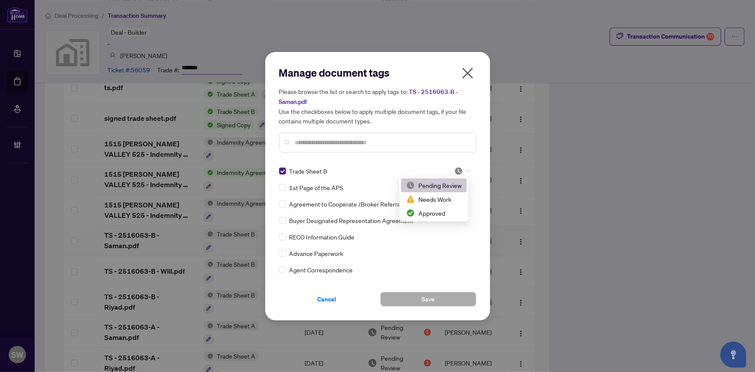
click at [461, 171] on div at bounding box center [462, 171] width 16 height 9
click at [444, 213] on div "Approved" at bounding box center [433, 213] width 55 height 10
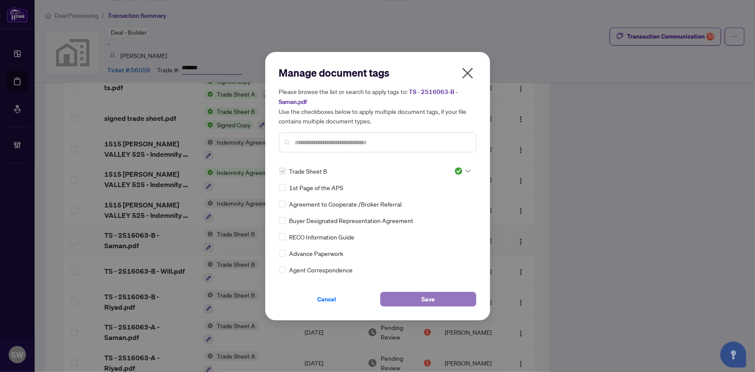
click at [426, 296] on span "Save" at bounding box center [428, 299] width 13 height 14
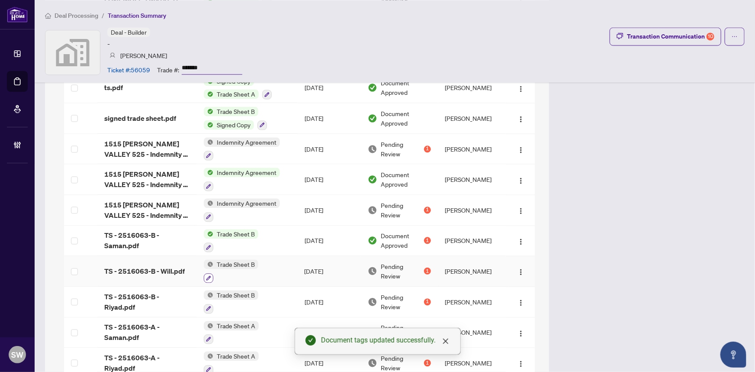
click at [208, 275] on icon "button" at bounding box center [208, 277] width 5 height 5
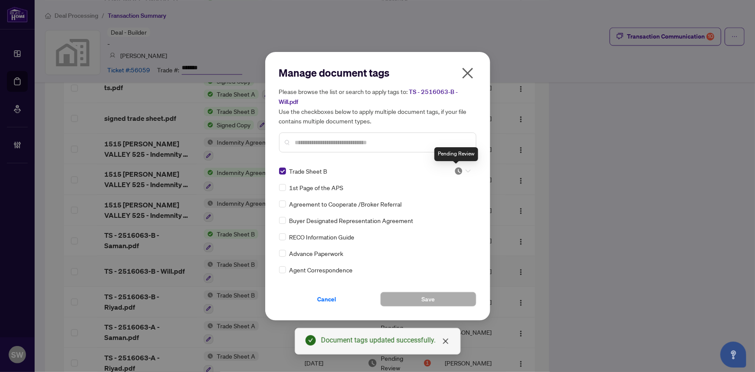
click at [459, 168] on img at bounding box center [458, 171] width 9 height 9
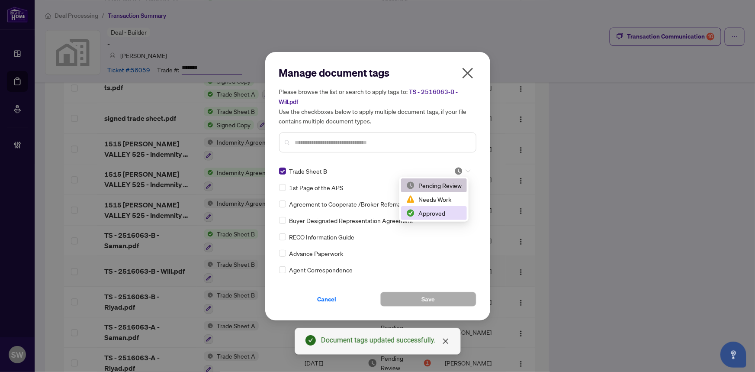
click at [438, 214] on div "Approved" at bounding box center [433, 213] width 55 height 10
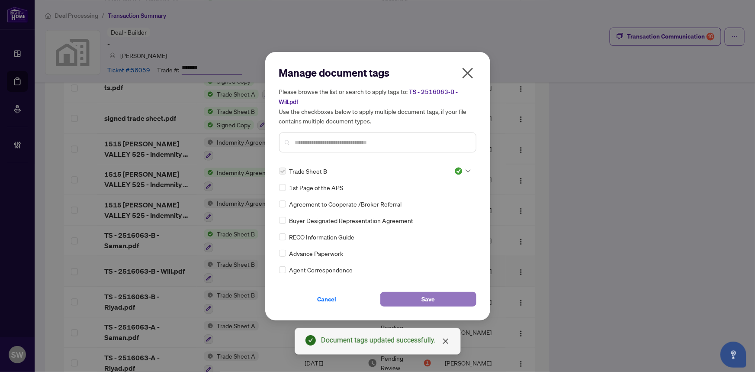
click at [449, 297] on button "Save" at bounding box center [428, 299] width 96 height 15
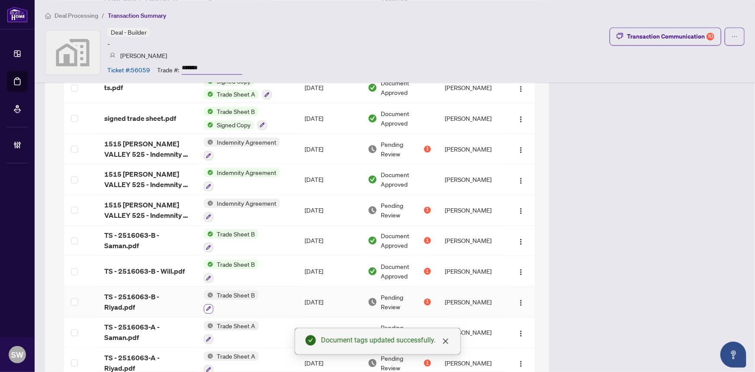
click at [208, 306] on icon "button" at bounding box center [208, 308] width 5 height 5
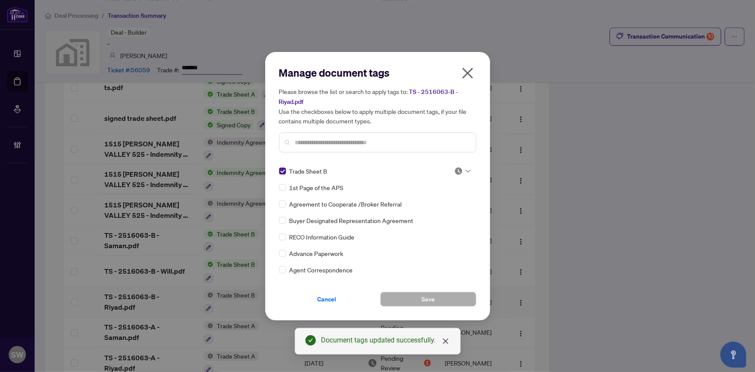
click at [459, 170] on img at bounding box center [458, 171] width 9 height 9
click at [444, 212] on div "Approved" at bounding box center [433, 213] width 55 height 10
click at [409, 299] on button "Save" at bounding box center [428, 299] width 96 height 15
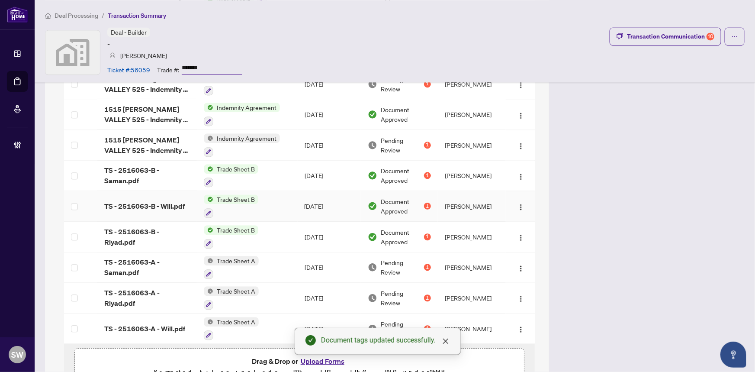
scroll to position [983, 0]
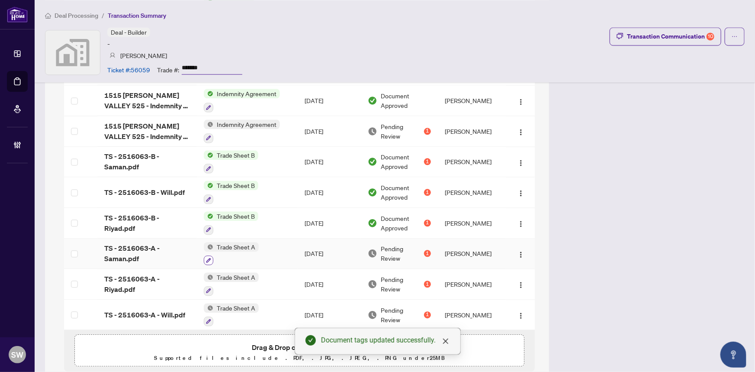
click at [207, 258] on icon "button" at bounding box center [208, 260] width 5 height 5
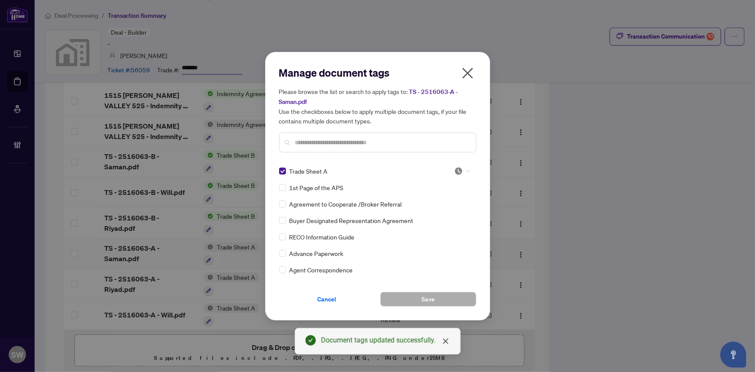
click at [459, 169] on img at bounding box center [458, 171] width 9 height 9
click at [449, 214] on div "Approved" at bounding box center [433, 213] width 55 height 10
click at [410, 296] on button "Save" at bounding box center [428, 299] width 96 height 15
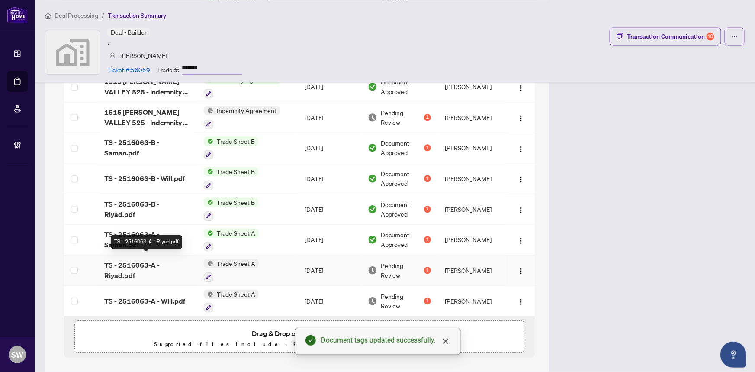
scroll to position [1005, 0]
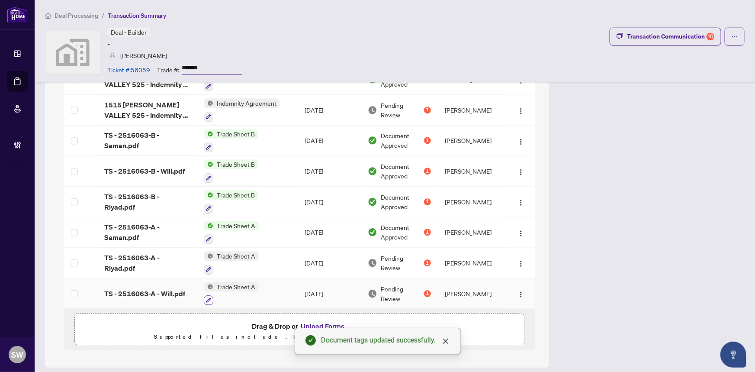
click at [206, 297] on icon "button" at bounding box center [208, 299] width 5 height 5
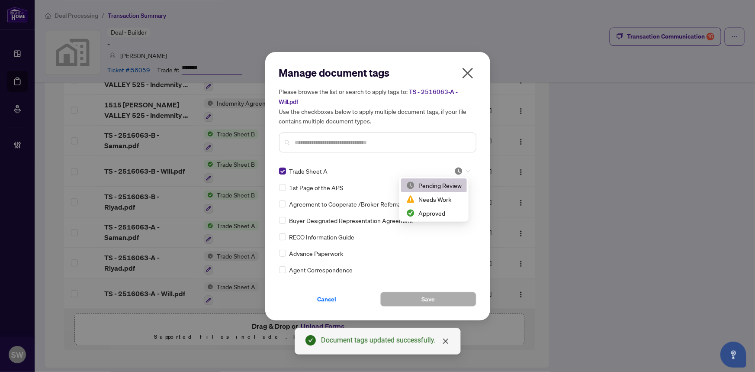
click at [466, 171] on icon at bounding box center [468, 170] width 5 height 3
click at [444, 211] on div "Approved" at bounding box center [433, 213] width 55 height 10
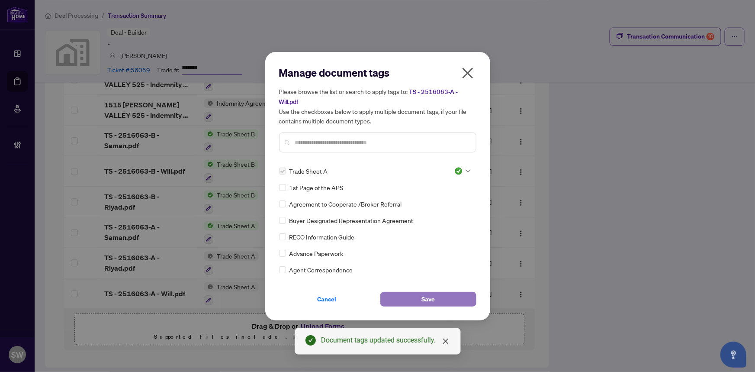
click at [416, 300] on button "Save" at bounding box center [428, 299] width 96 height 15
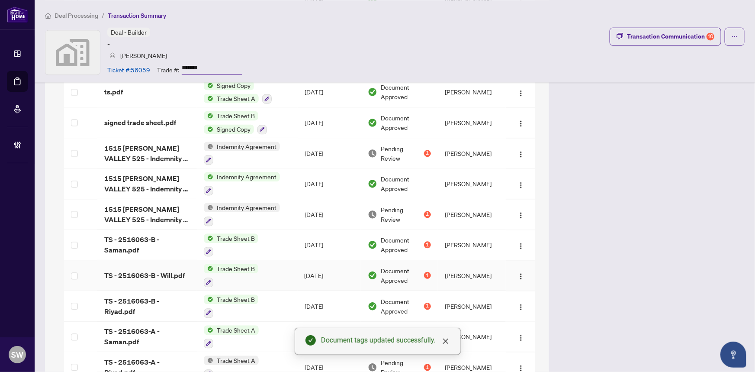
scroll to position [887, 0]
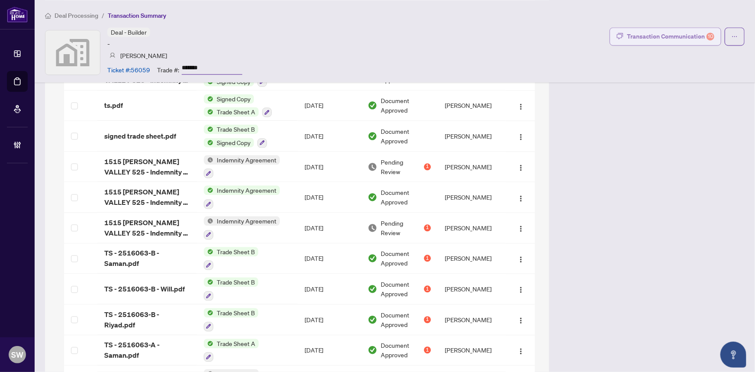
click at [659, 39] on div "Transaction Communication 10" at bounding box center [670, 36] width 87 height 14
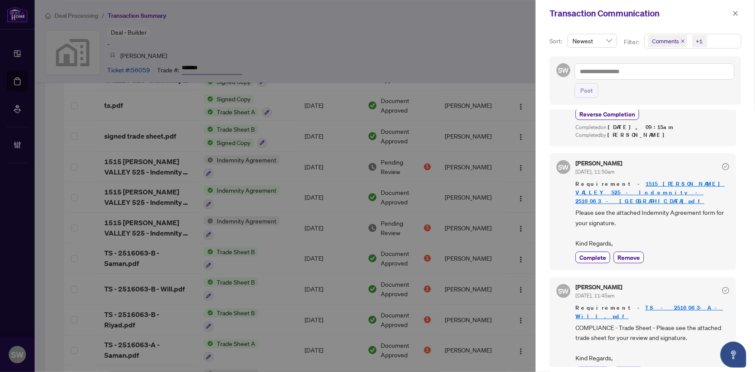
scroll to position [354, 0]
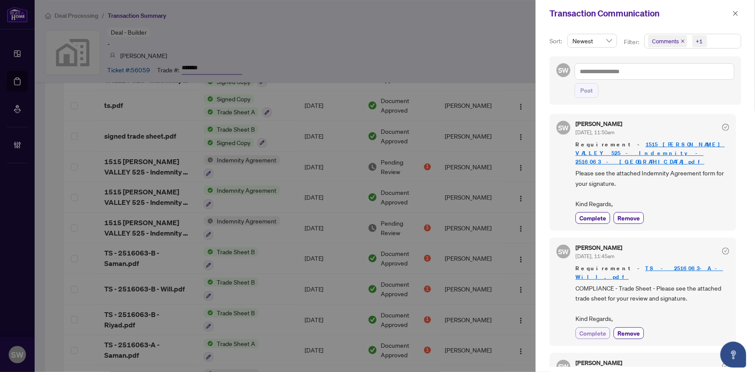
click at [604, 329] on span "Complete" at bounding box center [593, 333] width 27 height 9
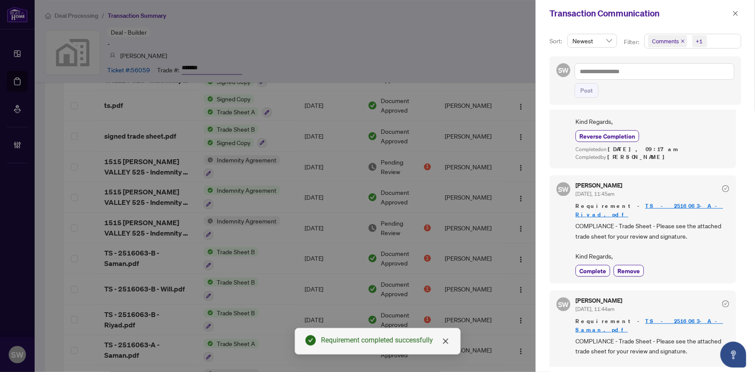
scroll to position [590, 0]
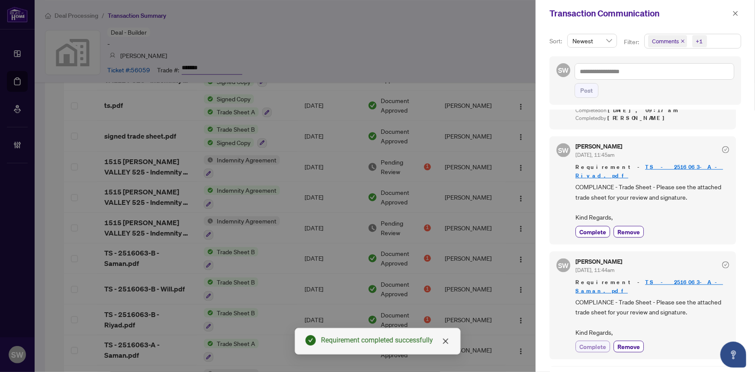
click at [600, 342] on span "Complete" at bounding box center [593, 346] width 27 height 9
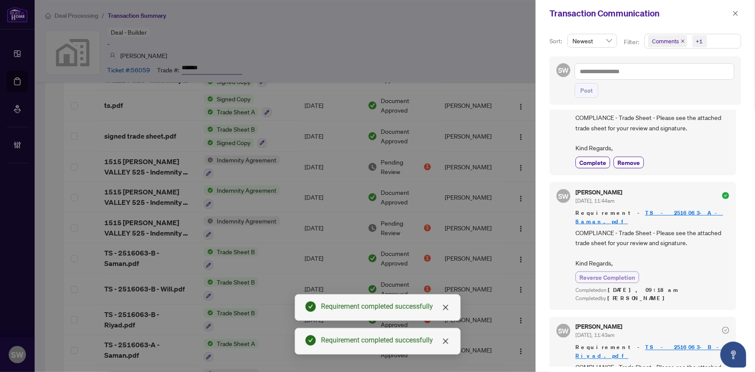
scroll to position [708, 0]
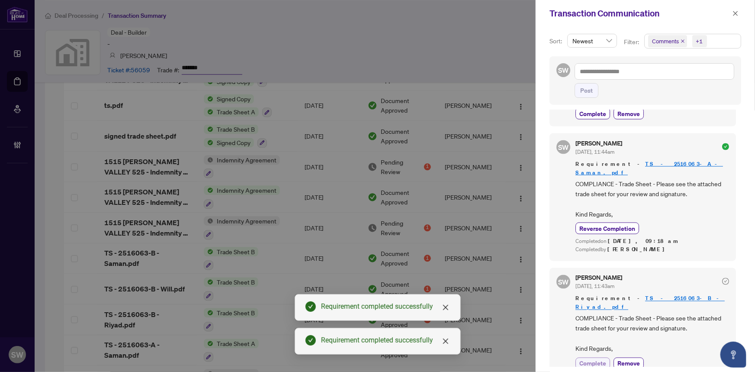
click at [599, 359] on span "Complete" at bounding box center [593, 363] width 27 height 9
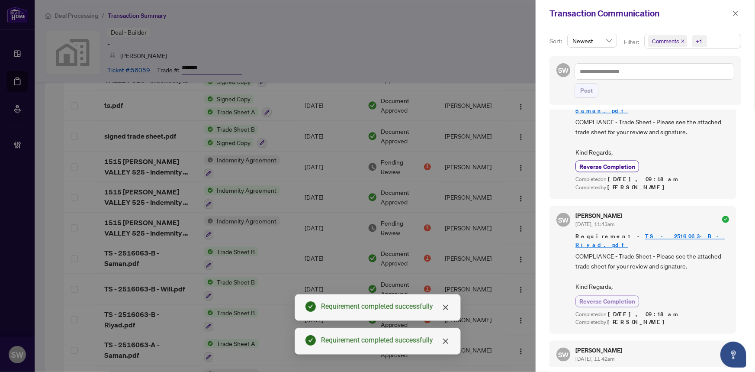
scroll to position [826, 0]
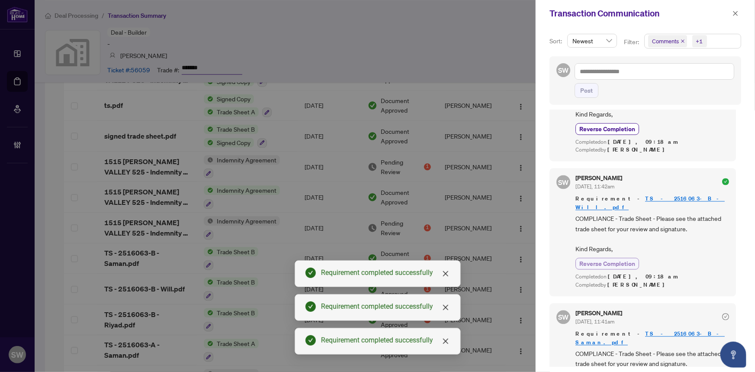
scroll to position [944, 0]
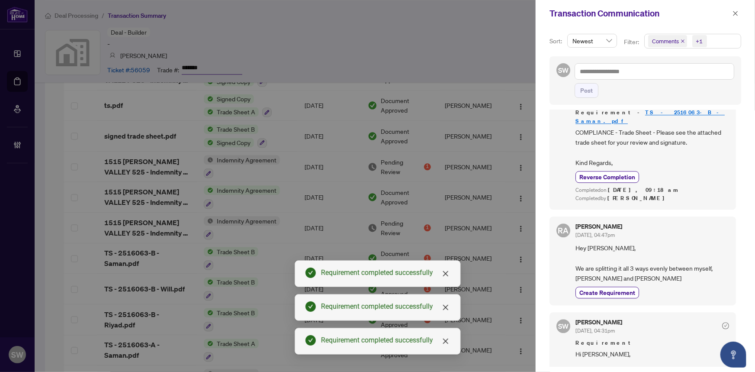
scroll to position [1165, 0]
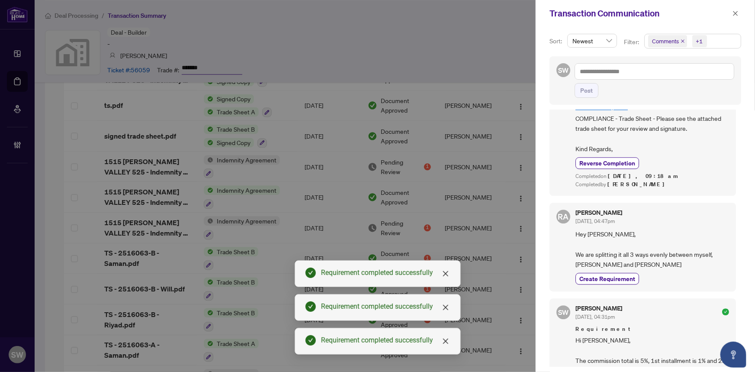
scroll to position [1185, 0]
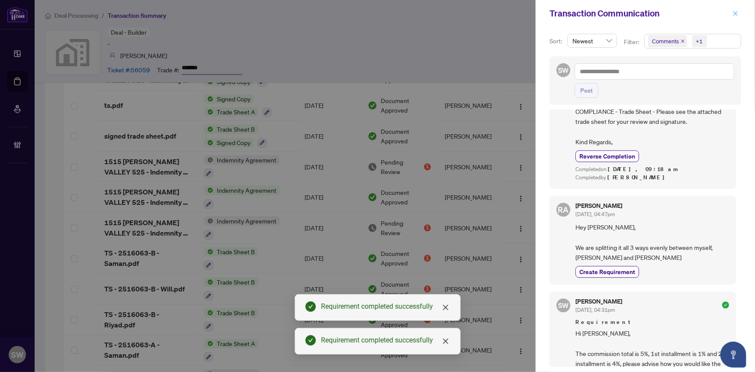
click at [735, 13] on icon "close" at bounding box center [736, 13] width 6 height 6
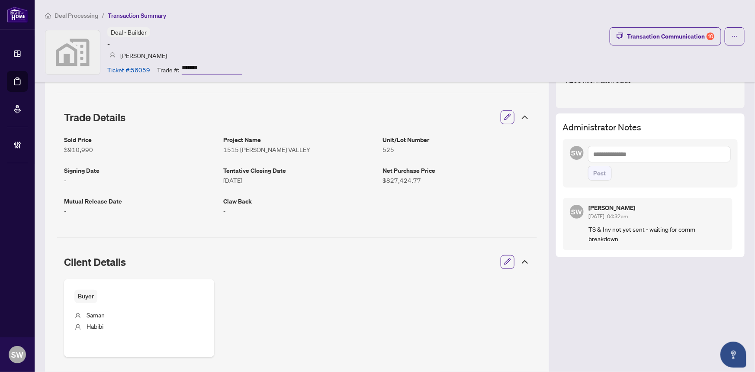
scroll to position [0, 0]
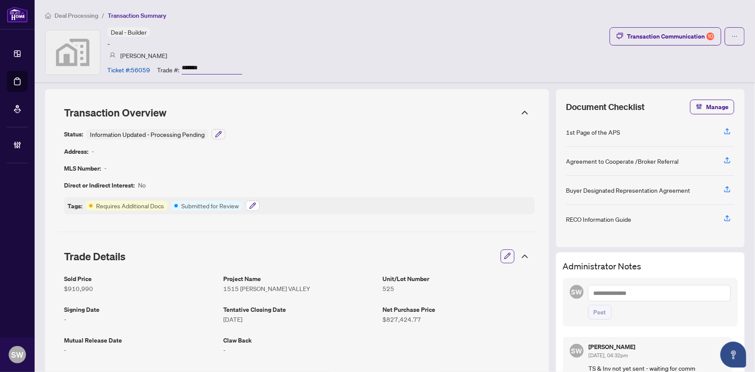
click at [251, 205] on icon "button" at bounding box center [253, 206] width 6 height 6
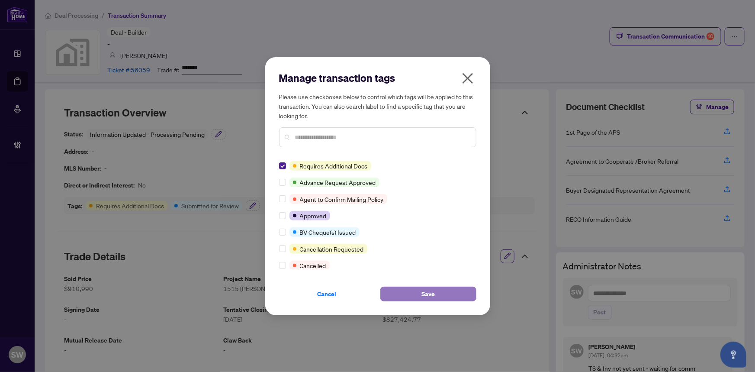
click at [435, 295] on span "Save" at bounding box center [428, 294] width 13 height 14
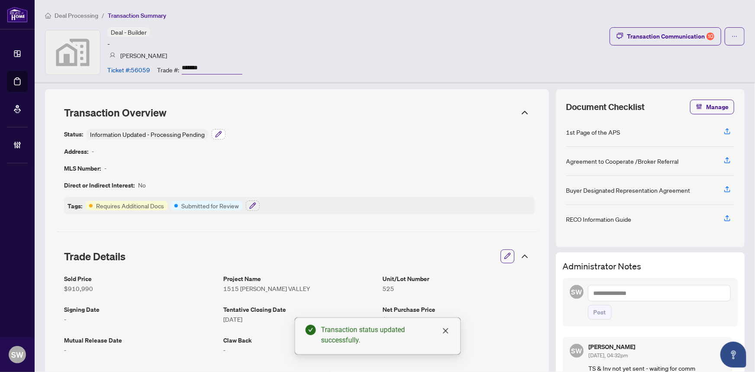
click at [218, 134] on icon "button" at bounding box center [218, 134] width 7 height 7
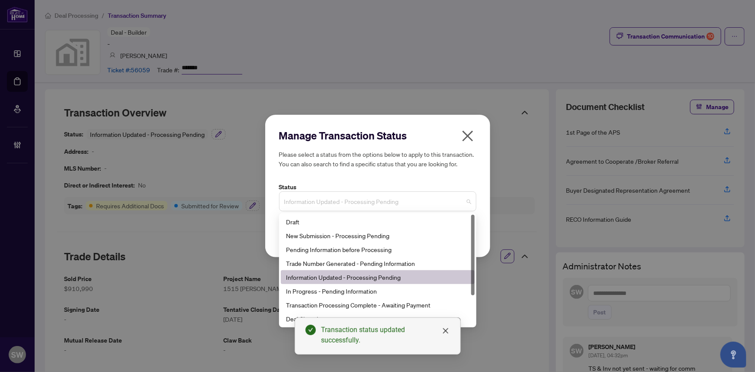
click at [312, 194] on span "Information Updated - Processing Pending" at bounding box center [377, 201] width 187 height 16
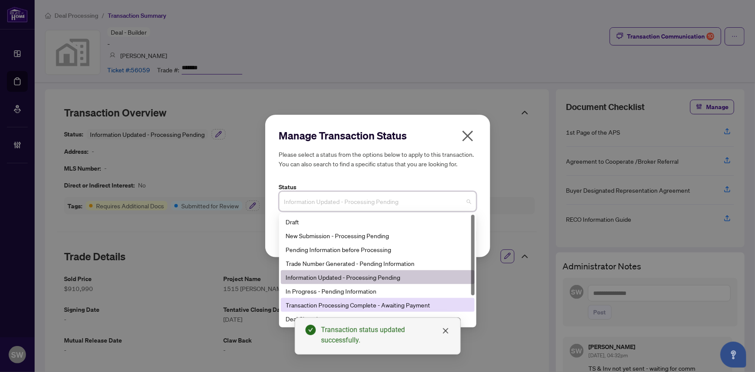
click at [381, 303] on div "Transaction Processing Complete - Awaiting Payment" at bounding box center [378, 305] width 184 height 10
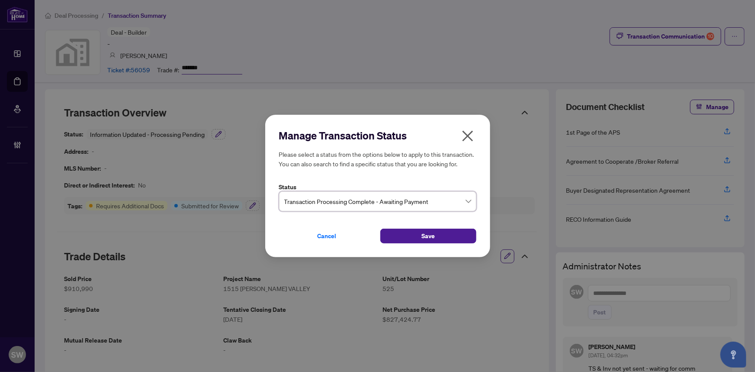
click at [472, 201] on div "Transaction Processing Complete - Awaiting Payment" at bounding box center [377, 201] width 197 height 20
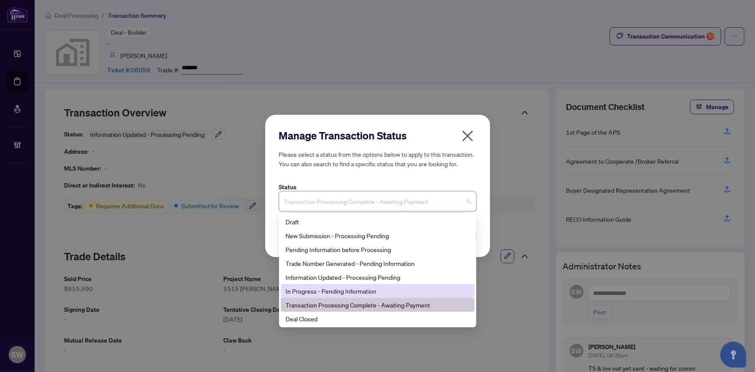
click at [361, 291] on div "In Progress - Pending Information" at bounding box center [378, 291] width 184 height 10
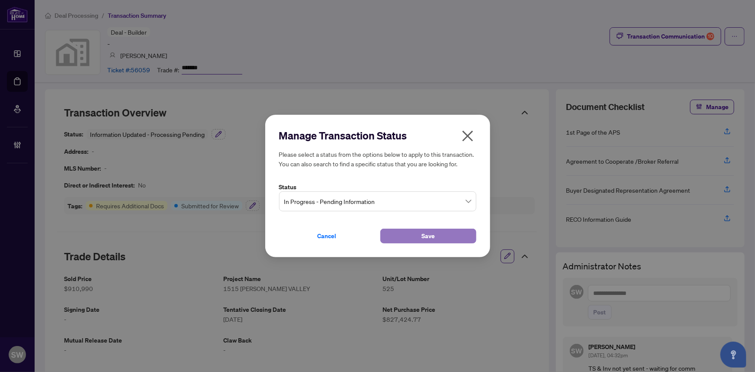
click at [404, 236] on button "Save" at bounding box center [428, 236] width 96 height 15
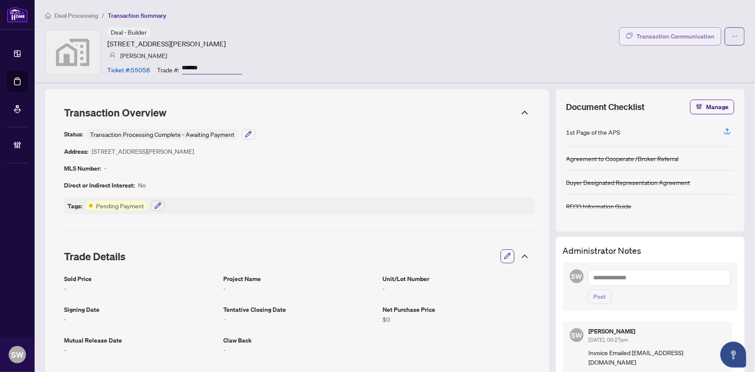
click at [681, 39] on div "Transaction Communication" at bounding box center [676, 36] width 78 height 14
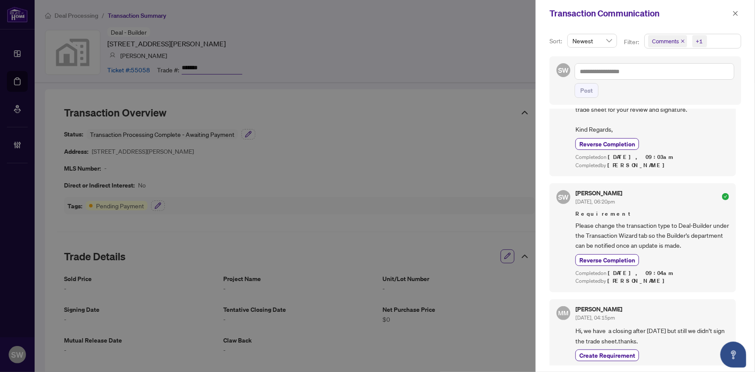
scroll to position [58, 0]
click at [734, 14] on icon "close" at bounding box center [736, 13] width 6 height 6
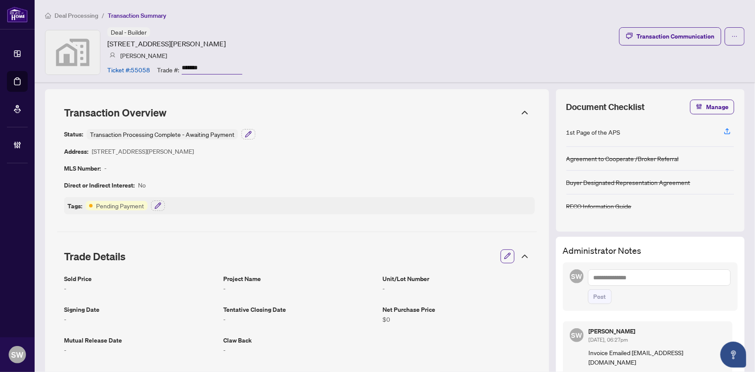
click at [194, 63] on input "*******" at bounding box center [212, 68] width 61 height 13
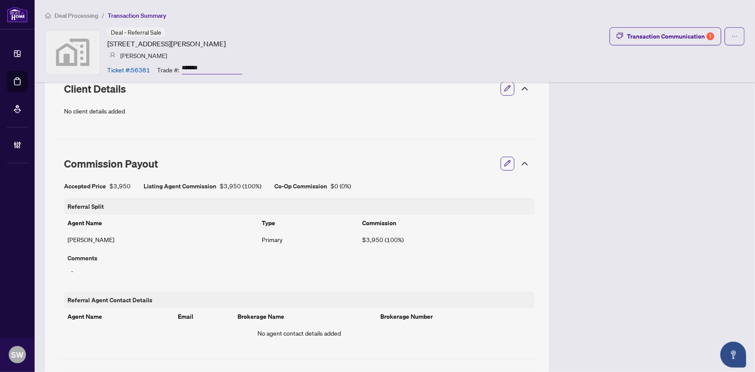
scroll to position [460, 0]
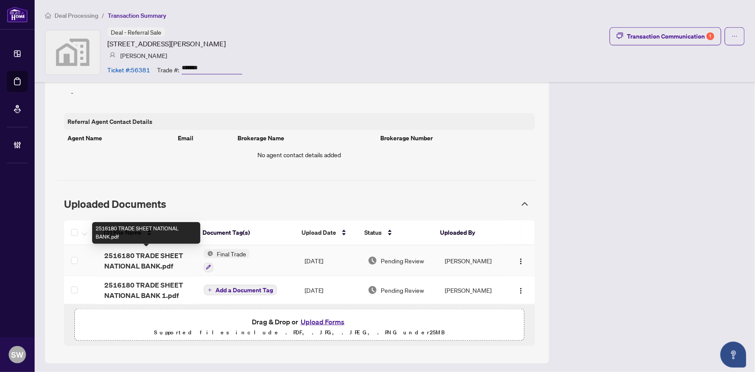
click at [148, 256] on span "2516180 TRADE SHEET NATIONAL BANK.pdf" at bounding box center [147, 260] width 86 height 21
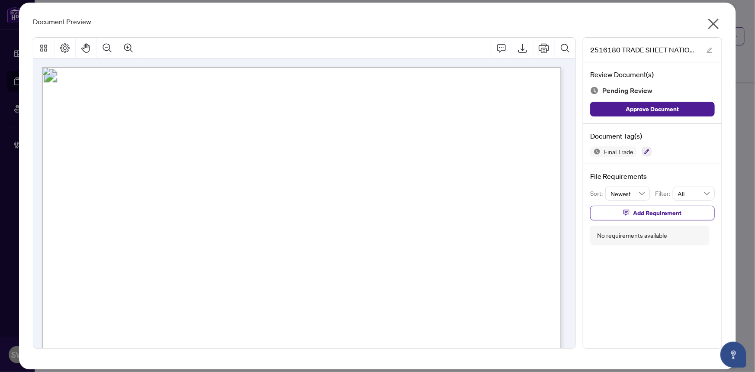
click at [606, 50] on span "2516180 TRADE SHEET NATIONAL BANK.pdf" at bounding box center [644, 50] width 108 height 10
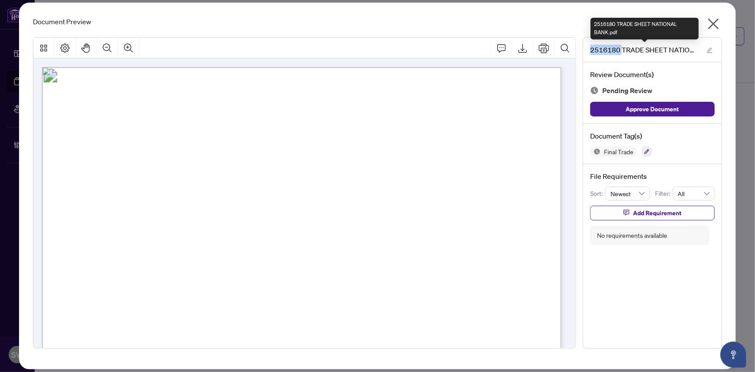
click at [606, 50] on span "2516180 TRADE SHEET NATIONAL BANK.pdf" at bounding box center [644, 50] width 108 height 10
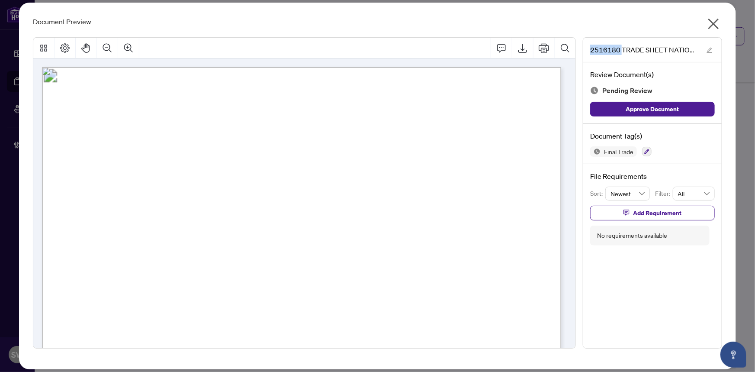
copy span "2516180"
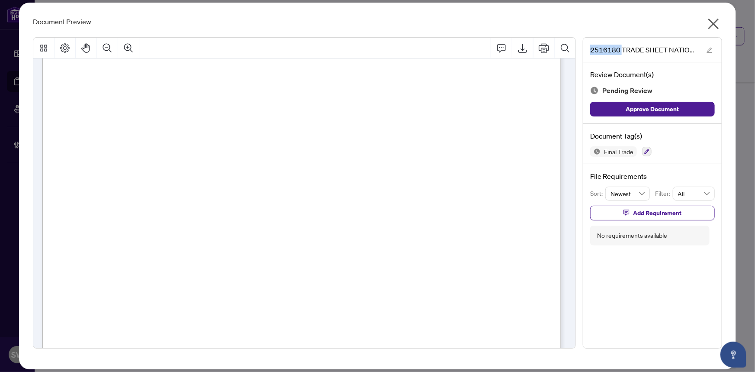
scroll to position [164, 0]
click at [715, 24] on icon "close" at bounding box center [714, 24] width 14 height 14
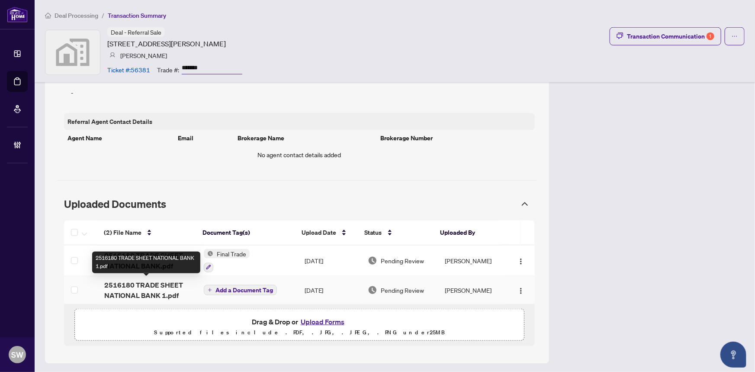
click at [164, 285] on span "2516180 TRADE SHEET NATIONAL BANK 1.pdf" at bounding box center [147, 290] width 86 height 21
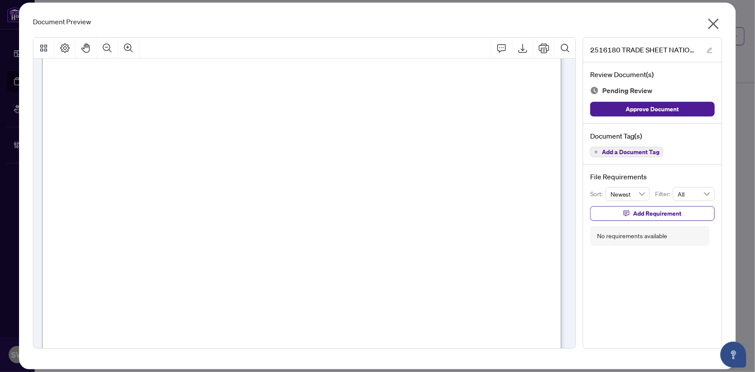
scroll to position [236, 0]
click at [610, 151] on span "Add a Document Tag" at bounding box center [631, 152] width 58 height 6
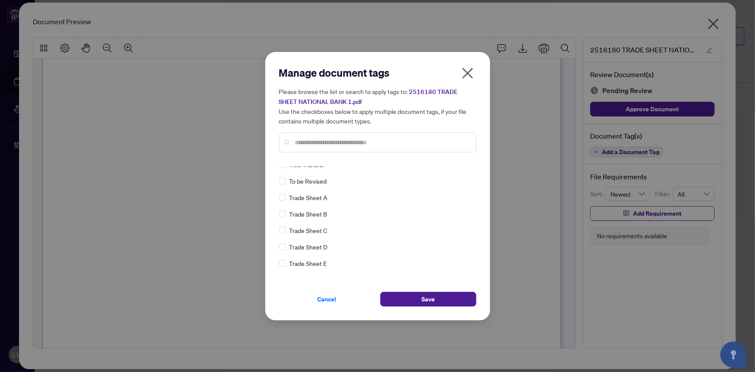
scroll to position [0, 0]
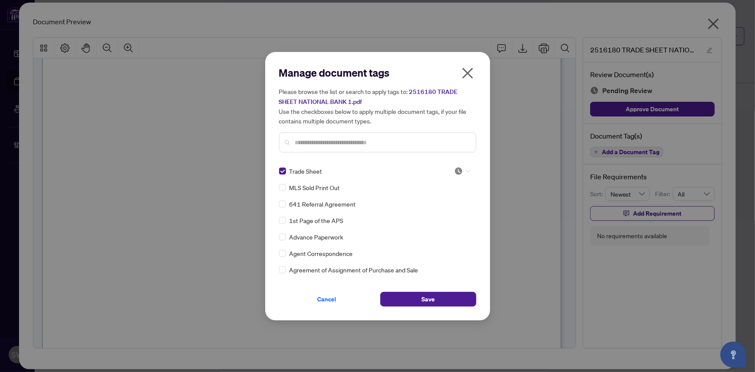
click at [466, 171] on icon at bounding box center [468, 170] width 5 height 3
click at [441, 212] on div "Approved" at bounding box center [433, 213] width 55 height 10
click at [457, 171] on img at bounding box center [458, 171] width 9 height 9
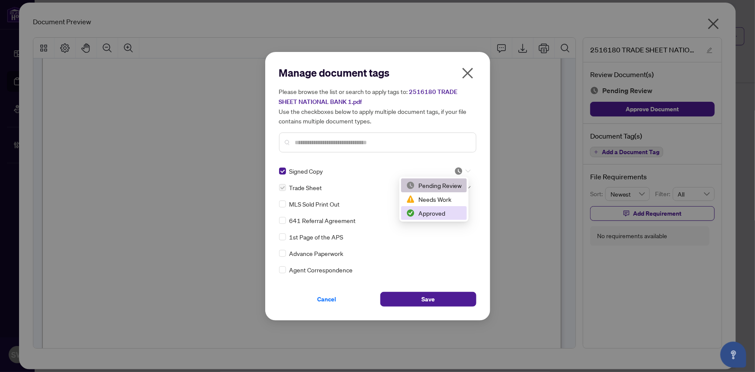
click at [439, 214] on div "Approved" at bounding box center [433, 213] width 55 height 10
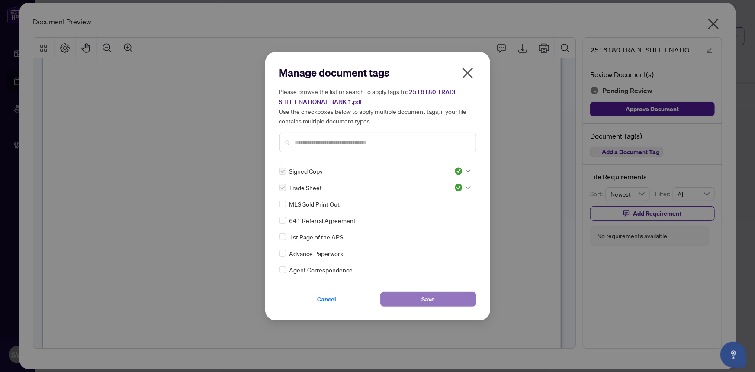
click at [427, 298] on span "Save" at bounding box center [428, 299] width 13 height 14
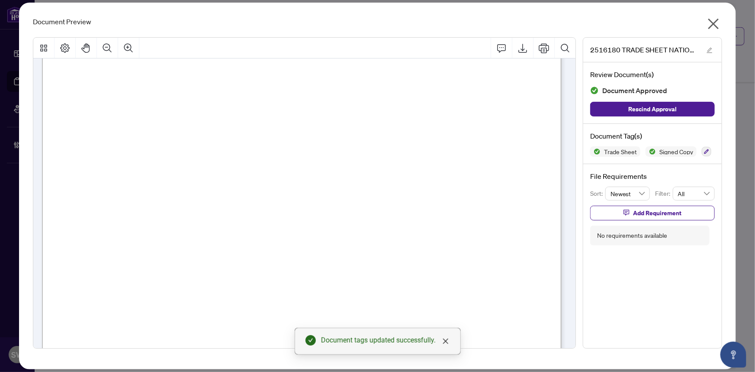
click at [713, 25] on icon "close" at bounding box center [714, 24] width 11 height 11
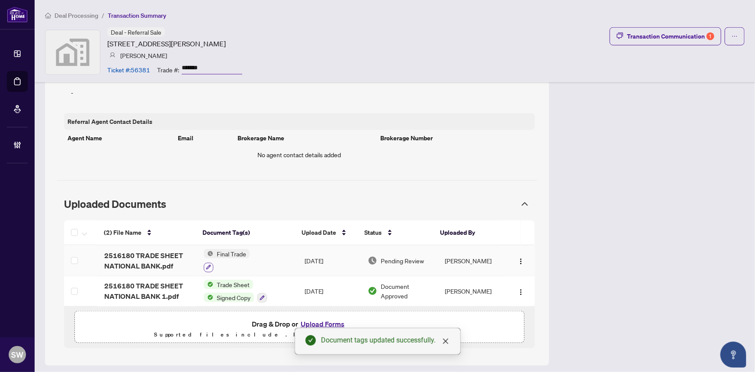
click at [206, 264] on icon "button" at bounding box center [208, 266] width 5 height 5
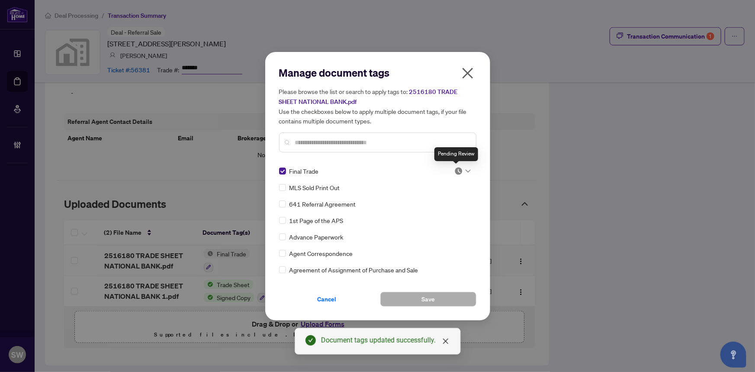
click at [455, 167] on img at bounding box center [458, 171] width 9 height 9
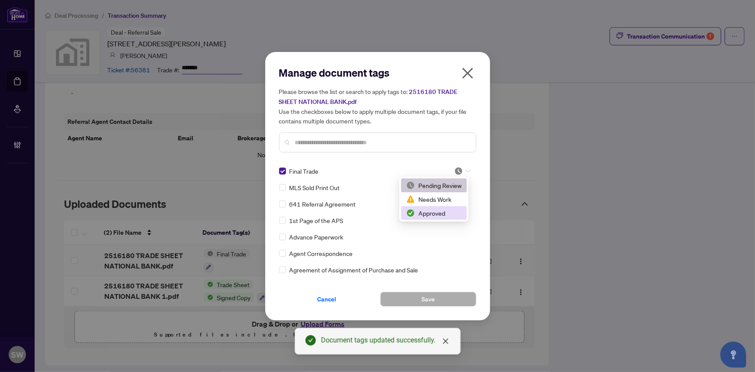
click at [443, 214] on div "Approved" at bounding box center [433, 213] width 55 height 10
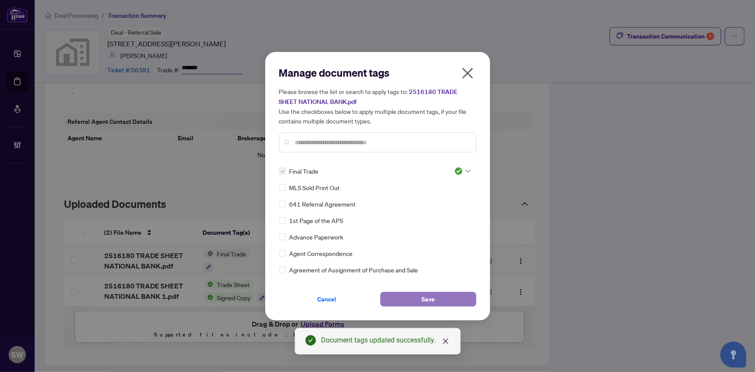
click at [430, 298] on span "Save" at bounding box center [428, 299] width 13 height 14
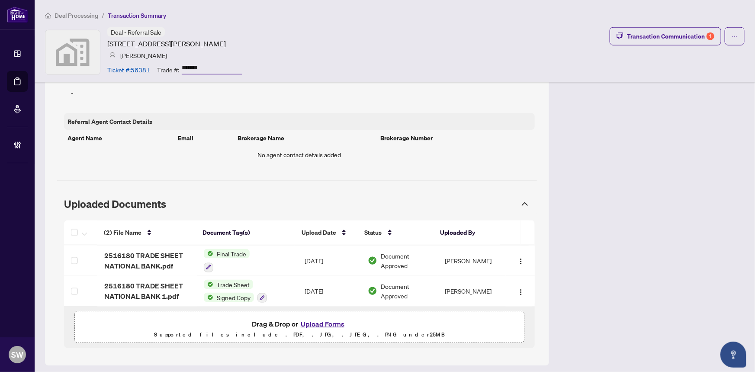
click at [545, 23] on div "Deal Processing / Transaction Summary Deal - Referral Sale 407 Wettlaufer Terra…" at bounding box center [395, 41] width 721 height 82
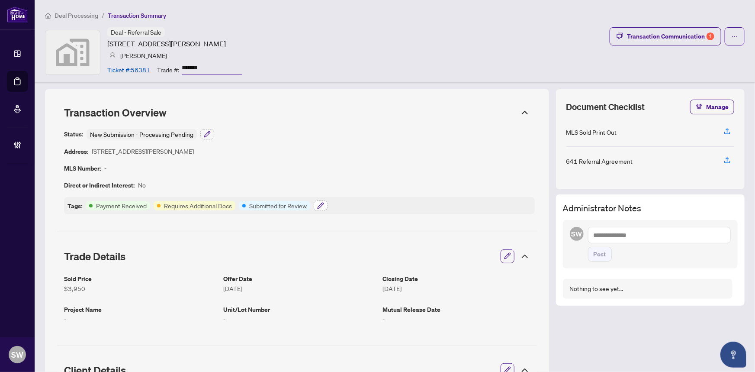
click at [321, 204] on icon "button" at bounding box center [320, 205] width 7 height 7
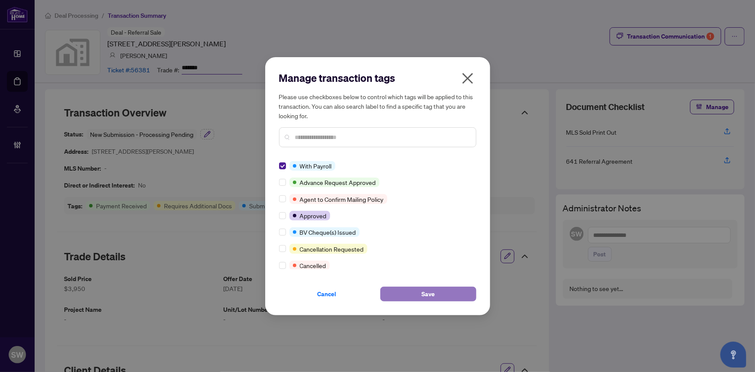
click at [415, 288] on button "Save" at bounding box center [428, 294] width 96 height 15
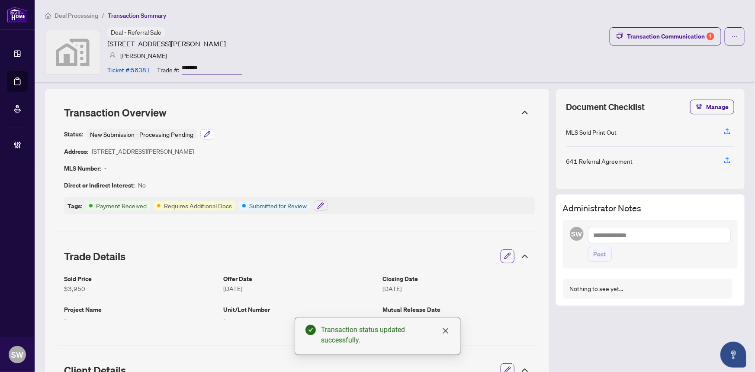
click at [207, 134] on icon "button" at bounding box center [207, 134] width 7 height 7
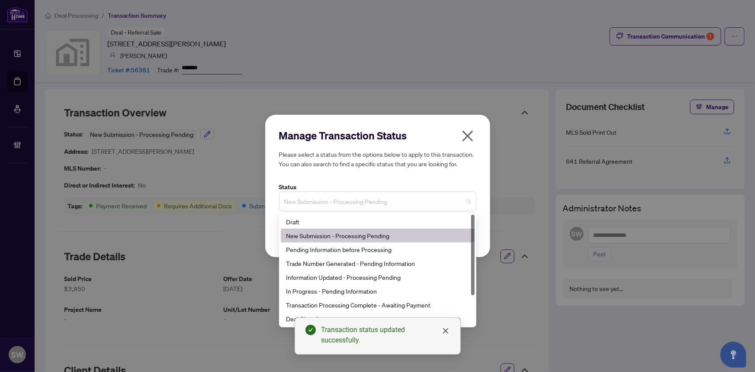
click at [368, 205] on span "New Submission - Processing Pending" at bounding box center [377, 201] width 187 height 16
click at [289, 320] on div "Deal Closed" at bounding box center [378, 319] width 184 height 10
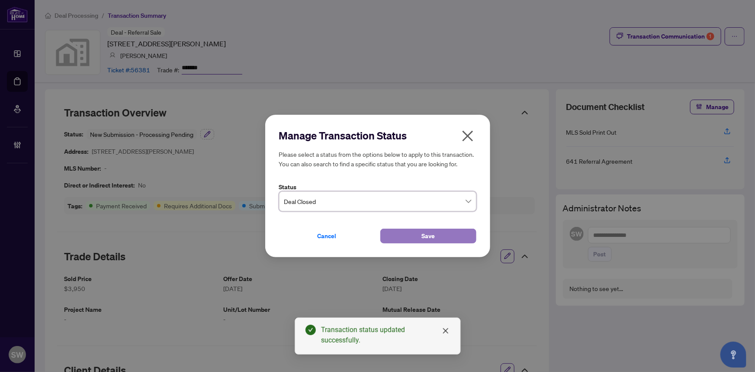
click at [425, 231] on span "Save" at bounding box center [428, 236] width 13 height 14
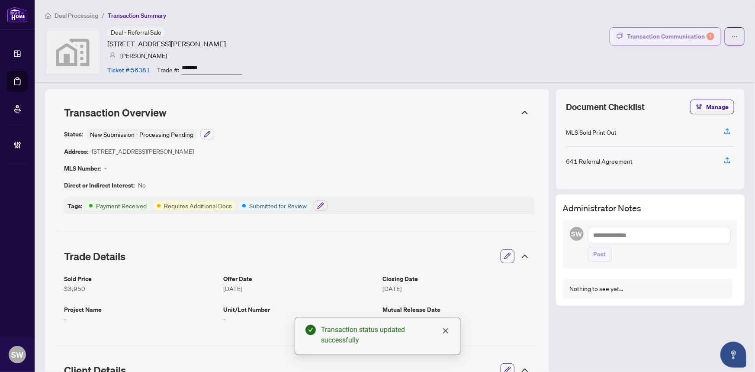
click at [688, 36] on div "Transaction Communication 1" at bounding box center [670, 36] width 87 height 14
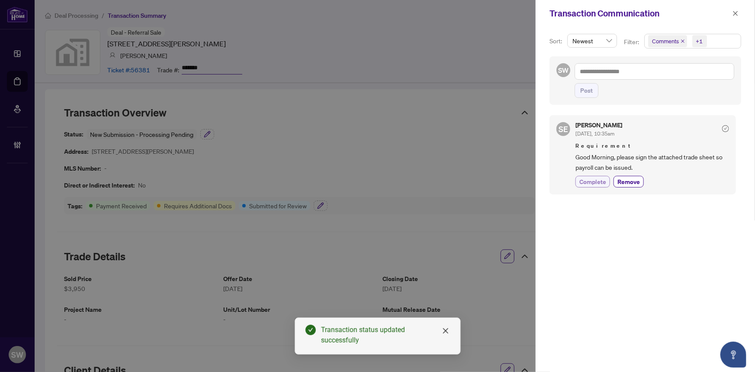
click at [595, 180] on span "Complete" at bounding box center [593, 181] width 27 height 9
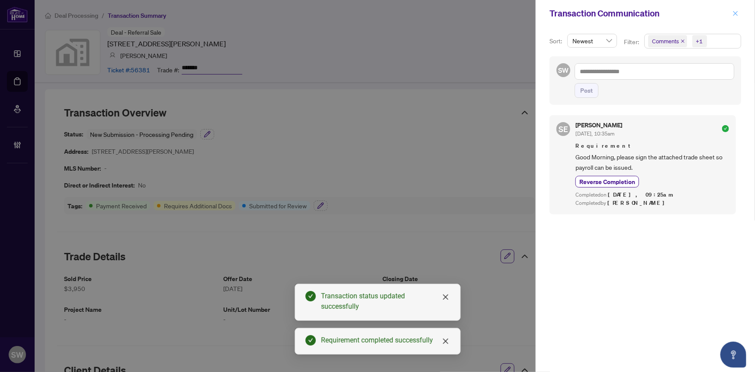
click at [734, 12] on icon "close" at bounding box center [736, 13] width 6 height 6
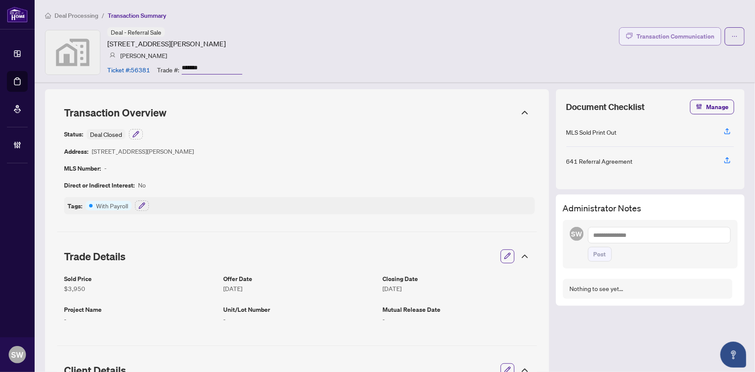
click at [671, 38] on div "Transaction Communication" at bounding box center [676, 36] width 78 height 14
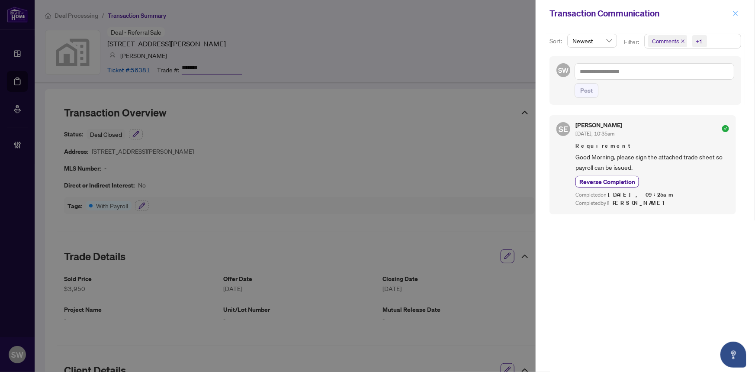
click at [736, 15] on icon "close" at bounding box center [736, 13] width 6 height 6
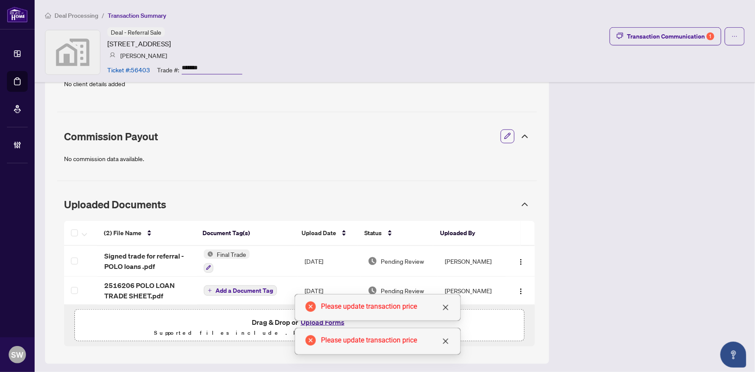
scroll to position [309, 0]
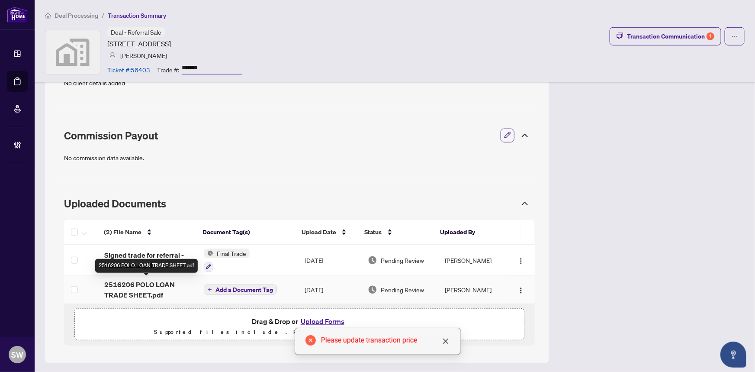
click at [143, 284] on span "2516206 POLO LOAN TRADE SHEET.pdf" at bounding box center [147, 289] width 86 height 21
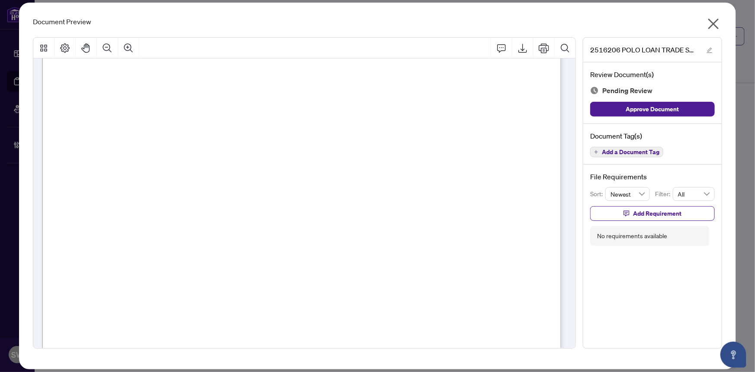
scroll to position [275, 0]
drag, startPoint x: 715, startPoint y: 23, endPoint x: 709, endPoint y: 29, distance: 8.0
click at [715, 23] on icon "close" at bounding box center [714, 24] width 11 height 11
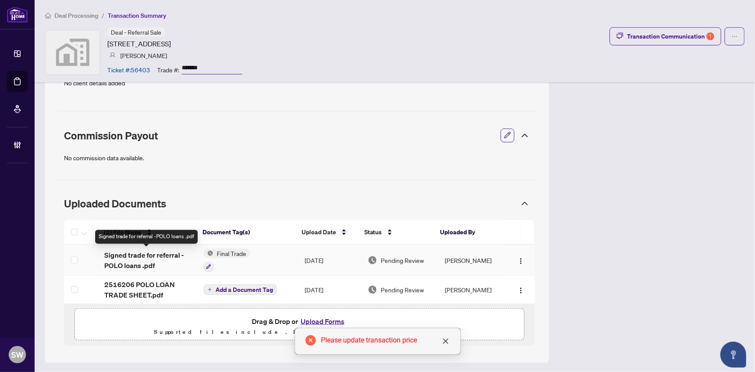
click at [154, 255] on span "Signed trade for referral -POLO loans .pdf" at bounding box center [147, 260] width 86 height 21
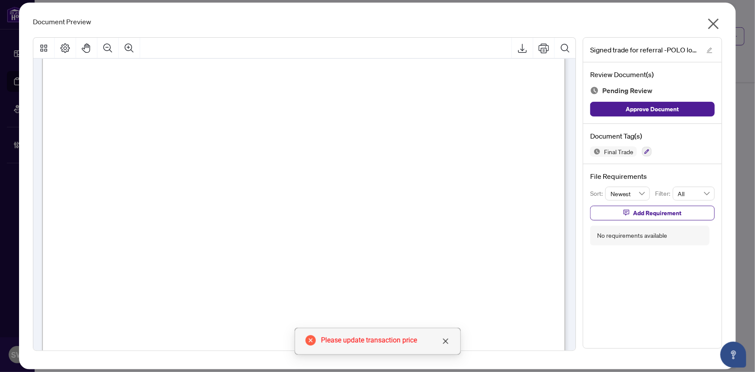
scroll to position [315, 0]
click at [646, 148] on button "button" at bounding box center [647, 152] width 10 height 10
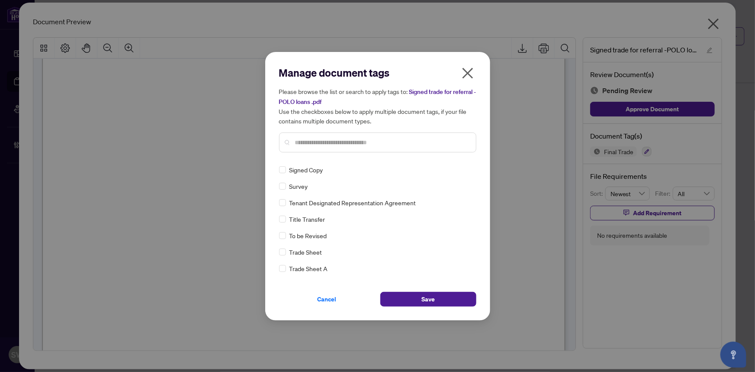
scroll to position [0, 0]
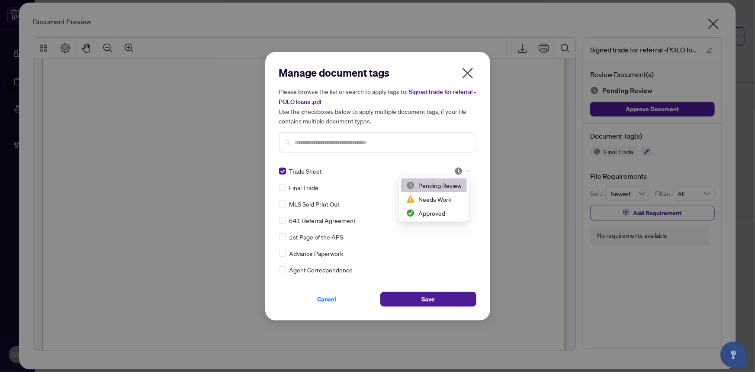
click at [466, 171] on icon at bounding box center [468, 170] width 5 height 3
click at [445, 211] on div "Approved" at bounding box center [433, 213] width 55 height 10
click at [457, 171] on img at bounding box center [458, 171] width 9 height 9
click at [435, 212] on div "Approved" at bounding box center [433, 213] width 55 height 10
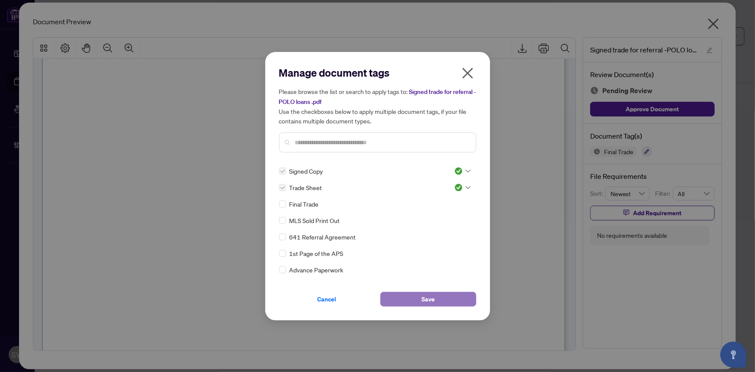
click at [425, 293] on span "Save" at bounding box center [428, 299] width 13 height 14
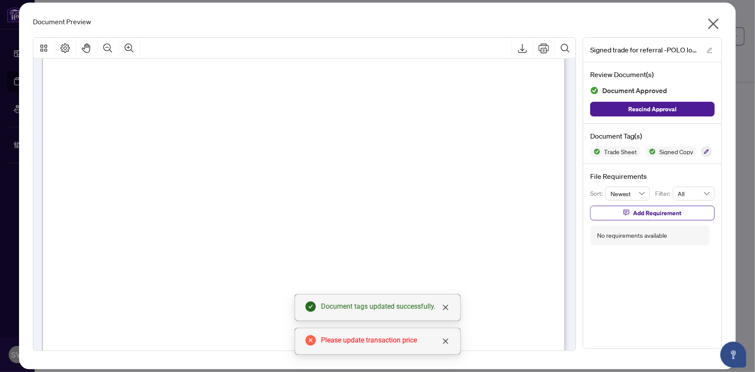
click at [717, 27] on icon "close" at bounding box center [714, 24] width 14 height 14
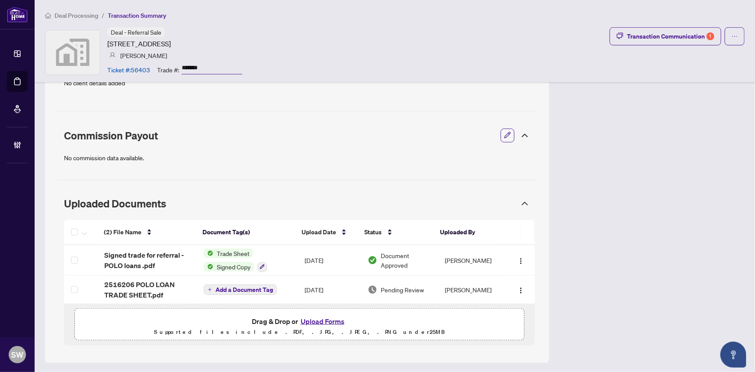
click at [198, 66] on input "*******" at bounding box center [212, 68] width 61 height 13
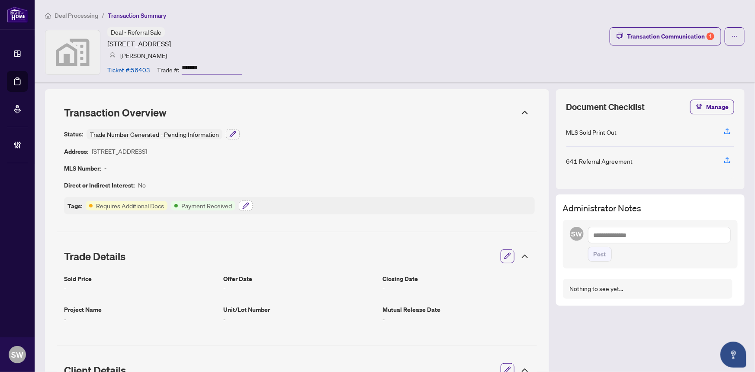
click at [244, 205] on icon "button" at bounding box center [246, 206] width 6 height 6
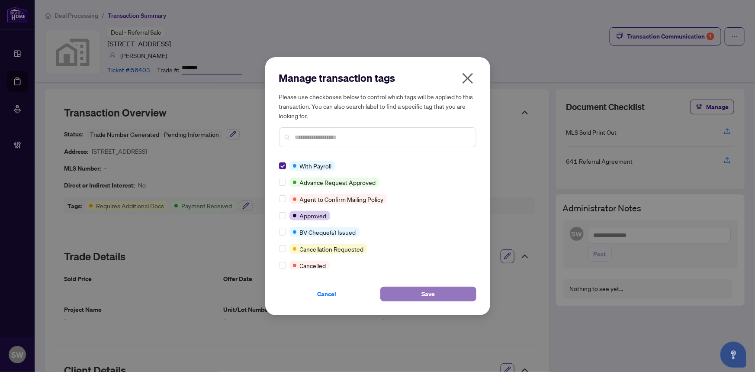
click at [437, 290] on button "Save" at bounding box center [428, 294] width 96 height 15
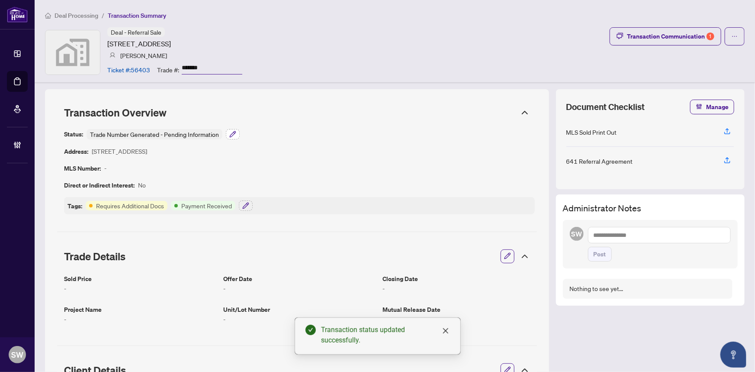
click at [228, 134] on button "button" at bounding box center [233, 134] width 14 height 10
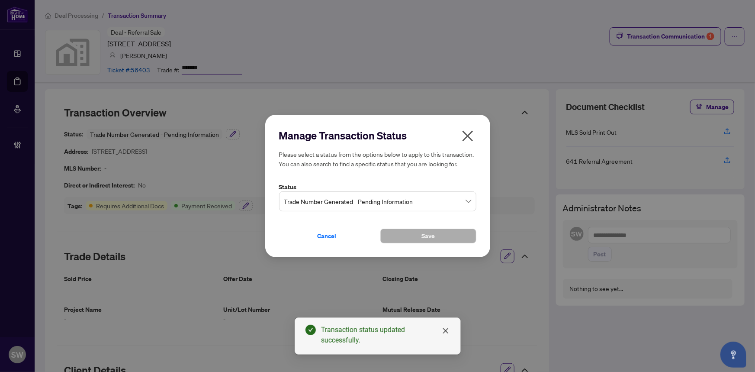
click at [294, 195] on span "Trade Number Generated - Pending Information" at bounding box center [377, 201] width 187 height 16
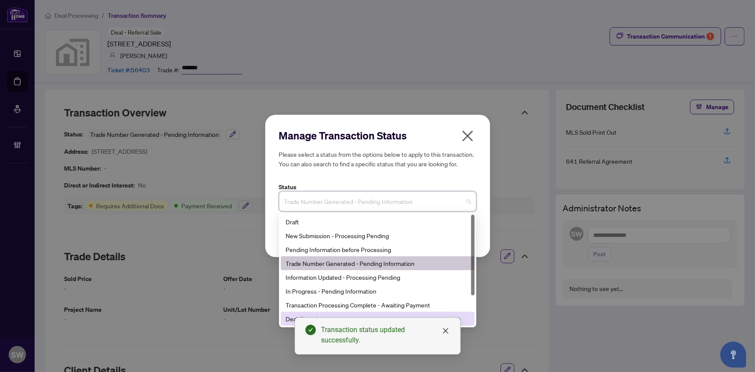
click at [292, 319] on div "Deal Closed" at bounding box center [378, 319] width 184 height 10
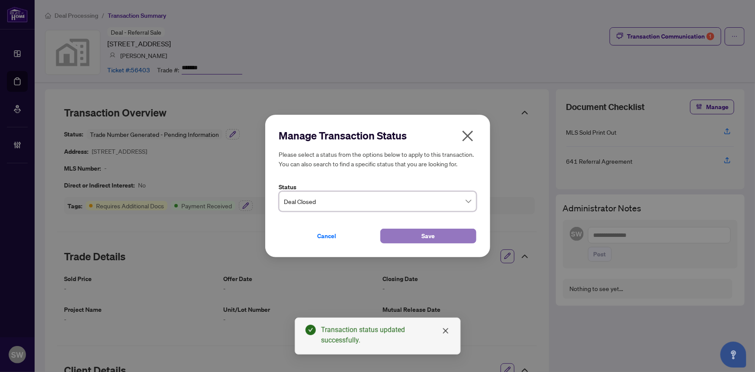
click at [441, 238] on button "Save" at bounding box center [428, 236] width 96 height 15
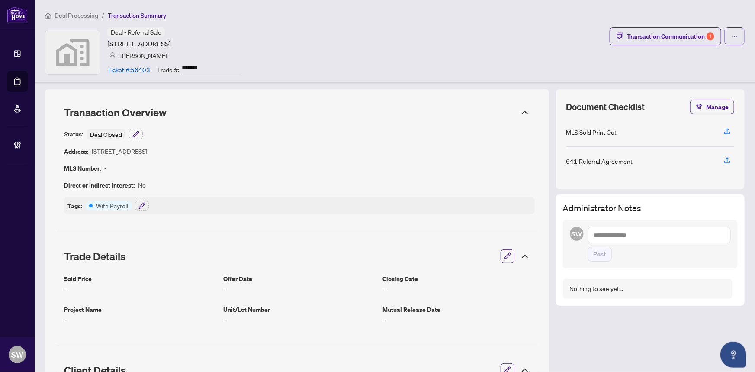
click at [671, 38] on div "Transaction Communication 1" at bounding box center [670, 36] width 87 height 14
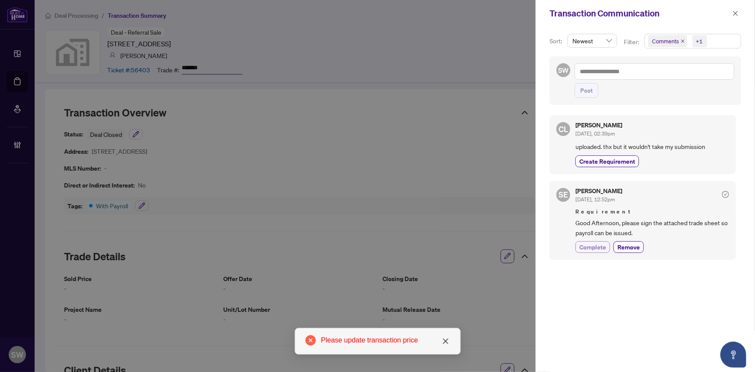
click at [598, 245] on span "Complete" at bounding box center [593, 246] width 27 height 9
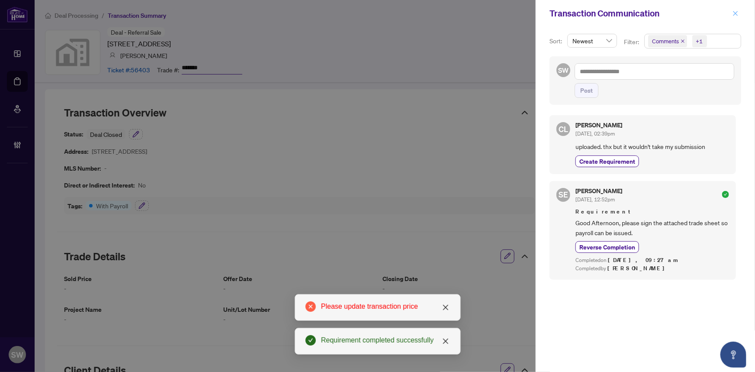
click at [731, 11] on button "button" at bounding box center [735, 13] width 11 height 10
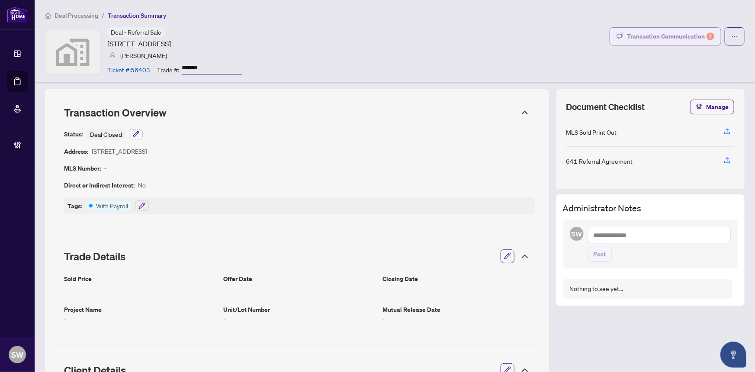
click at [681, 40] on div "Transaction Communication 1" at bounding box center [670, 36] width 87 height 14
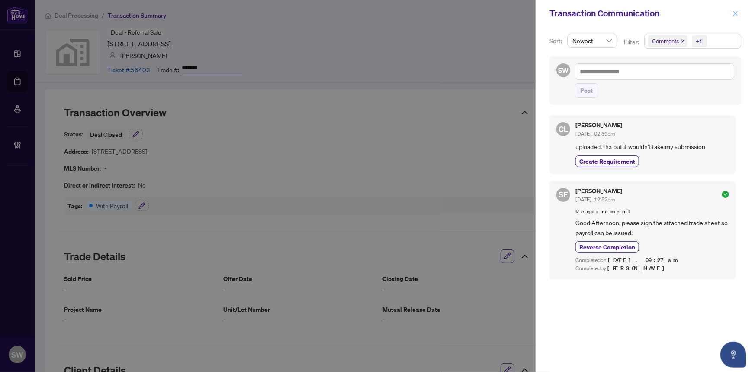
click at [739, 12] on button "button" at bounding box center [735, 13] width 11 height 10
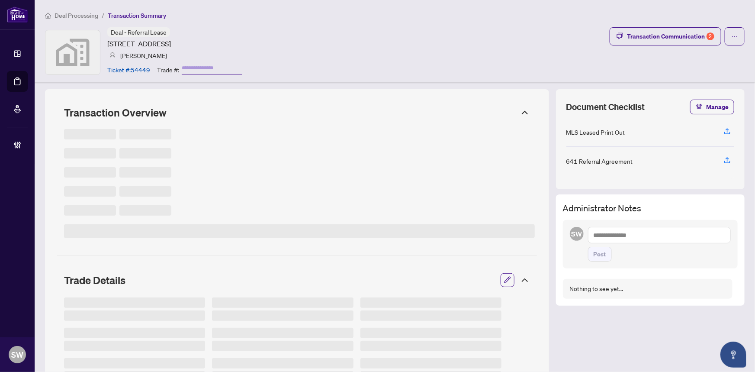
type input "*******"
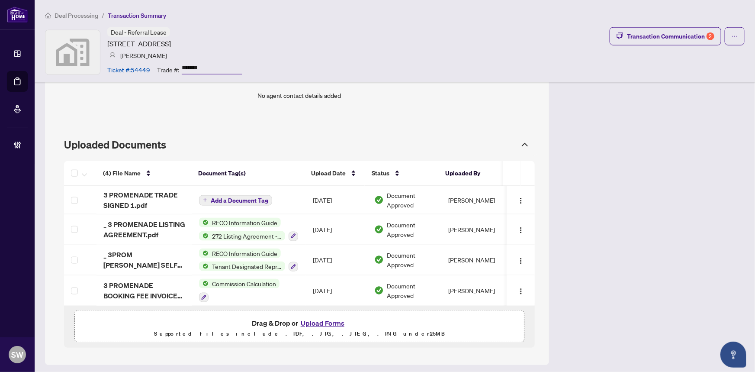
scroll to position [523, 0]
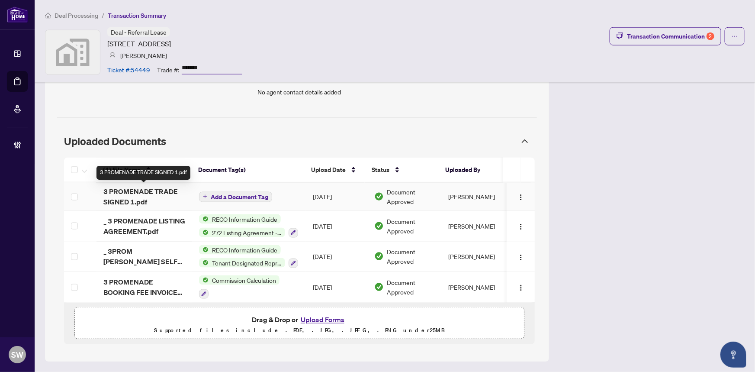
click at [155, 190] on span "3 PROMENADE TRADE SIGNED 1.pdf" at bounding box center [144, 196] width 82 height 21
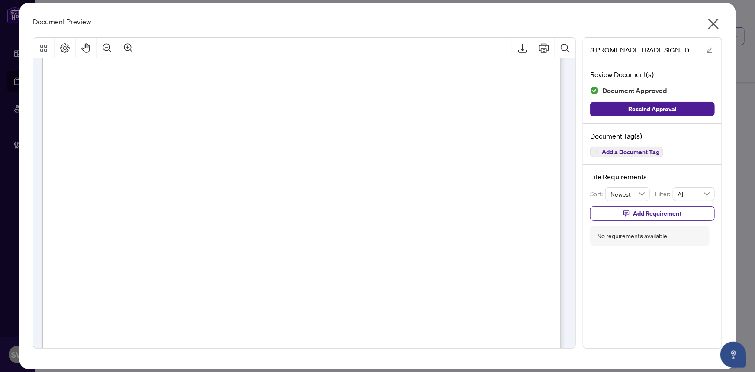
scroll to position [315, 0]
click at [643, 151] on span "Add a Document Tag" at bounding box center [631, 152] width 58 height 6
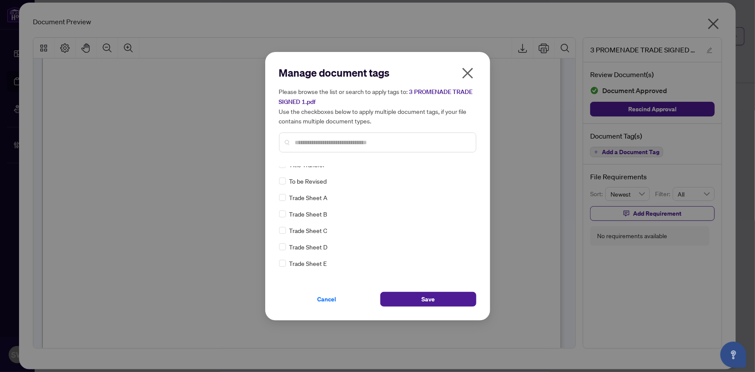
scroll to position [0, 0]
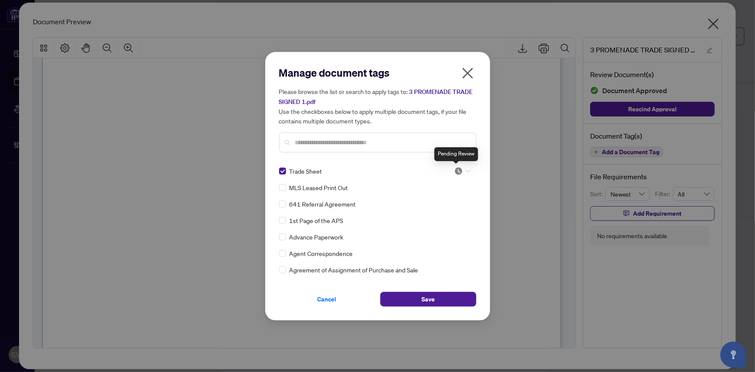
click at [457, 171] on img at bounding box center [458, 171] width 9 height 9
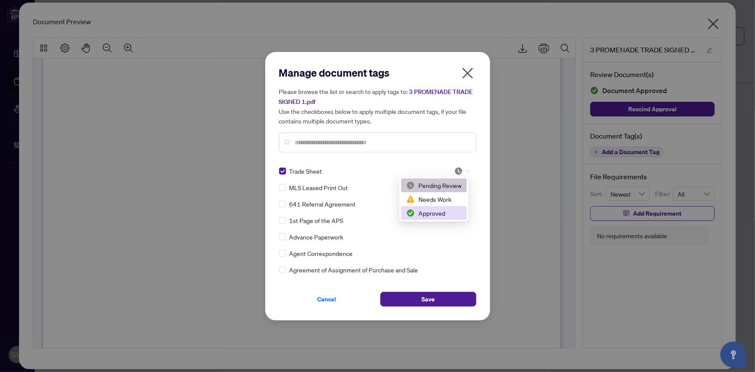
click at [441, 215] on div "Approved" at bounding box center [433, 213] width 55 height 10
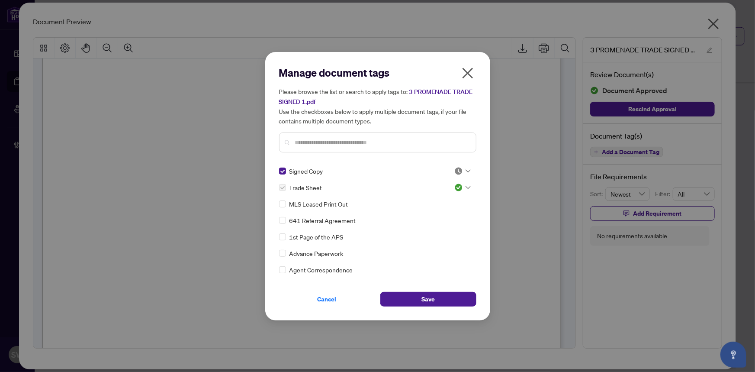
click at [454, 169] on img at bounding box center [458, 171] width 9 height 9
click at [435, 209] on div "Approved" at bounding box center [433, 213] width 55 height 10
click at [441, 298] on button "Save" at bounding box center [428, 299] width 96 height 15
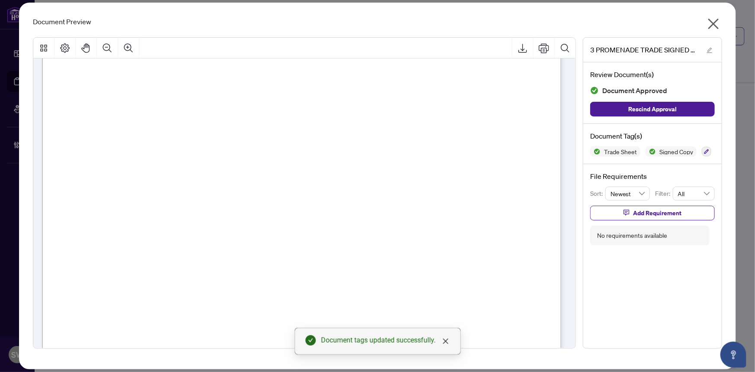
click at [715, 24] on icon "close" at bounding box center [714, 24] width 11 height 11
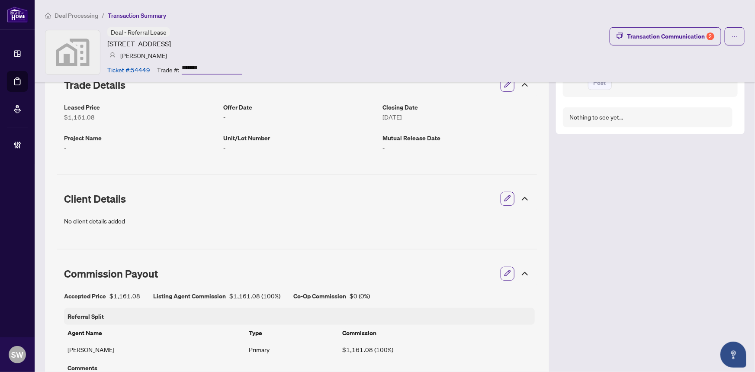
scroll to position [169, 0]
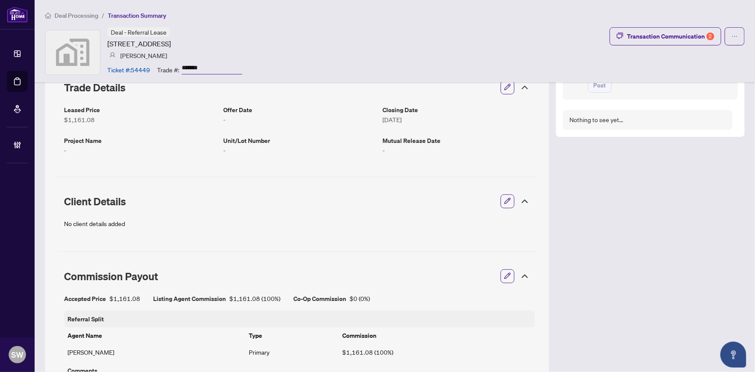
click at [520, 274] on icon at bounding box center [525, 276] width 10 height 10
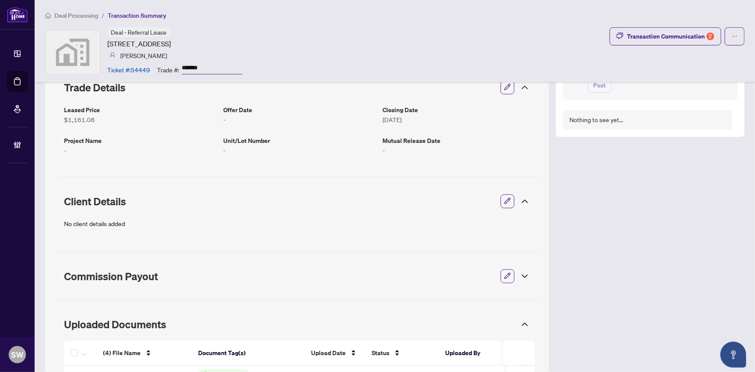
click at [520, 202] on icon at bounding box center [525, 201] width 10 height 10
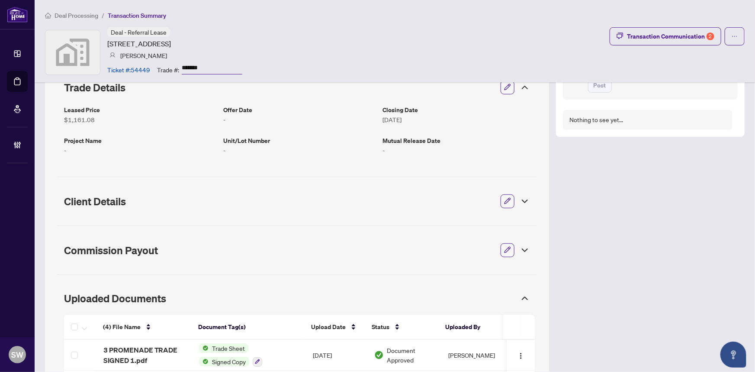
click at [520, 87] on icon at bounding box center [525, 87] width 10 height 10
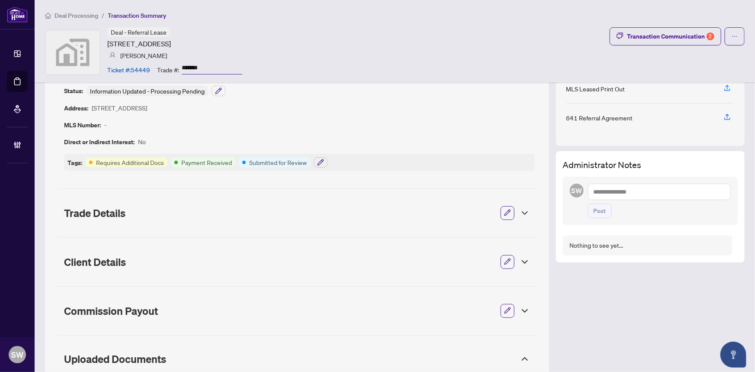
scroll to position [11, 0]
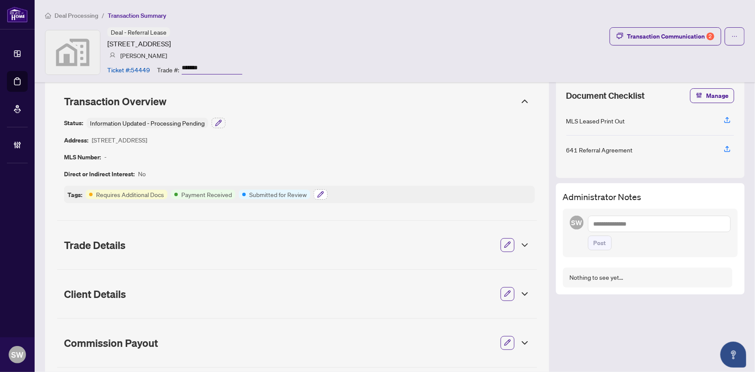
click at [315, 196] on button "button" at bounding box center [321, 194] width 14 height 10
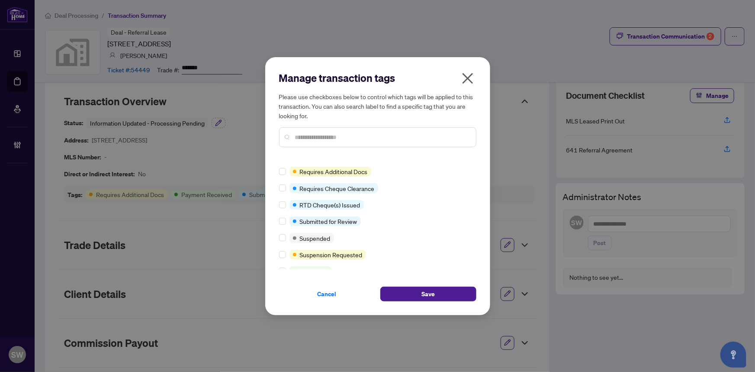
scroll to position [0, 0]
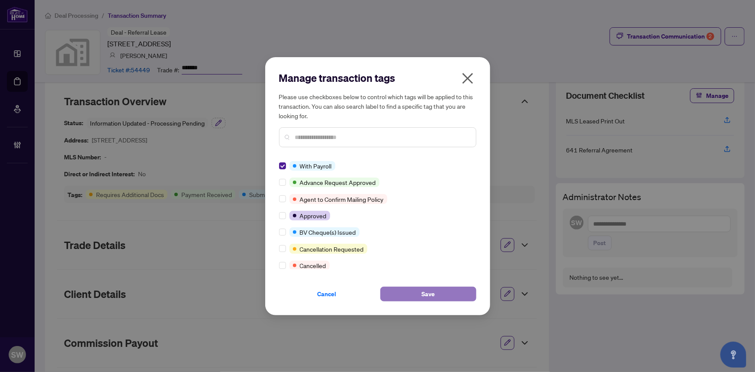
click at [396, 290] on button "Save" at bounding box center [428, 294] width 96 height 15
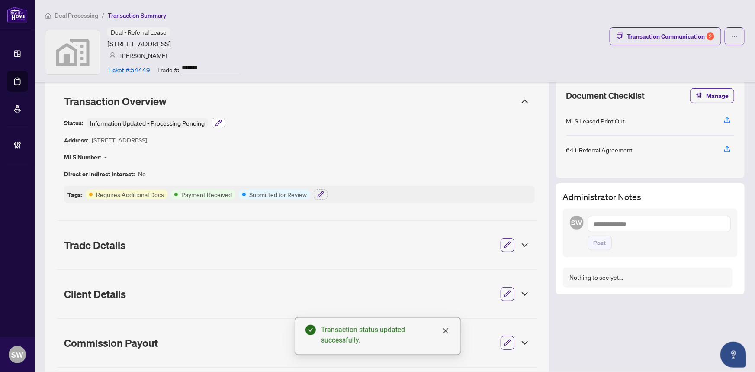
click at [217, 120] on icon "button" at bounding box center [218, 122] width 7 height 7
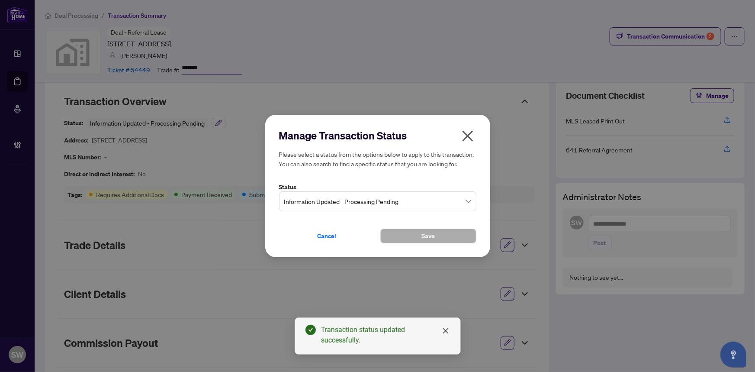
click at [321, 194] on span "Information Updated - Processing Pending" at bounding box center [377, 201] width 187 height 16
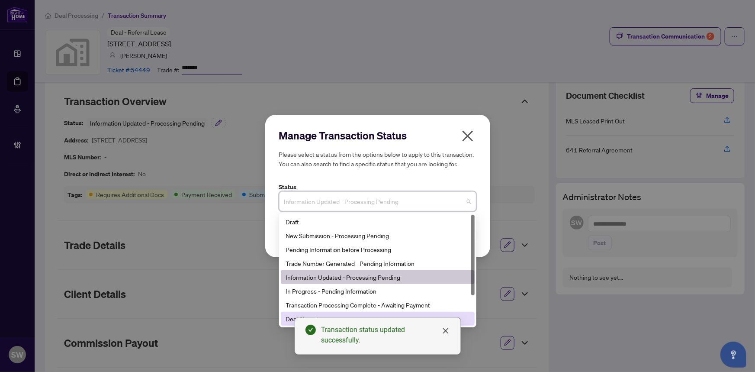
click at [288, 317] on div "Deal Closed" at bounding box center [378, 319] width 184 height 10
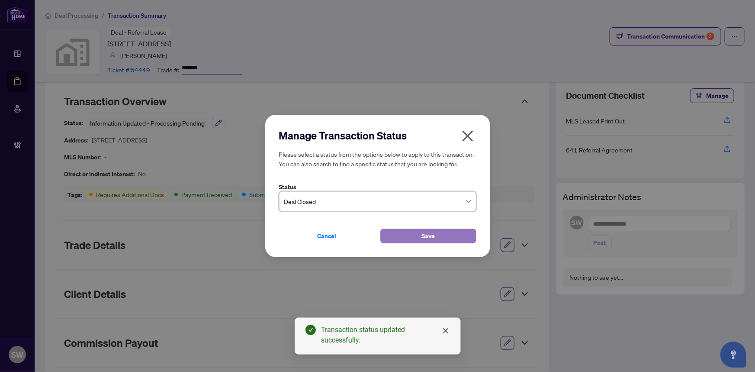
click at [406, 235] on button "Save" at bounding box center [428, 236] width 96 height 15
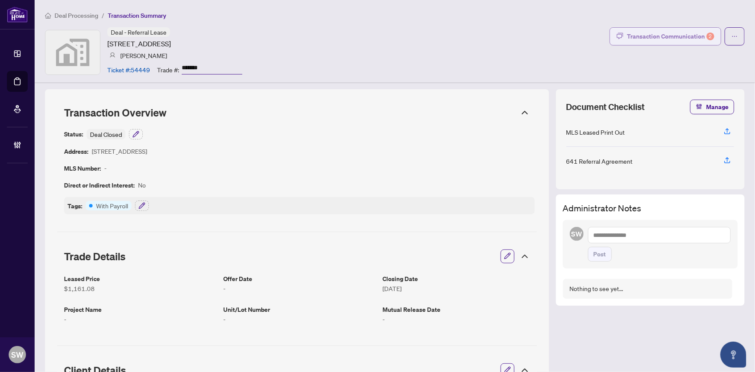
click at [684, 41] on div "Transaction Communication 2" at bounding box center [670, 36] width 87 height 14
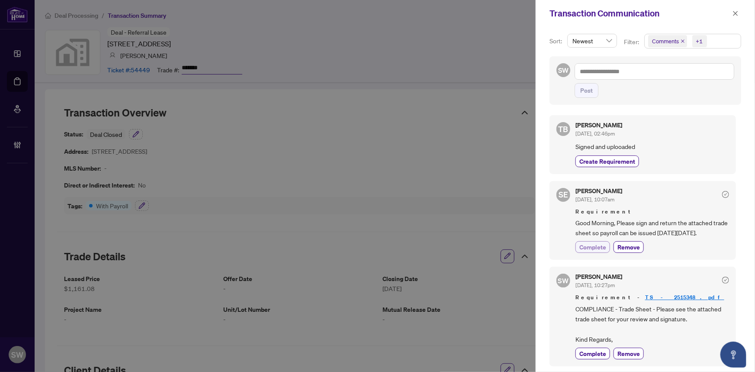
click at [598, 251] on span "Complete" at bounding box center [593, 246] width 27 height 9
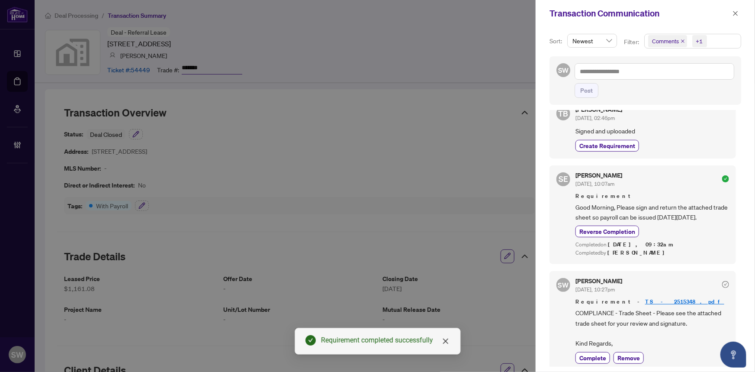
scroll to position [28, 0]
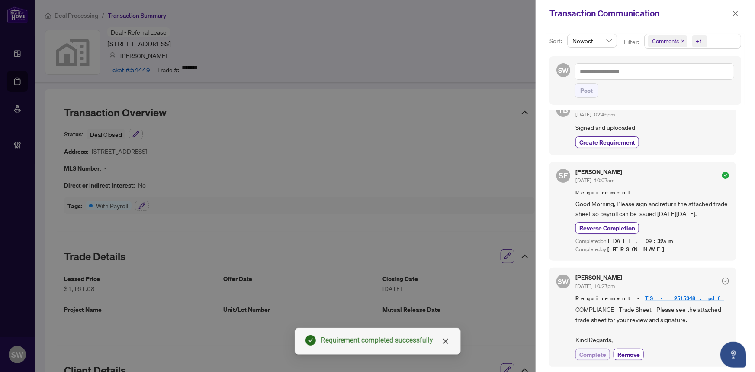
click at [592, 353] on span "Complete" at bounding box center [593, 354] width 27 height 9
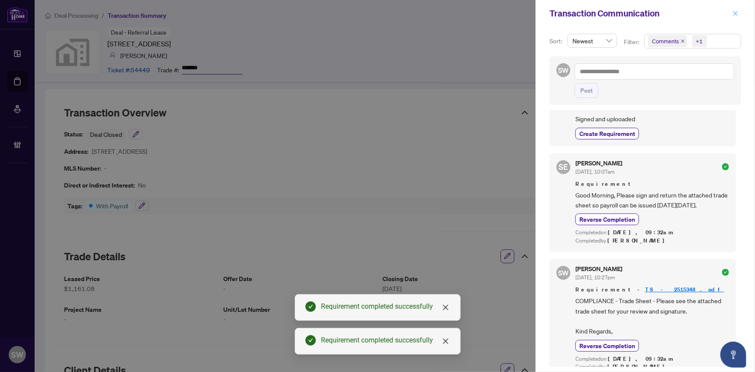
click at [739, 12] on icon "close" at bounding box center [736, 13] width 6 height 6
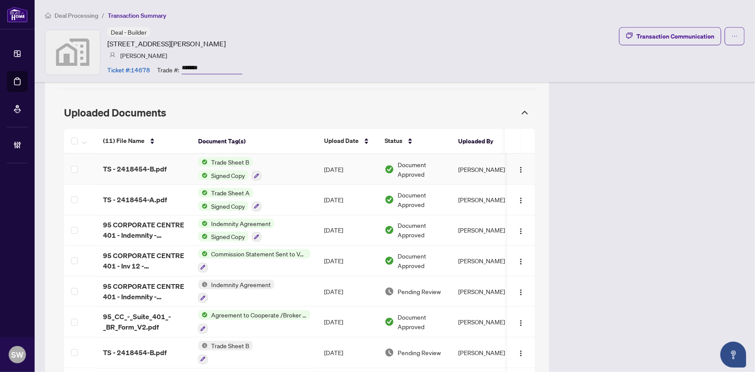
scroll to position [747, 0]
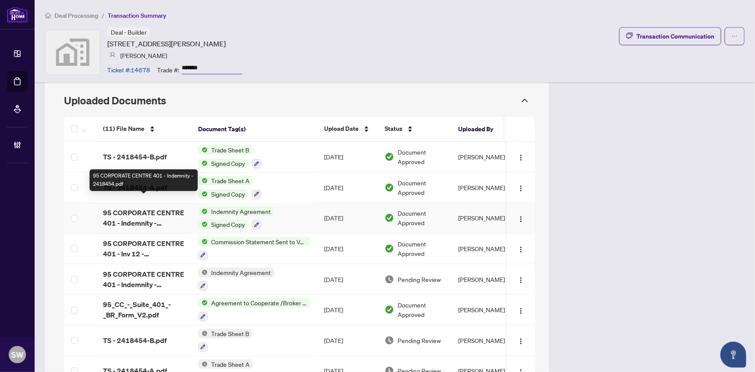
click at [149, 209] on span "95 CORPORATE CENTRE 401 - Indemnity - 2418454.pdf" at bounding box center [143, 218] width 81 height 21
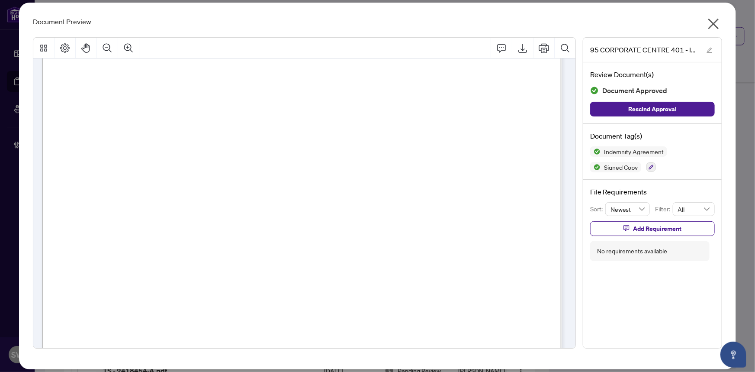
scroll to position [0, 0]
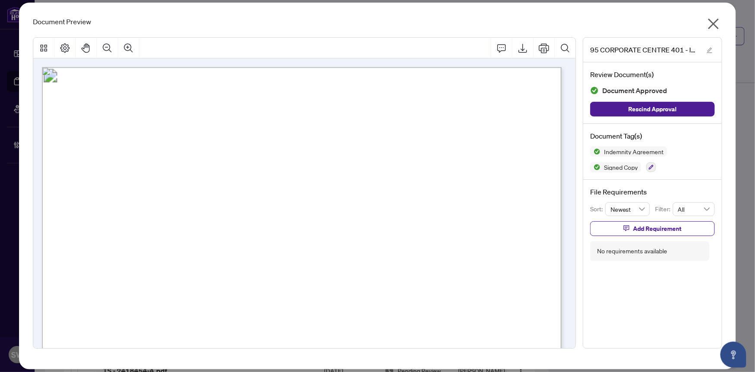
click at [715, 24] on icon "close" at bounding box center [714, 24] width 11 height 11
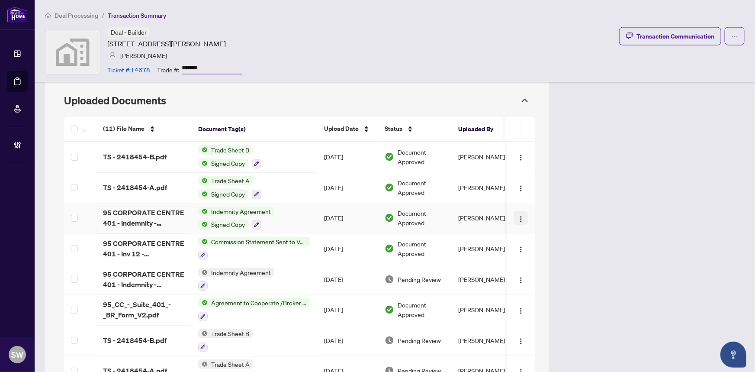
click at [518, 216] on img "button" at bounding box center [521, 219] width 7 height 7
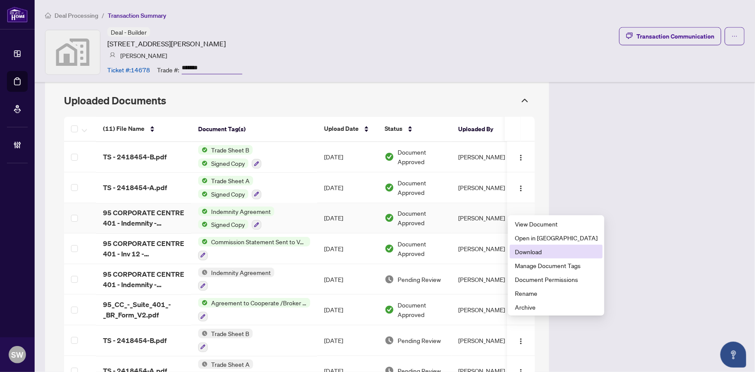
click at [543, 250] on span "Download" at bounding box center [556, 252] width 83 height 10
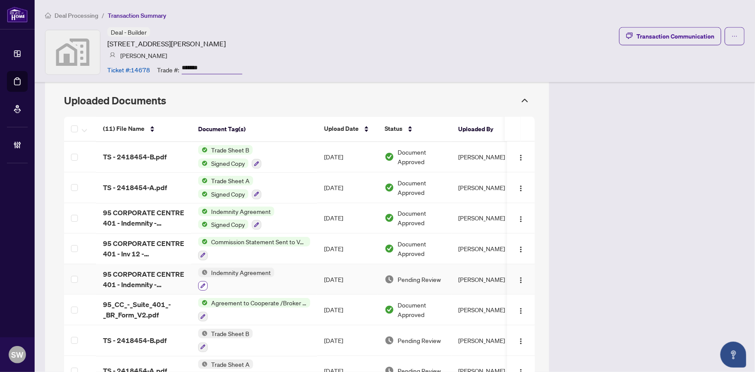
click at [203, 284] on icon "button" at bounding box center [202, 286] width 5 height 5
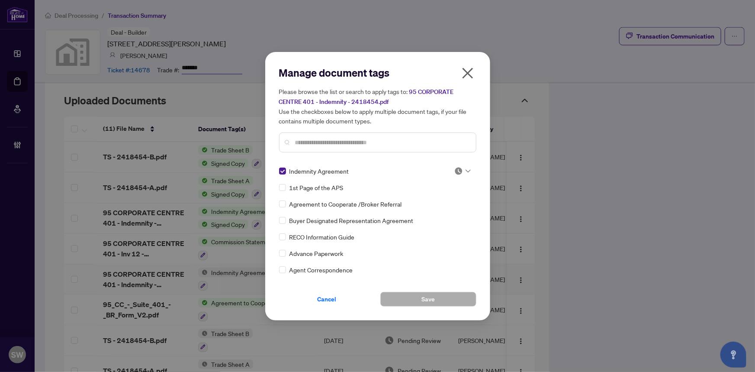
click at [457, 169] on img at bounding box center [458, 171] width 9 height 9
click at [443, 212] on div "Approved" at bounding box center [433, 213] width 55 height 10
click at [437, 300] on button "Save" at bounding box center [428, 299] width 96 height 15
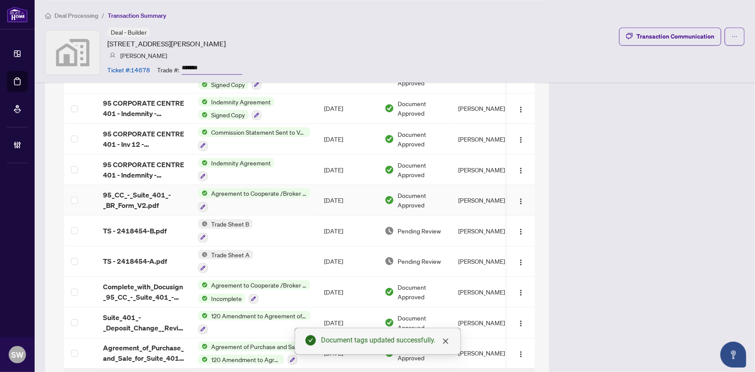
scroll to position [866, 0]
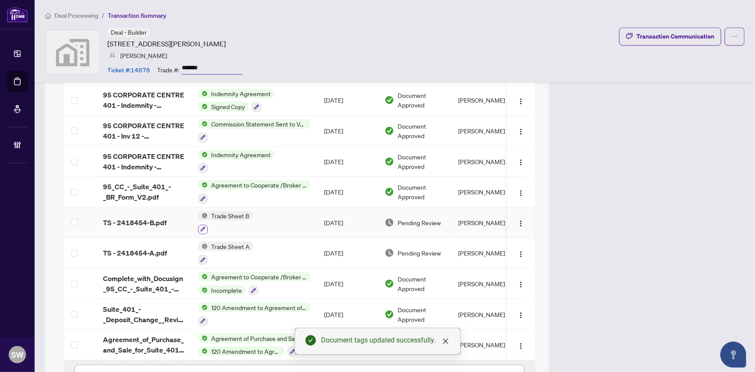
click at [202, 226] on icon "button" at bounding box center [202, 228] width 5 height 5
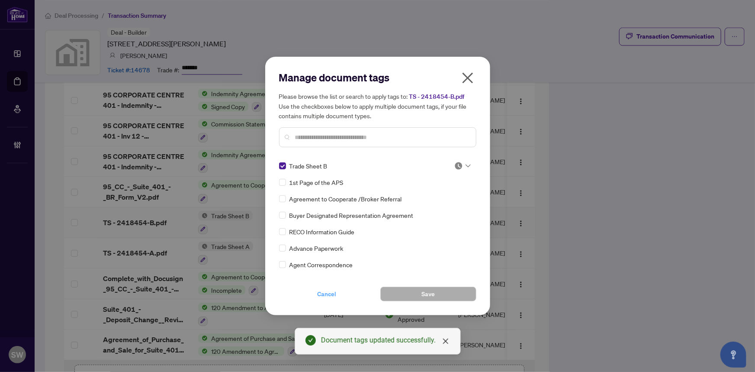
click at [330, 289] on span "Cancel" at bounding box center [327, 294] width 19 height 14
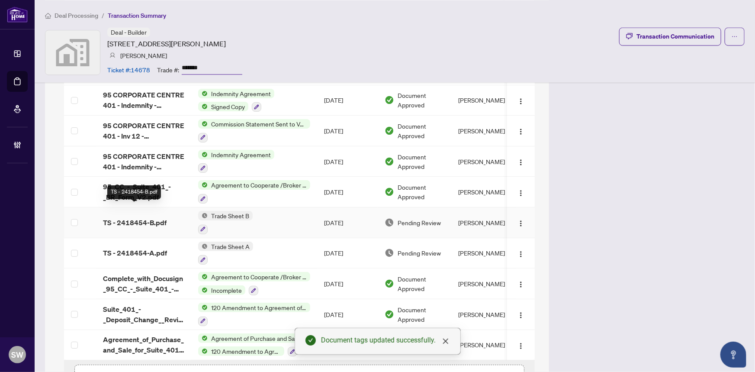
click at [136, 217] on span "TS - 2418454-B.pdf" at bounding box center [135, 222] width 64 height 10
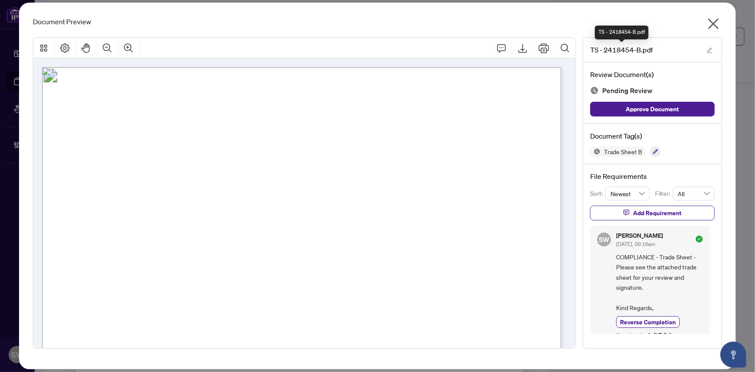
click at [613, 51] on span "TS - 2418454-B.pdf" at bounding box center [621, 50] width 63 height 10
copy span "2418454"
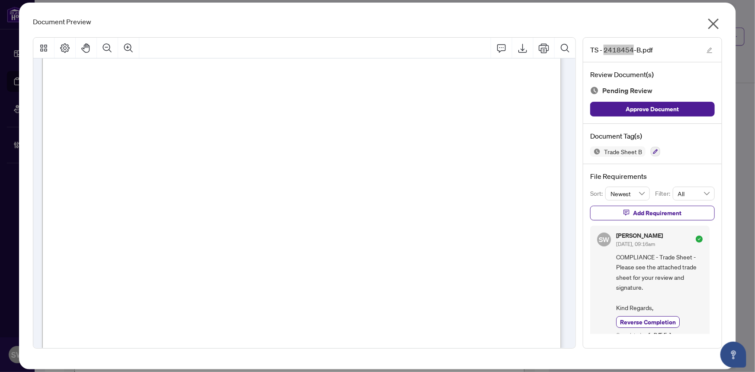
scroll to position [236, 0]
click at [657, 151] on icon "button" at bounding box center [655, 151] width 5 height 5
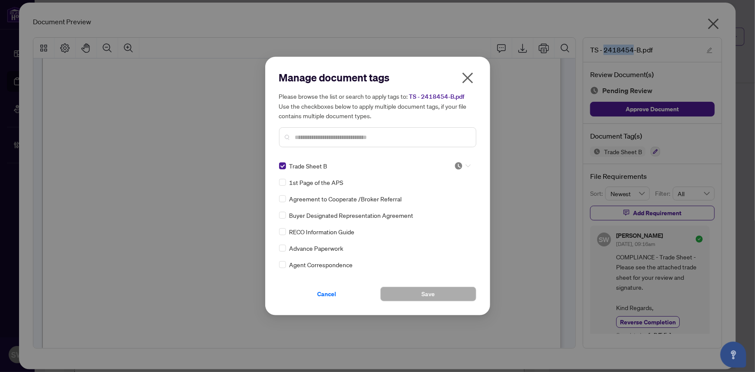
click at [460, 165] on img at bounding box center [458, 165] width 9 height 9
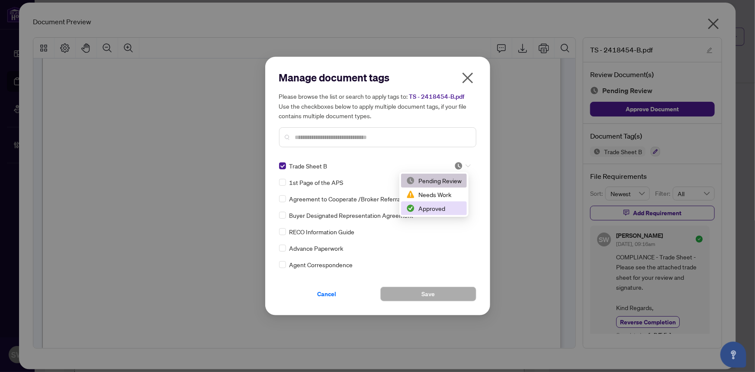
click at [443, 209] on div "Approved" at bounding box center [433, 208] width 55 height 10
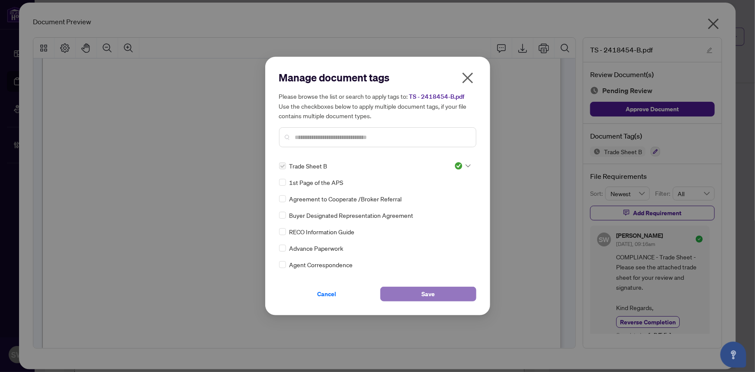
click at [423, 294] on span "Save" at bounding box center [428, 294] width 13 height 14
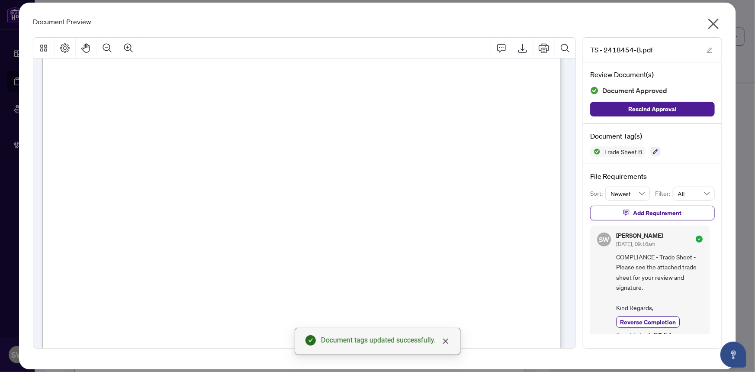
click at [716, 23] on icon "close" at bounding box center [714, 24] width 14 height 14
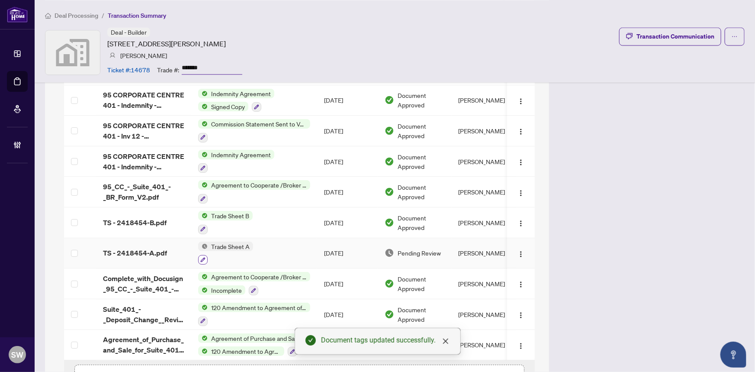
click at [200, 257] on icon "button" at bounding box center [202, 259] width 5 height 5
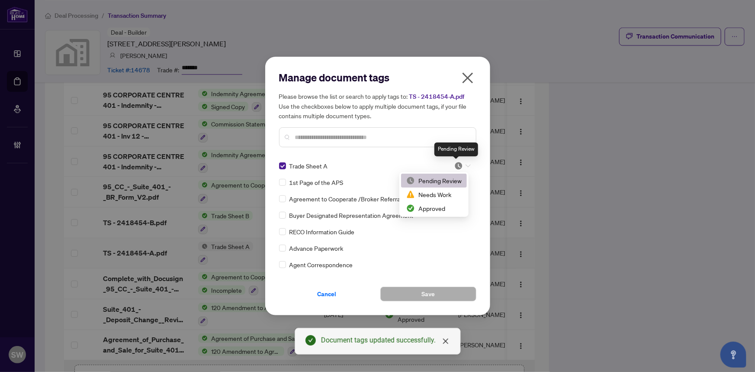
click at [458, 161] on img at bounding box center [458, 165] width 9 height 9
click at [444, 212] on div "Approved" at bounding box center [433, 208] width 55 height 10
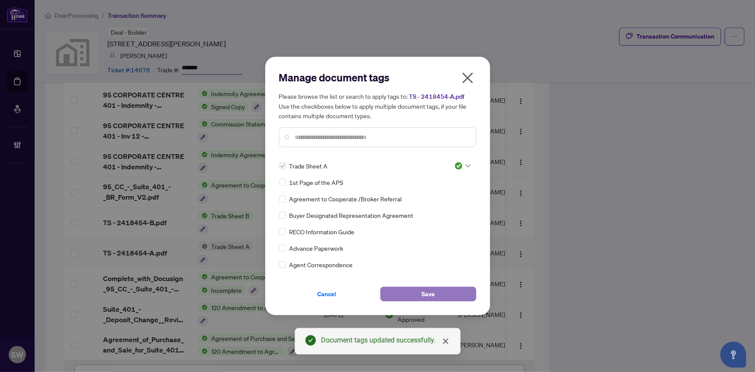
click at [422, 292] on span "Save" at bounding box center [428, 294] width 13 height 14
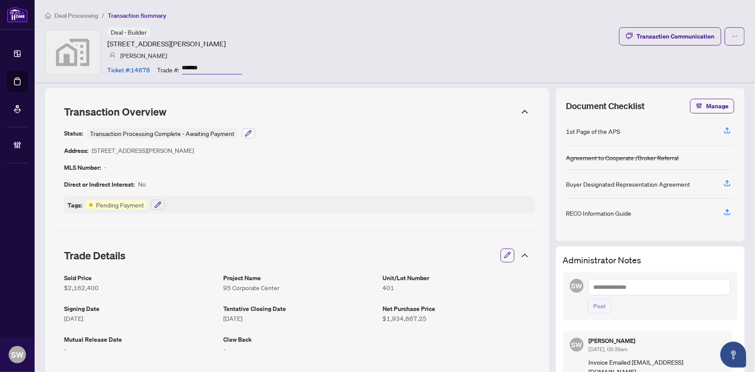
scroll to position [0, 0]
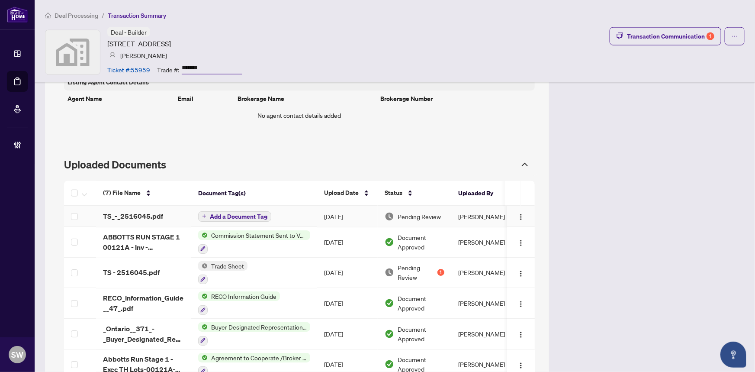
scroll to position [708, 0]
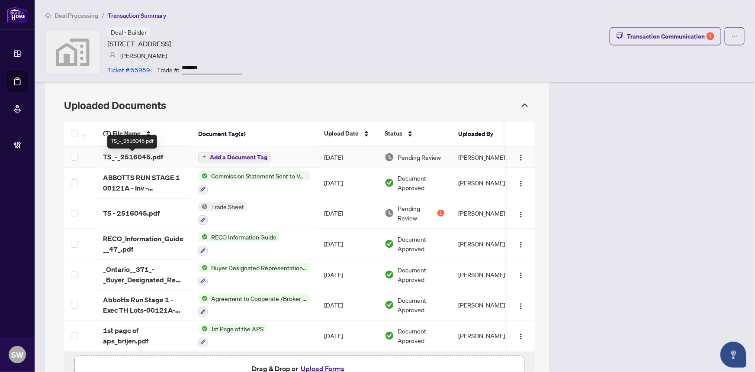
click at [146, 158] on span "TS_-_2516045.pdf" at bounding box center [133, 157] width 60 height 10
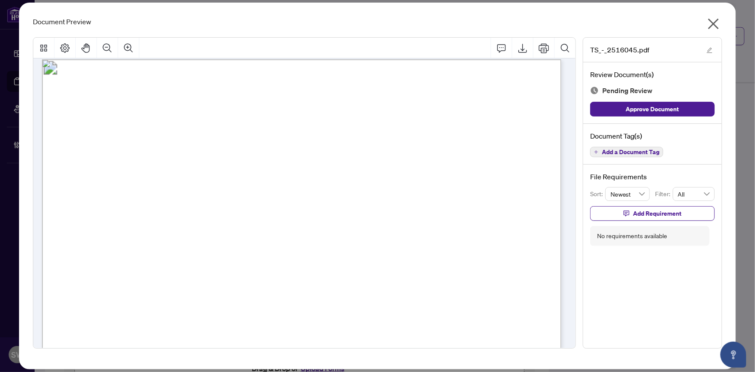
scroll to position [0, 0]
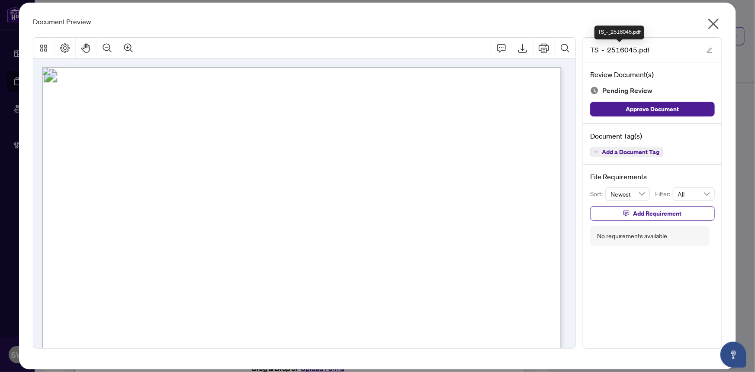
click at [617, 48] on span "TS_-_2516045.pdf" at bounding box center [619, 50] width 59 height 10
copy span "_2516045"
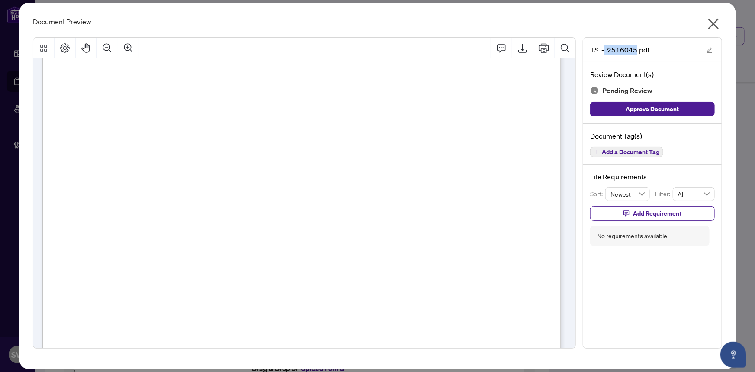
click at [645, 153] on span "Add a Document Tag" at bounding box center [631, 152] width 58 height 6
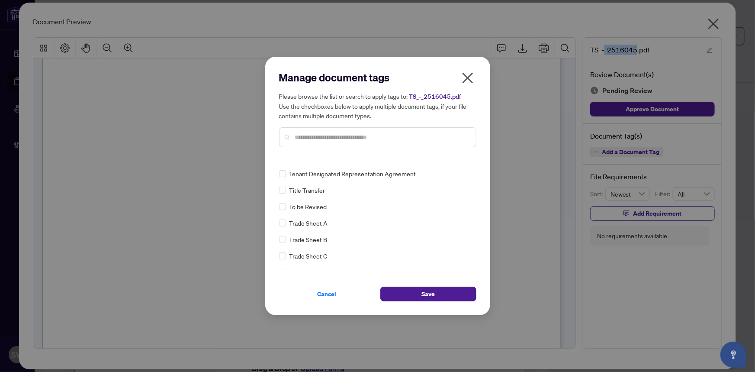
scroll to position [0, 0]
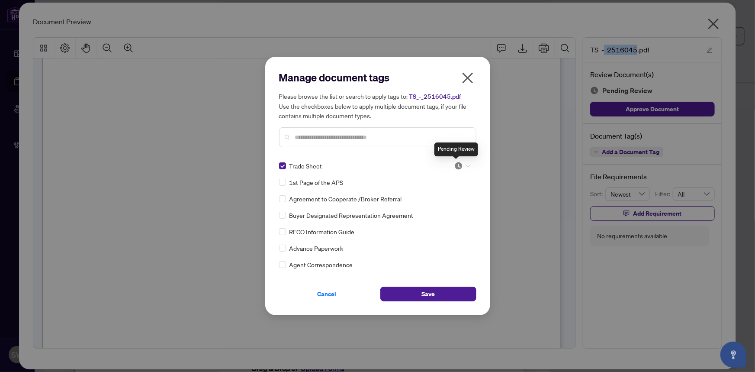
click at [458, 166] on img at bounding box center [458, 165] width 9 height 9
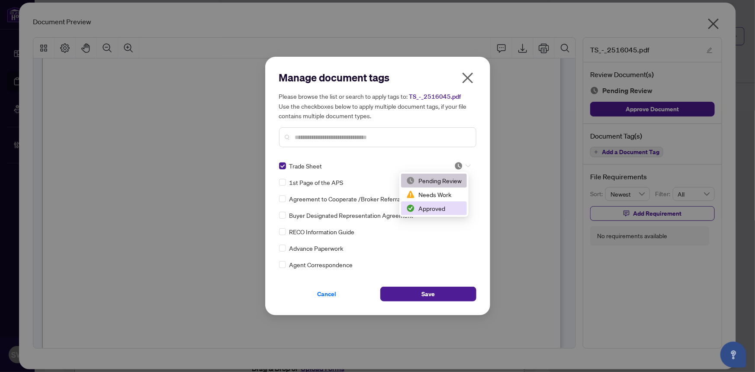
click at [440, 206] on div "Approved" at bounding box center [433, 208] width 55 height 10
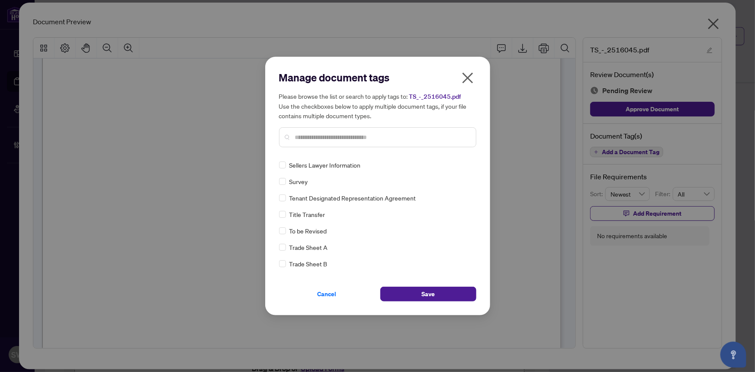
scroll to position [1, 0]
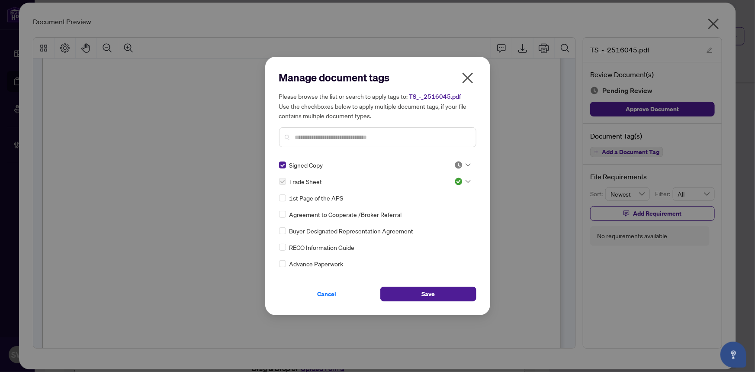
click at [461, 165] on div at bounding box center [462, 165] width 16 height 9
click at [444, 203] on div "Approved" at bounding box center [433, 208] width 55 height 10
click at [457, 290] on button "Save" at bounding box center [428, 294] width 96 height 15
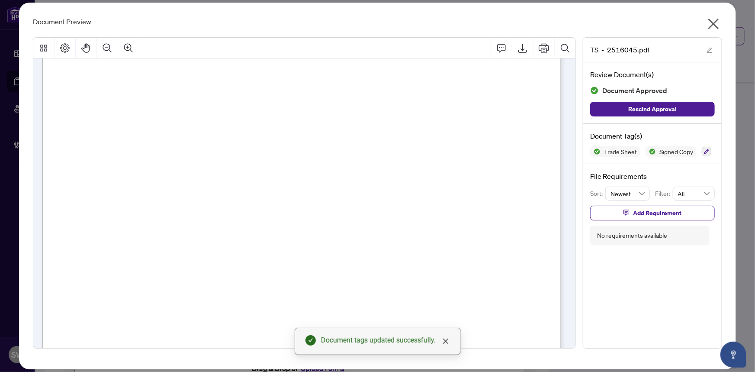
click at [713, 24] on icon "close" at bounding box center [714, 24] width 11 height 11
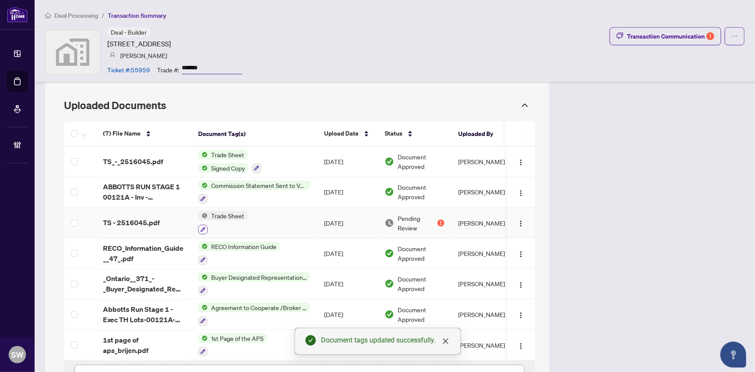
click at [203, 227] on icon "button" at bounding box center [202, 229] width 5 height 5
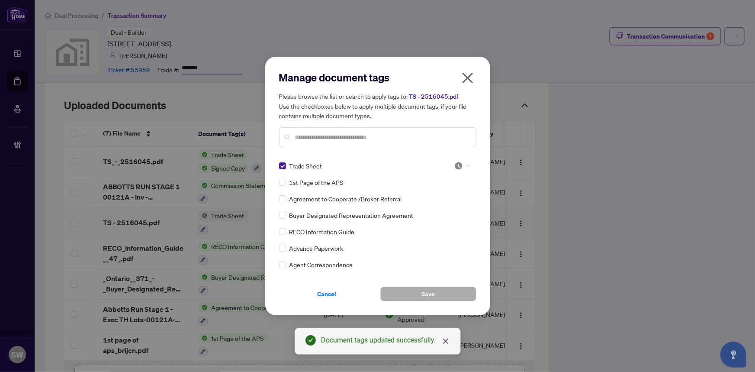
click at [454, 163] on img at bounding box center [458, 165] width 9 height 9
click at [433, 211] on div "Approved" at bounding box center [433, 208] width 55 height 10
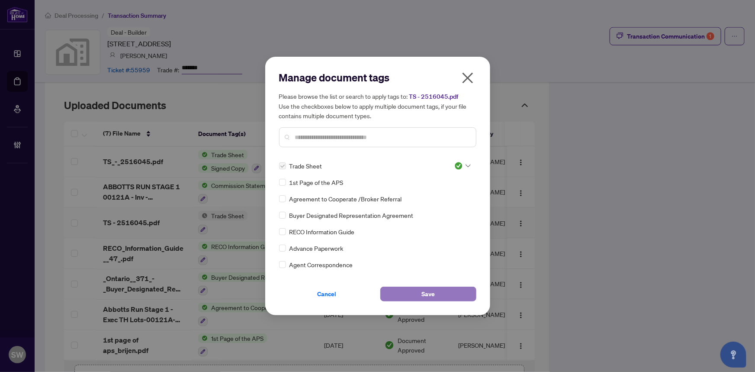
click at [451, 296] on button "Save" at bounding box center [428, 294] width 96 height 15
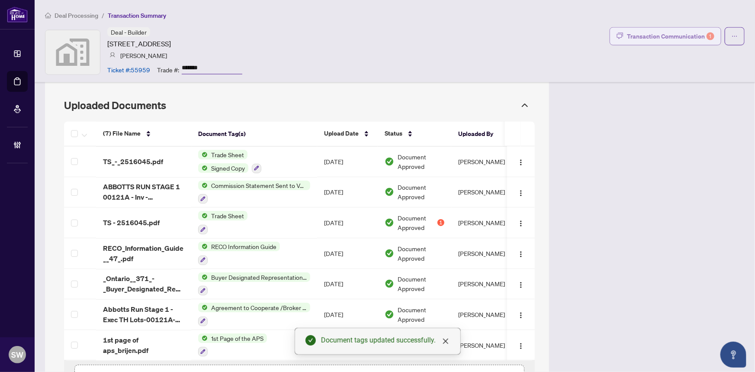
click at [645, 41] on div "Transaction Communication 1" at bounding box center [670, 36] width 87 height 14
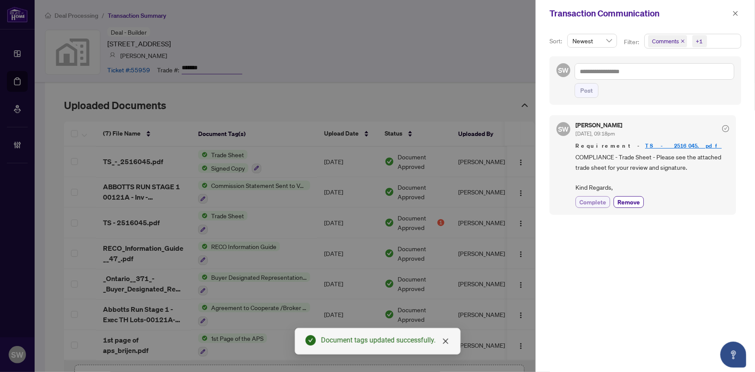
click at [586, 203] on span "Complete" at bounding box center [593, 201] width 27 height 9
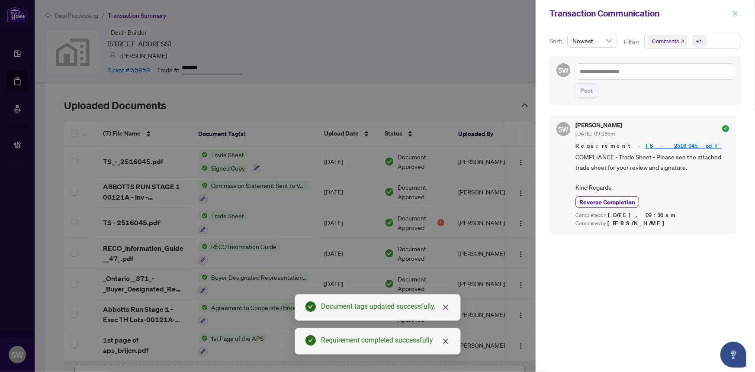
click at [730, 11] on button "button" at bounding box center [735, 13] width 11 height 10
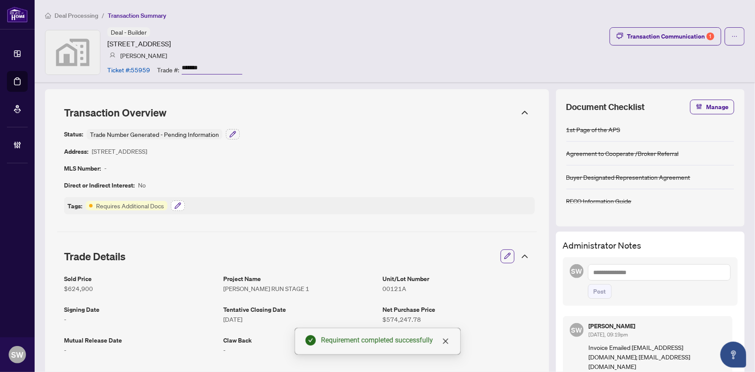
click at [179, 205] on icon "button" at bounding box center [178, 206] width 6 height 6
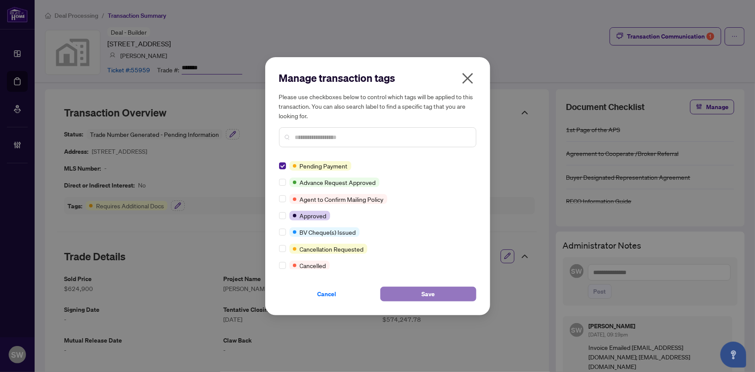
click at [409, 297] on button "Save" at bounding box center [428, 294] width 96 height 15
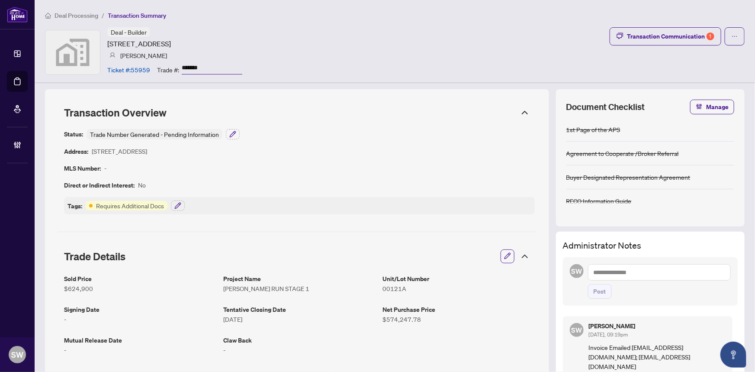
click at [195, 65] on input "*******" at bounding box center [212, 68] width 61 height 13
click at [180, 203] on icon "button" at bounding box center [178, 206] width 6 height 6
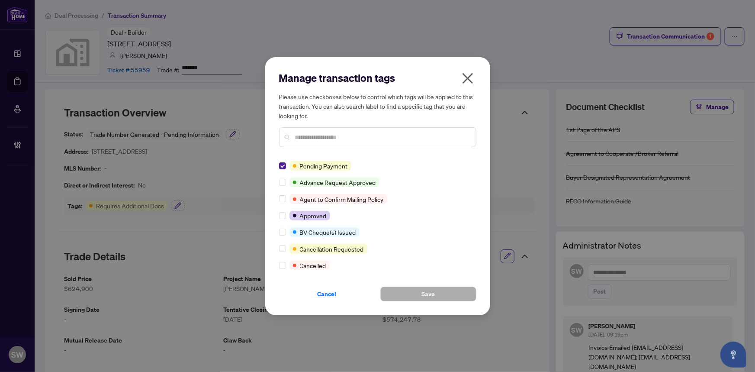
click at [463, 76] on icon "close" at bounding box center [468, 78] width 14 height 14
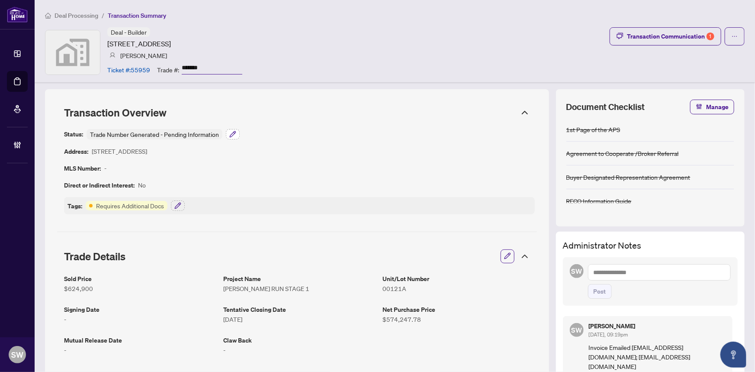
click at [230, 133] on icon "button" at bounding box center [232, 134] width 7 height 7
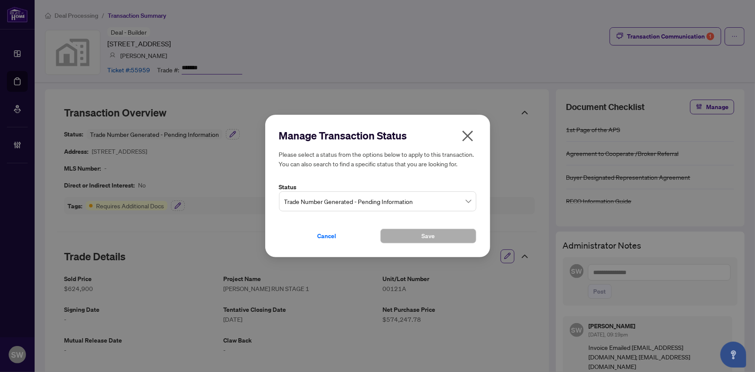
click at [325, 199] on span "Trade Number Generated - Pending Information" at bounding box center [377, 201] width 187 height 16
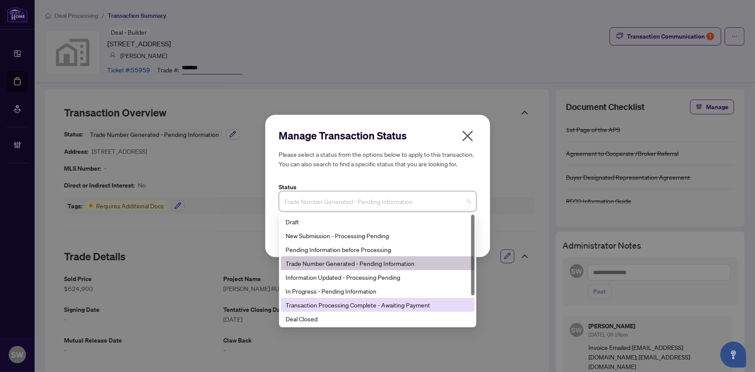
click at [366, 303] on div "Transaction Processing Complete - Awaiting Payment" at bounding box center [378, 305] width 184 height 10
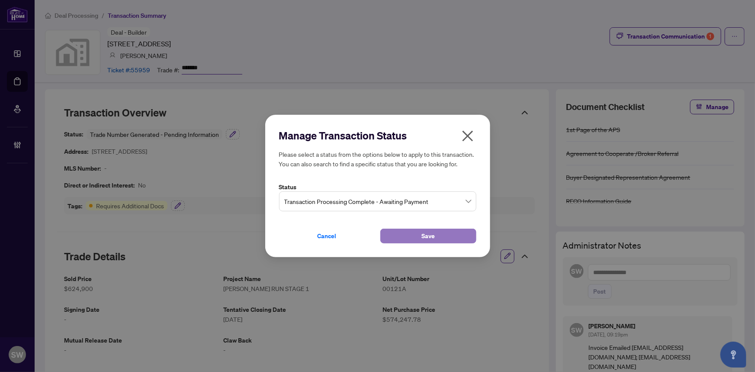
click at [411, 234] on button "Save" at bounding box center [428, 236] width 96 height 15
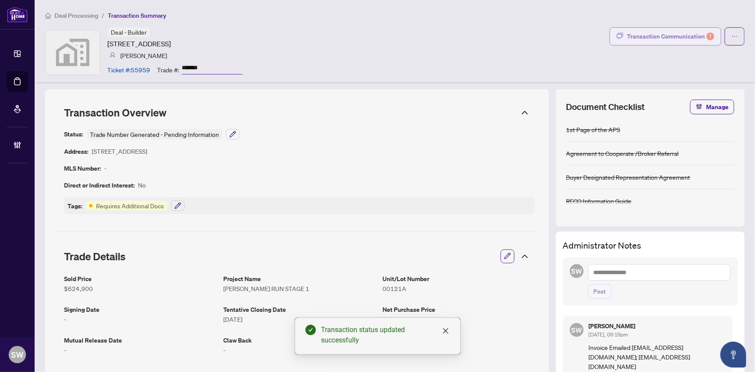
click at [678, 31] on div "Transaction Communication 1" at bounding box center [670, 36] width 87 height 14
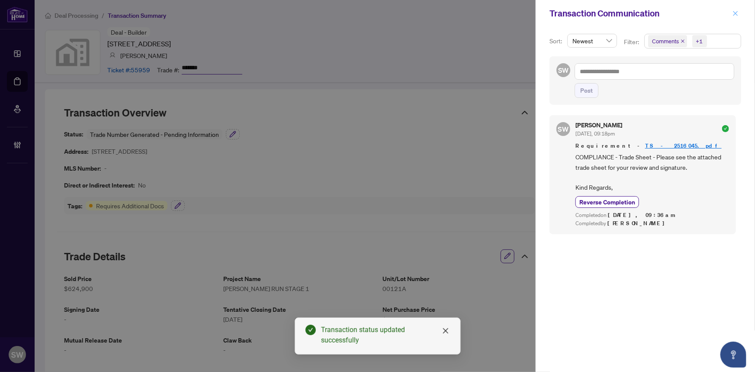
click at [734, 13] on icon "close" at bounding box center [736, 13] width 6 height 6
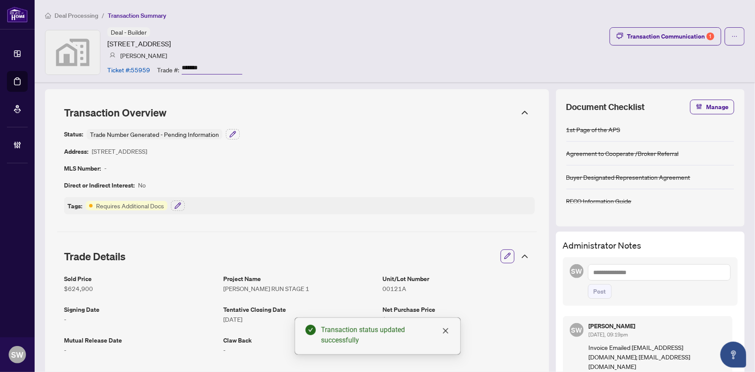
click at [90, 16] on span "Deal Processing" at bounding box center [77, 16] width 44 height 8
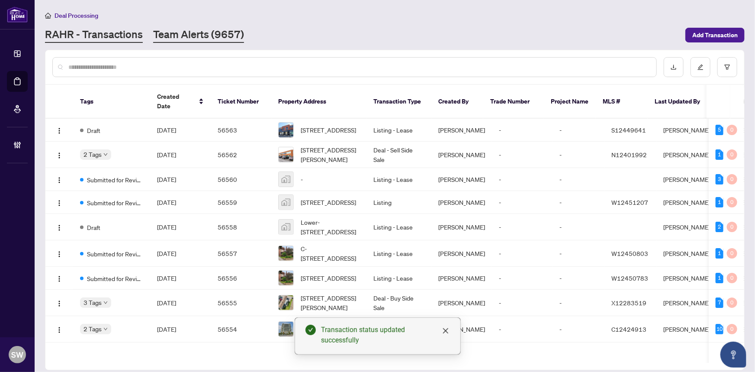
click at [205, 35] on link "Team Alerts (9657)" at bounding box center [198, 35] width 91 height 16
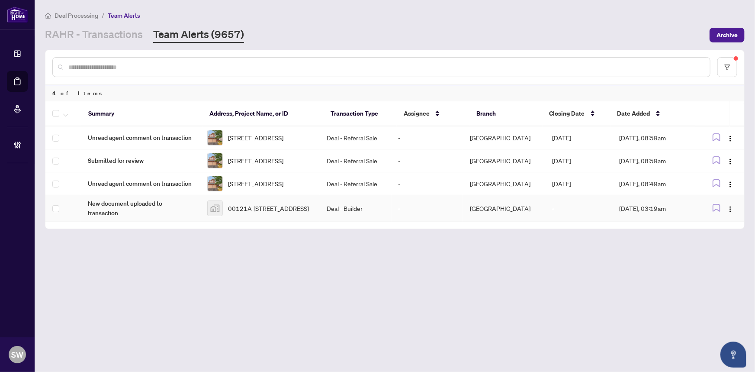
click at [232, 213] on span "00121A-[STREET_ADDRESS]" at bounding box center [268, 208] width 81 height 10
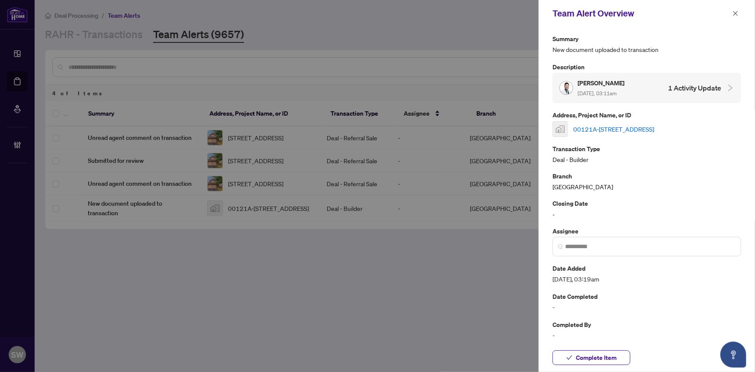
click at [608, 125] on link "00121A-[STREET_ADDRESS]" at bounding box center [613, 129] width 81 height 10
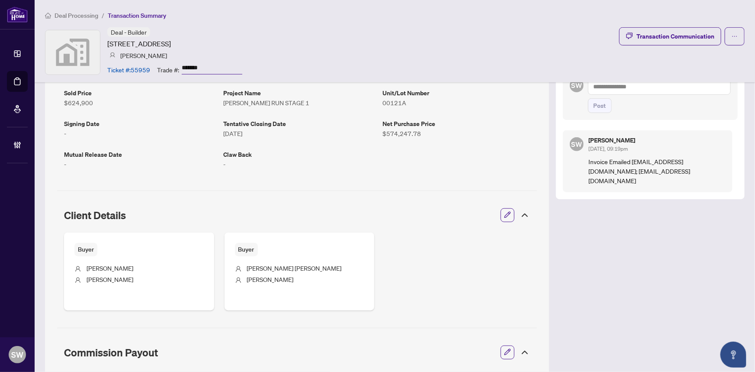
scroll to position [197, 0]
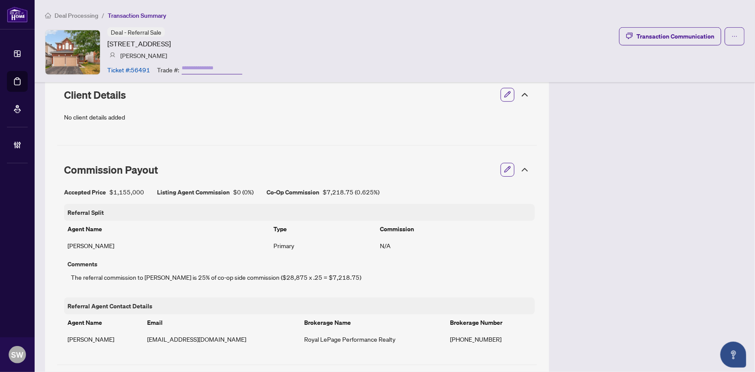
scroll to position [458, 0]
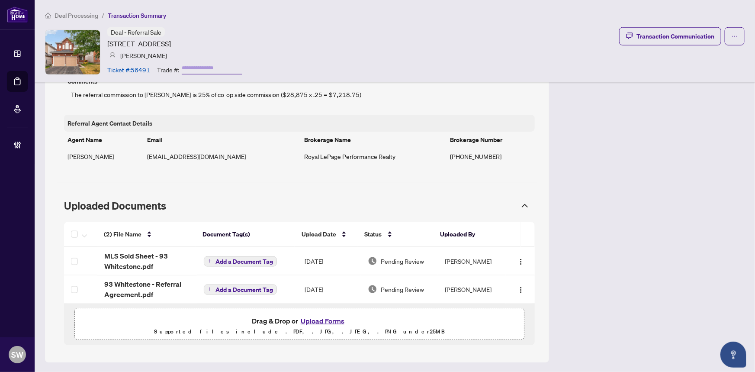
click at [364, 32] on div "Deal - Referral Sale [STREET_ADDRESS] [PERSON_NAME] Ticket #: 56491 Trade #: Tr…" at bounding box center [395, 52] width 700 height 50
click at [82, 12] on span "Deal Processing" at bounding box center [77, 16] width 44 height 8
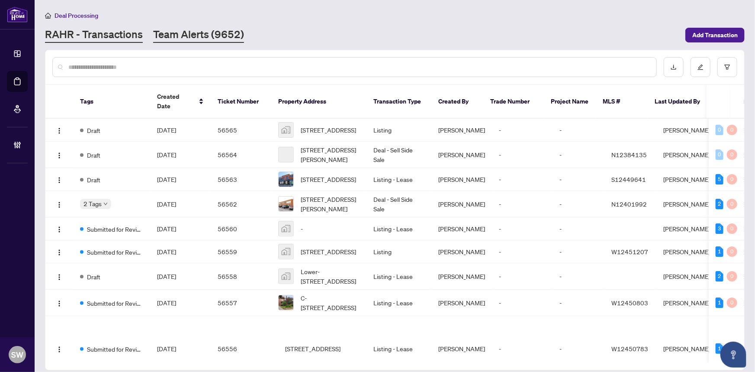
click at [177, 35] on link "Team Alerts (9652)" at bounding box center [198, 35] width 91 height 16
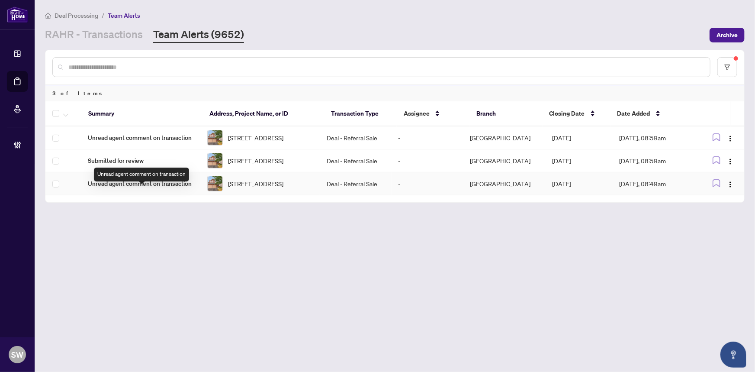
click at [179, 188] on span "Unread agent comment on transaction" at bounding box center [141, 184] width 106 height 10
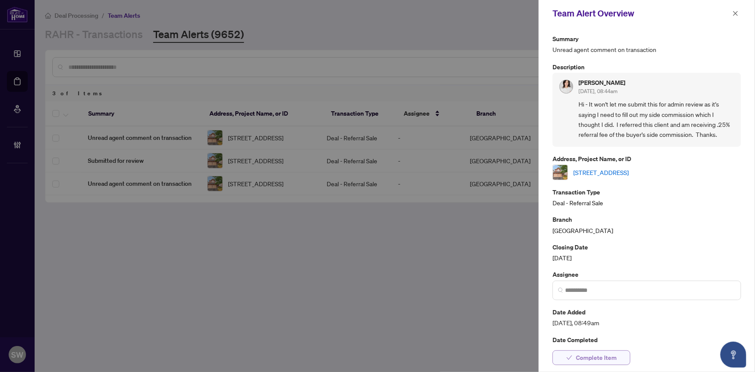
click at [580, 358] on span "Complete Item" at bounding box center [596, 358] width 41 height 14
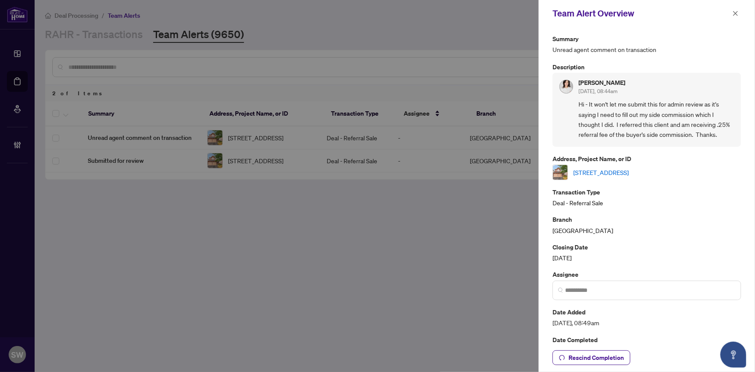
drag, startPoint x: 736, startPoint y: 12, endPoint x: 509, endPoint y: 104, distance: 244.8
click at [736, 12] on icon "close" at bounding box center [736, 13] width 6 height 6
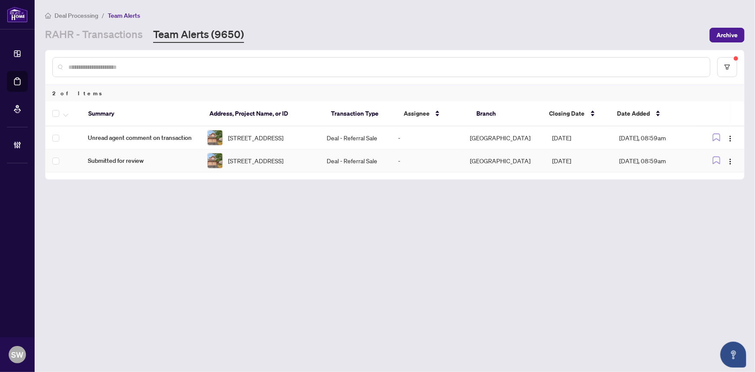
click at [284, 156] on span "[STREET_ADDRESS]" at bounding box center [255, 161] width 55 height 10
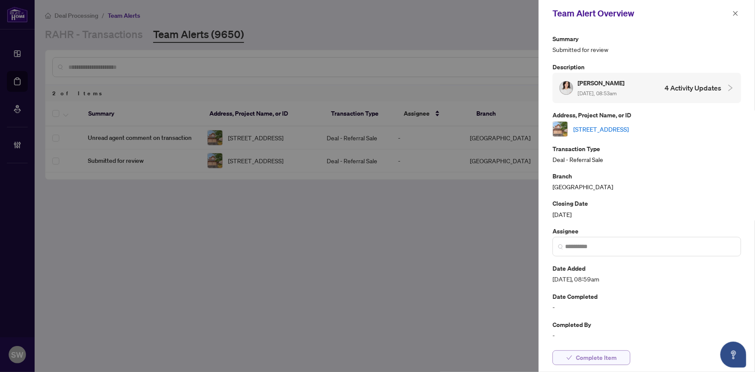
click at [604, 358] on span "Complete Item" at bounding box center [596, 358] width 41 height 14
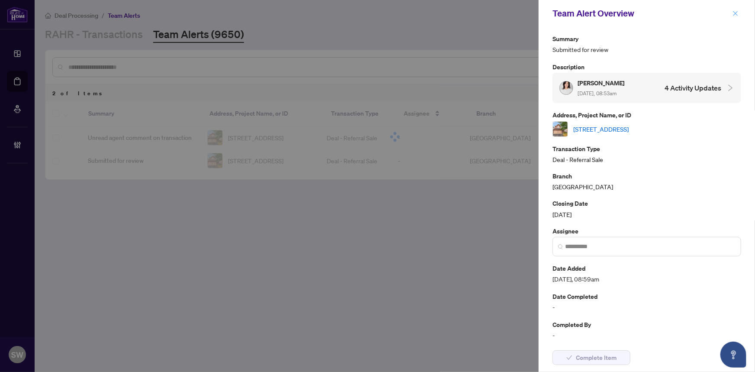
click at [734, 17] on span "button" at bounding box center [736, 13] width 6 height 14
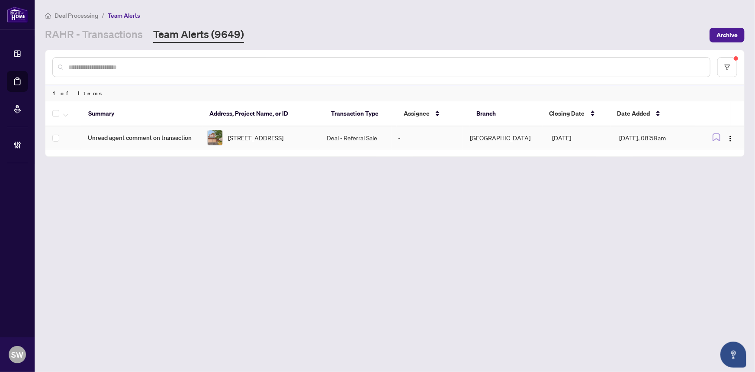
click at [276, 142] on span "[STREET_ADDRESS]" at bounding box center [255, 138] width 55 height 10
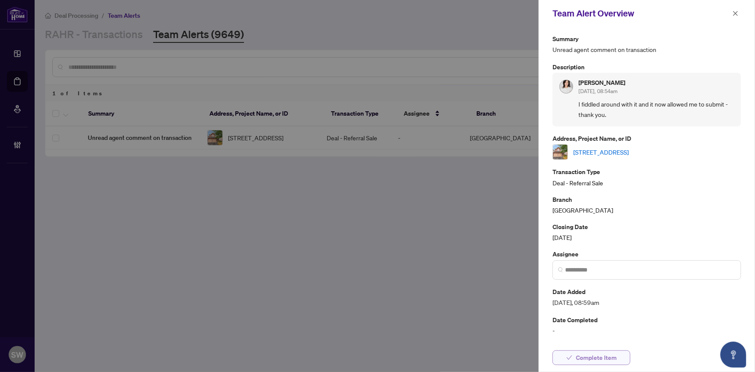
click at [610, 359] on span "Complete Item" at bounding box center [596, 358] width 41 height 14
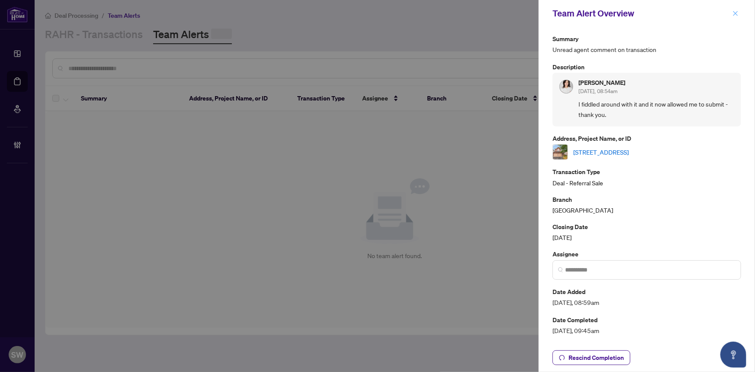
click at [736, 13] on icon "close" at bounding box center [736, 13] width 5 height 5
